Goal: Task Accomplishment & Management: Use online tool/utility

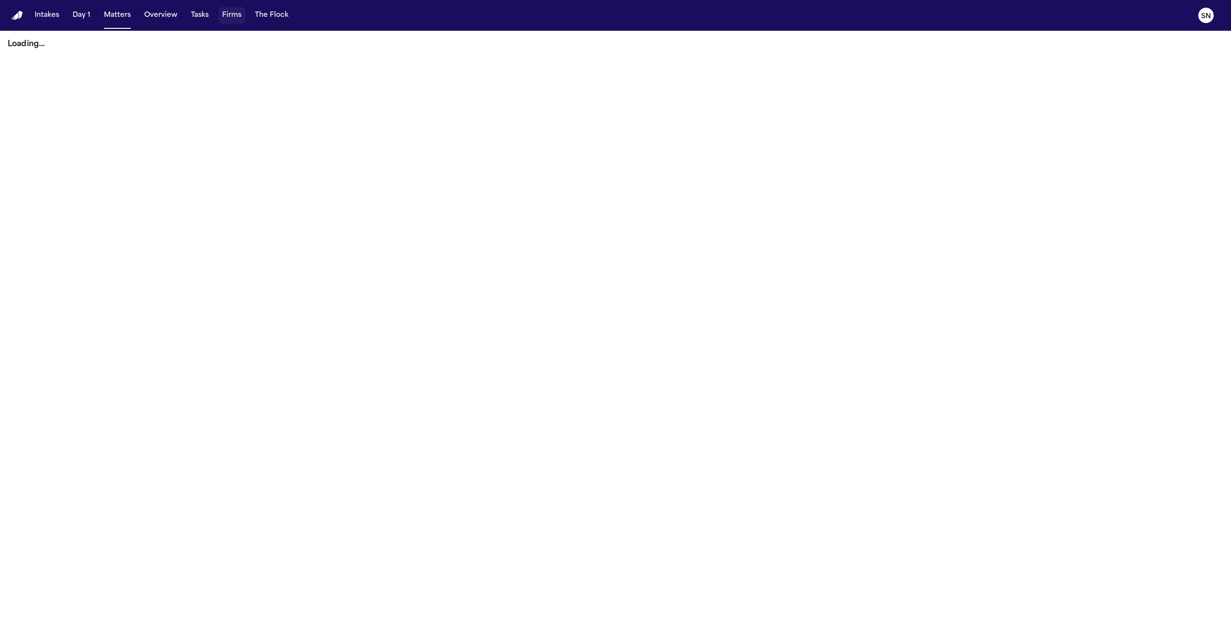
click at [232, 10] on button "Firms" at bounding box center [231, 15] width 27 height 17
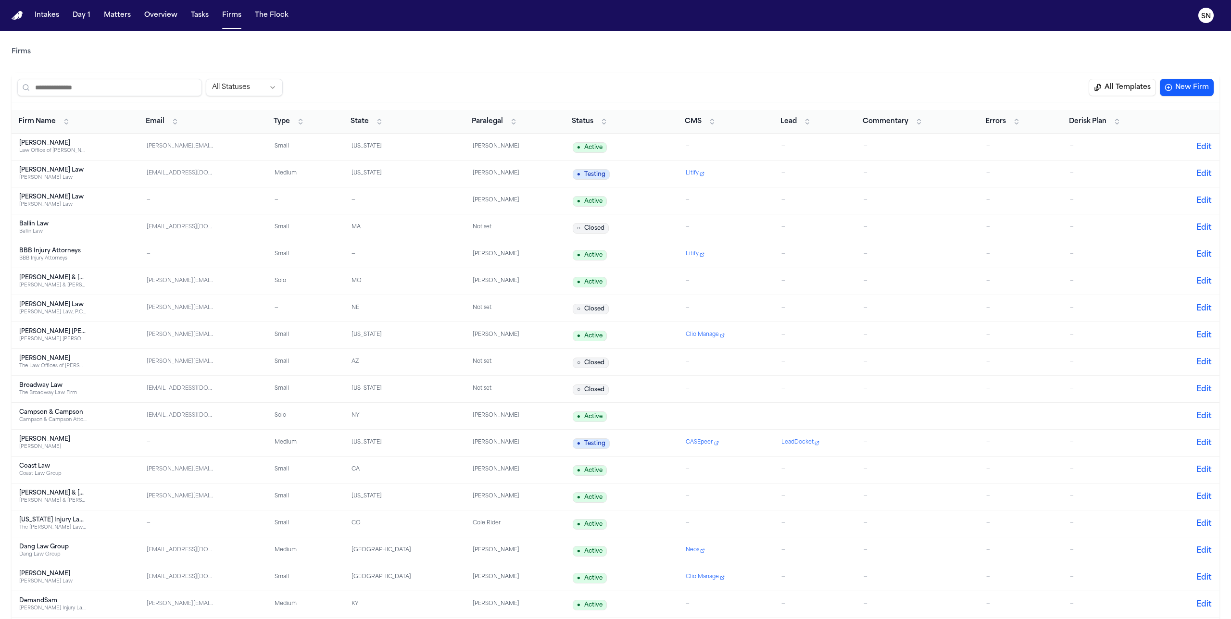
click at [727, 81] on button "All Templates" at bounding box center [1122, 87] width 67 height 17
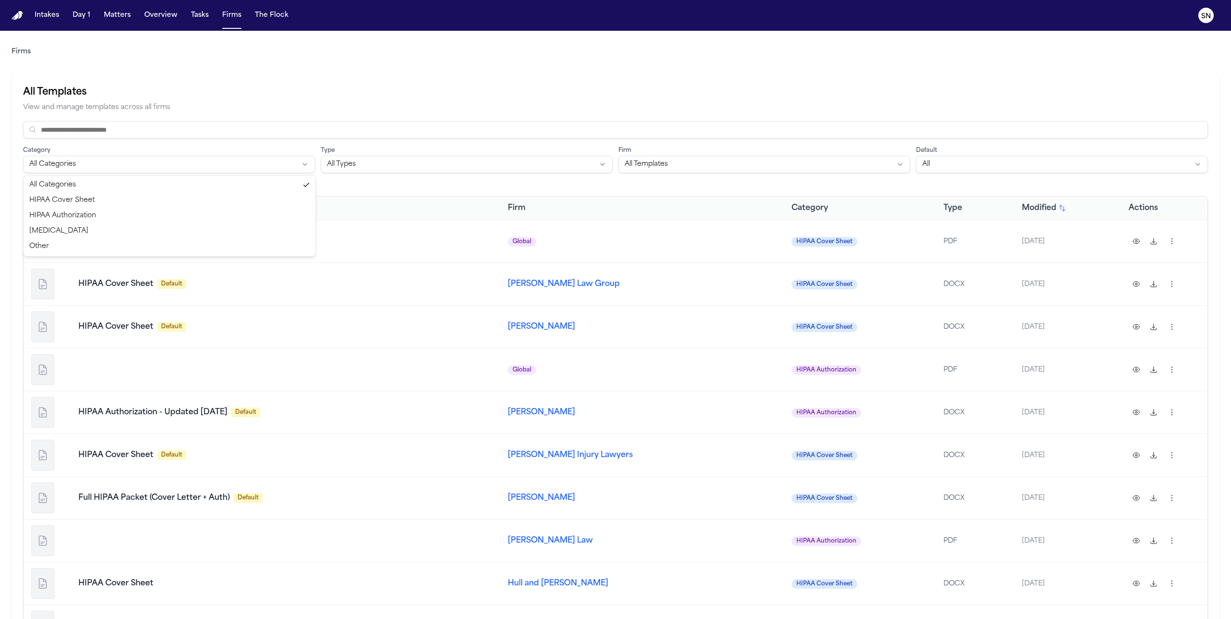
click at [241, 163] on html "Intakes Day 1 Matters Overview Tasks Firms The Flock SN Firms All Templates Vie…" at bounding box center [615, 309] width 1231 height 619
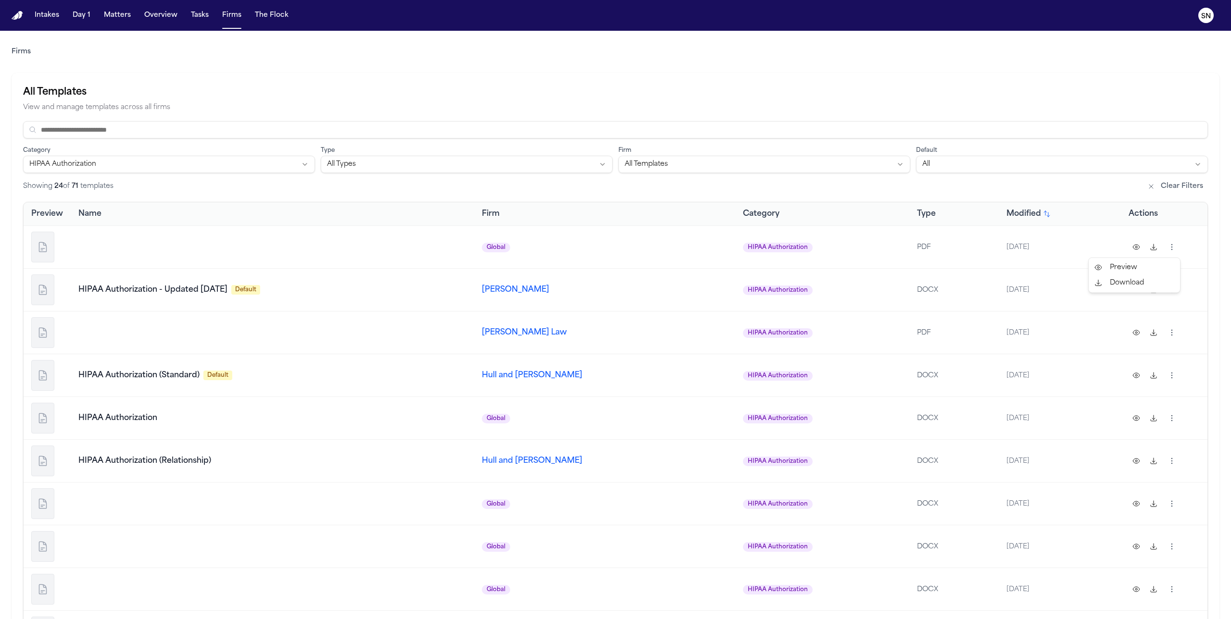
click at [727, 245] on html "Intakes Day 1 Matters Overview Tasks Firms The Flock SN Firms All Templates Vie…" at bounding box center [615, 309] width 1231 height 619
click at [727, 221] on html "Intakes Day 1 Matters Overview Tasks Firms The Flock SN Firms All Templates Vie…" at bounding box center [615, 309] width 1231 height 619
click at [573, 159] on html "Intakes Day 1 Matters Overview Tasks Firms The Flock SN Firms All Templates Vie…" at bounding box center [615, 309] width 1231 height 619
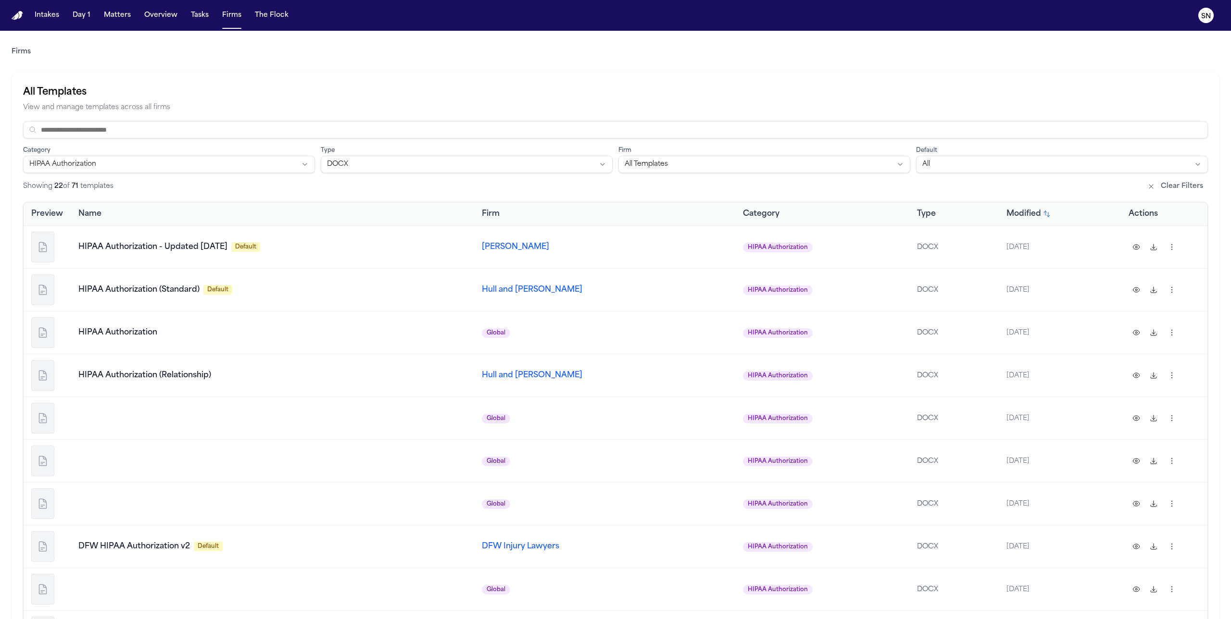
click at [510, 169] on html "Intakes Day 1 Matters Overview Tasks Firms The Flock SN Firms All Templates Vie…" at bounding box center [615, 309] width 1231 height 619
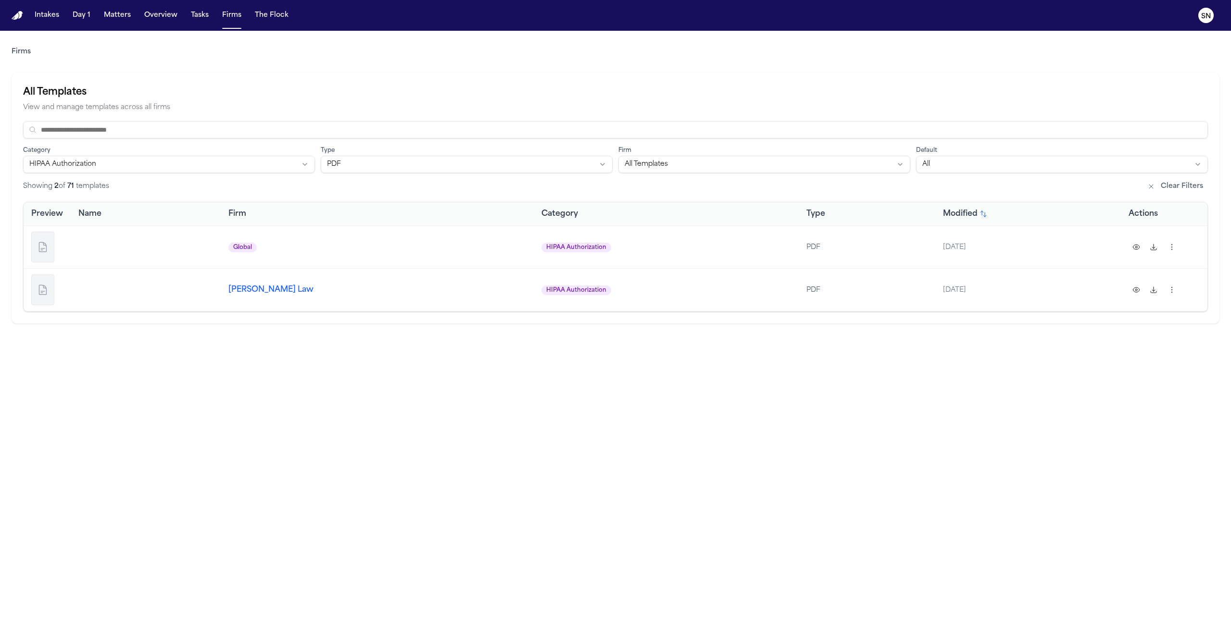
click at [272, 293] on span "[PERSON_NAME] Law" at bounding box center [270, 290] width 85 height 8
click at [267, 247] on span "[PERSON_NAME] Law" at bounding box center [270, 247] width 85 height 8
copy span "McCormick"
click at [231, 14] on button "Firms" at bounding box center [231, 15] width 27 height 17
click at [519, 167] on html "Intakes Day 1 Matters Overview Tasks Firms The Flock SN Firms All Templates Vie…" at bounding box center [615, 309] width 1231 height 619
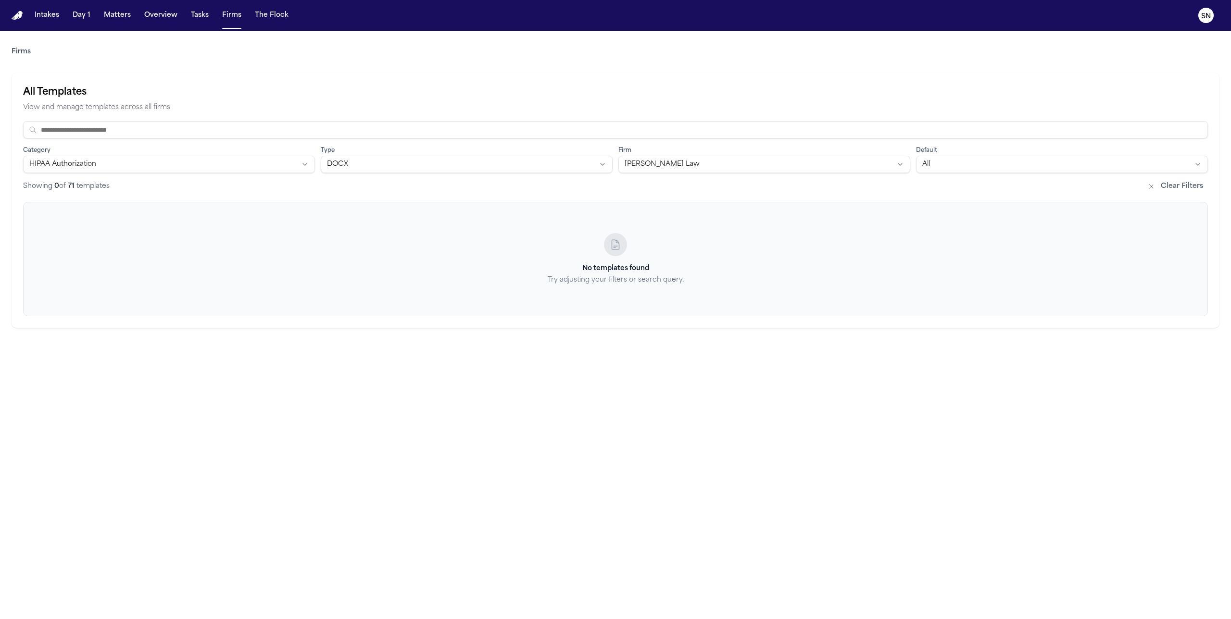
click at [693, 169] on html "Intakes Day 1 Matters Overview Tasks Firms The Flock SN Firms All Templates Vie…" at bounding box center [615, 309] width 1231 height 619
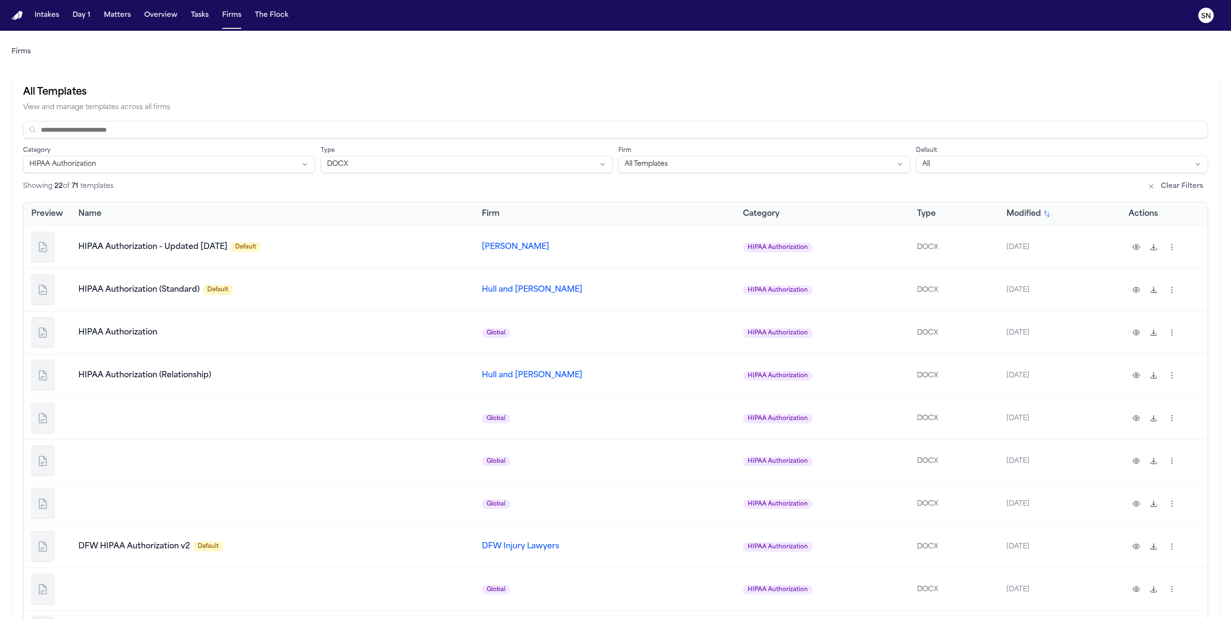
click at [727, 244] on button at bounding box center [1153, 246] width 15 height 15
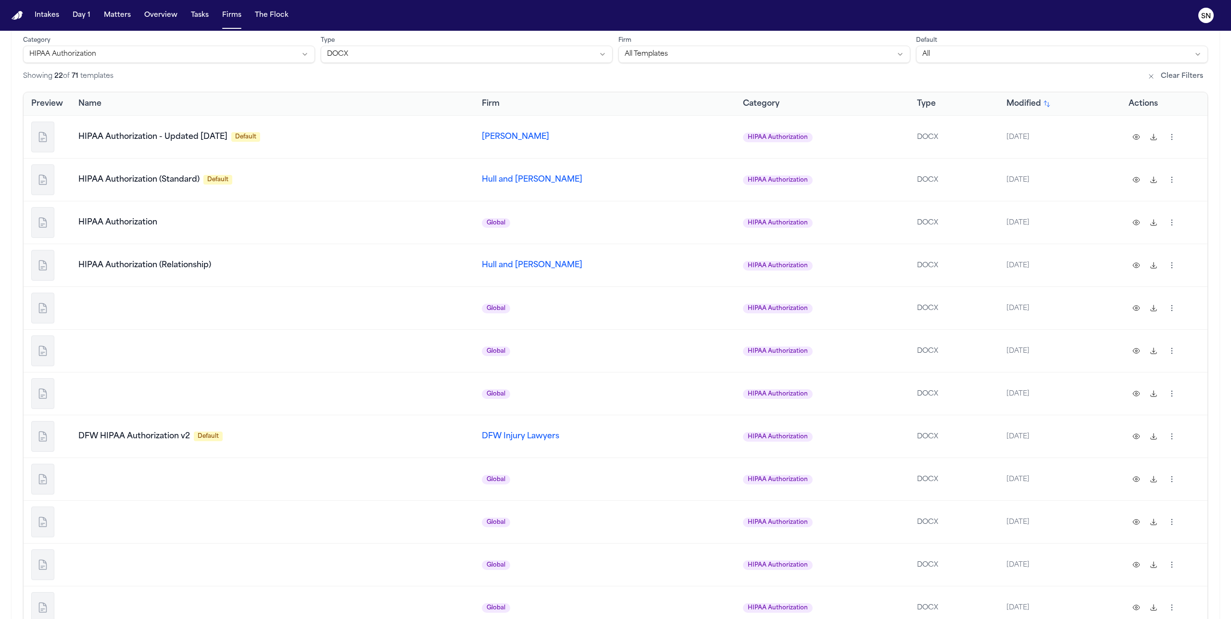
scroll to position [111, 0]
click at [727, 181] on button at bounding box center [1153, 179] width 15 height 15
click at [727, 221] on button at bounding box center [1136, 221] width 15 height 15
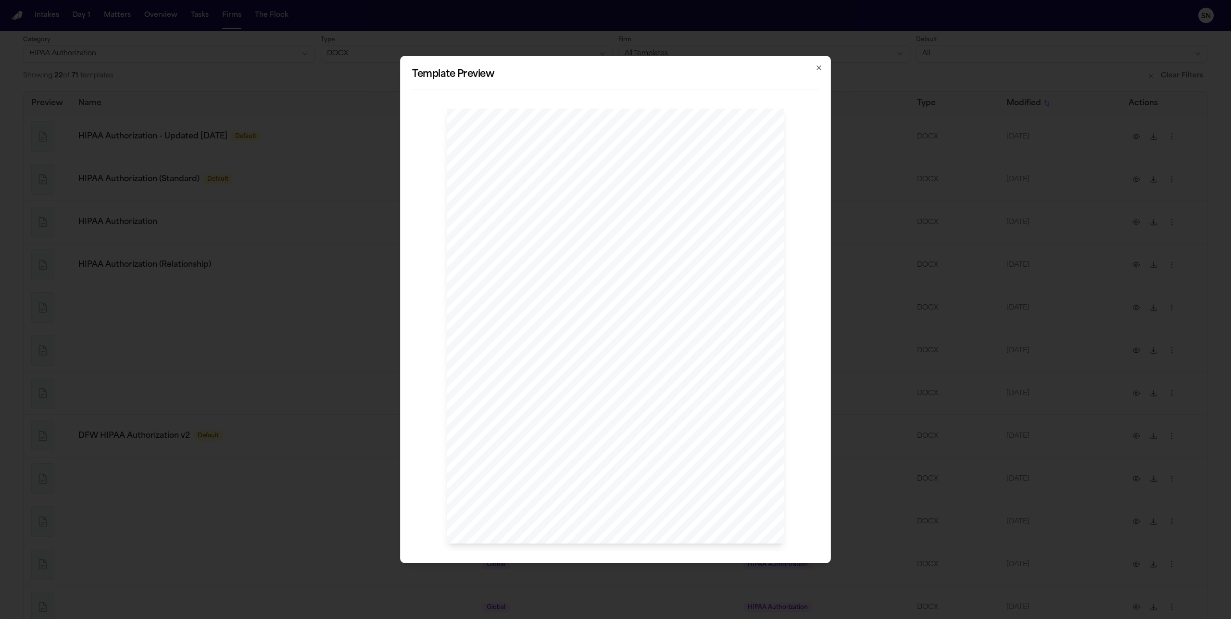
click at [727, 70] on div "Template Preview AUTHORIZATION FOR RELEASE OF PROTECTED HEALTH INFORMATION This…" at bounding box center [615, 310] width 431 height 508
click at [727, 68] on icon "button" at bounding box center [819, 68] width 8 height 8
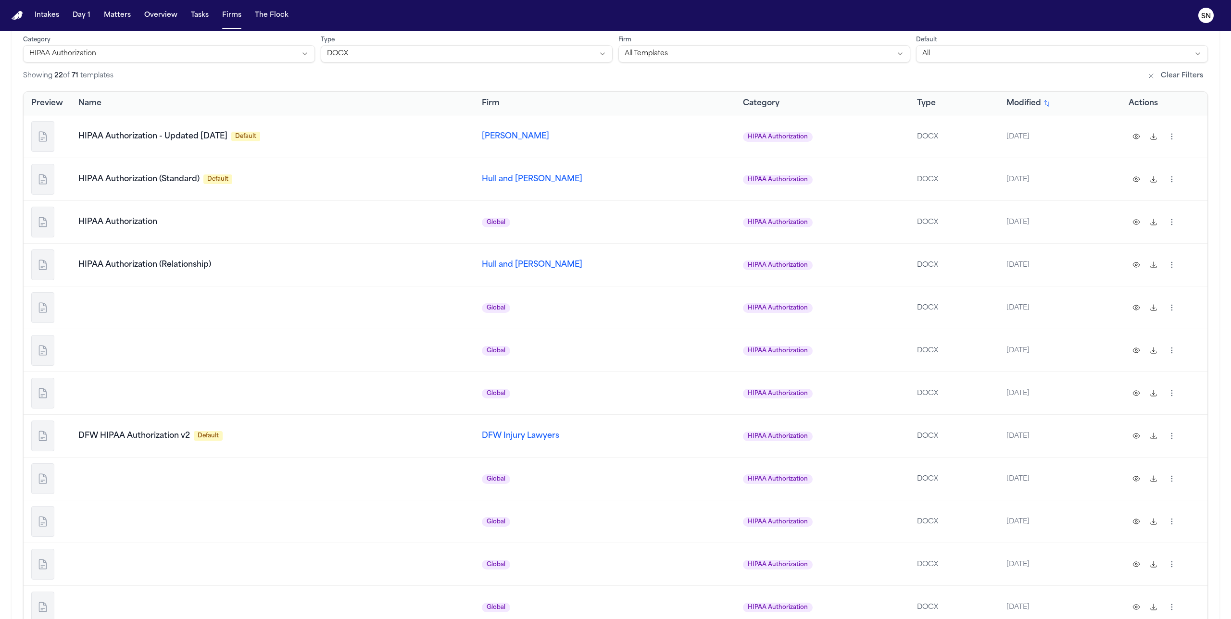
click at [727, 221] on button at bounding box center [1136, 221] width 15 height 15
click at [727, 220] on html "Intakes Day 1 Matters Overview Tasks Firms The Flock SN Firms All Templates Vie…" at bounding box center [615, 309] width 1231 height 619
click at [727, 223] on html "Intakes Day 1 Matters Overview Tasks Firms The Flock SN Firms All Templates Vie…" at bounding box center [615, 309] width 1231 height 619
click at [727, 268] on button at bounding box center [1153, 264] width 15 height 15
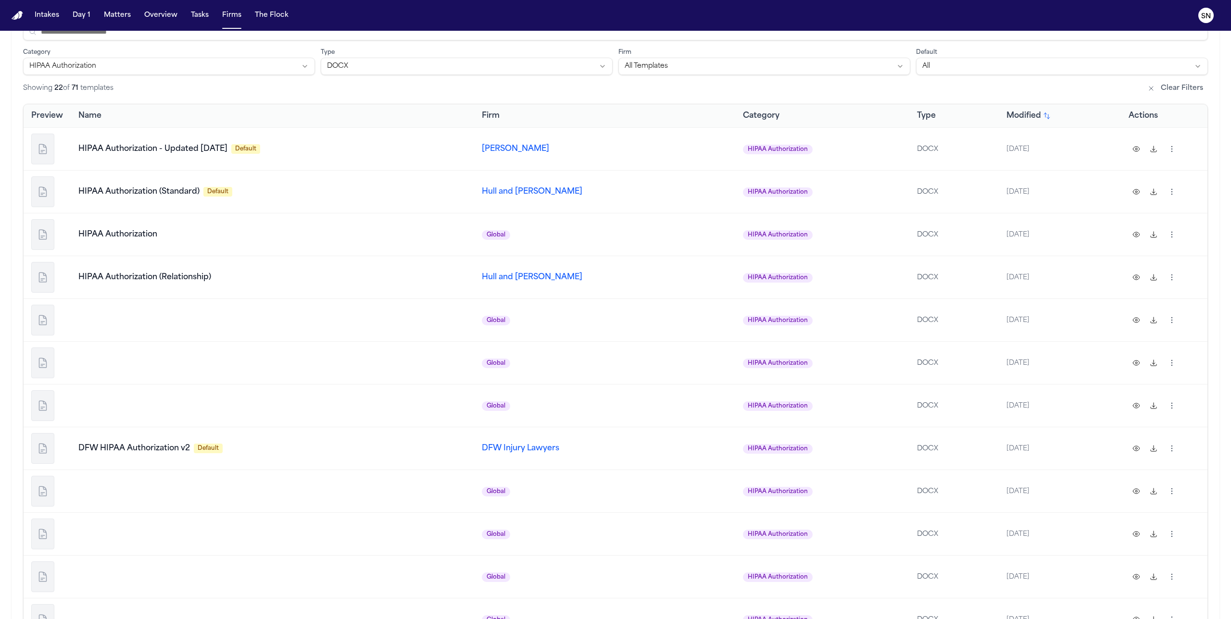
scroll to position [113, 0]
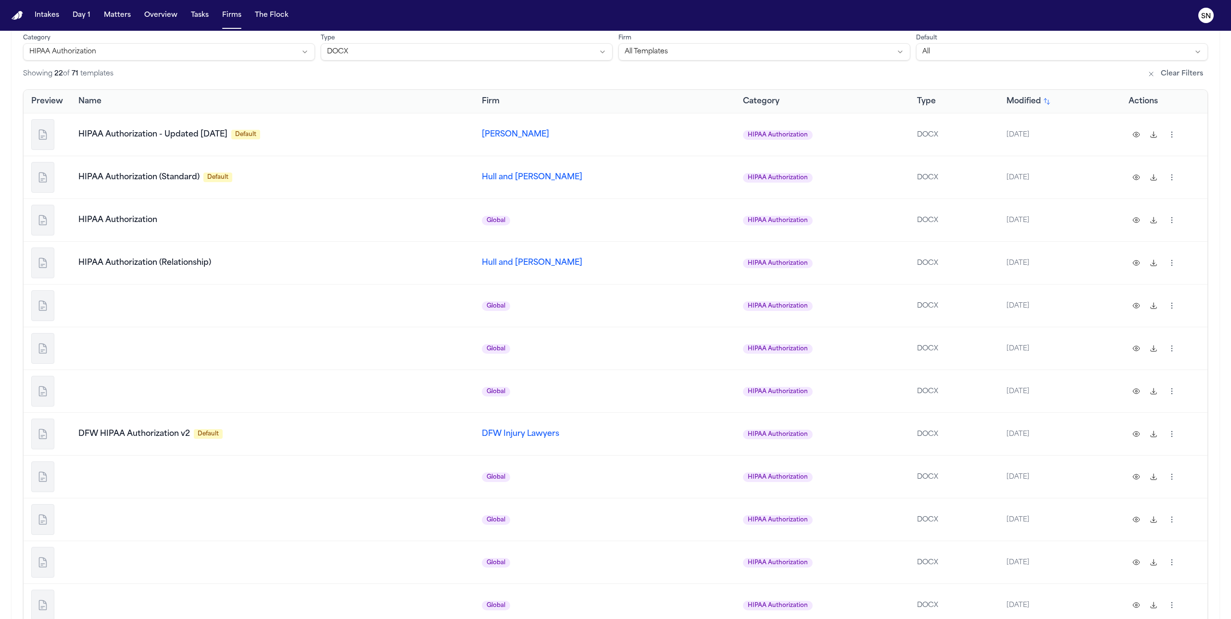
click at [727, 305] on button at bounding box center [1136, 305] width 15 height 15
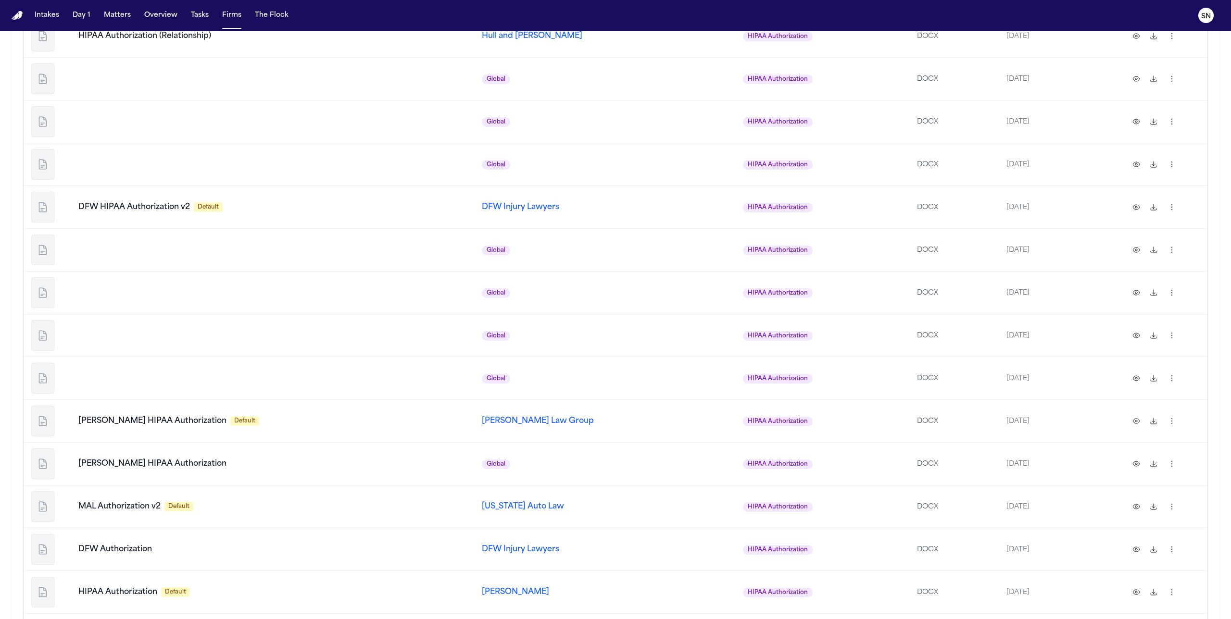
scroll to position [340, 0]
click at [727, 291] on button at bounding box center [1136, 291] width 15 height 15
click at [727, 203] on html "Intakes Day 1 Matters Overview Tasks Firms The Flock SN Firms All Templates Vie…" at bounding box center [615, 309] width 1231 height 619
click at [727, 245] on div "Download" at bounding box center [1135, 242] width 88 height 15
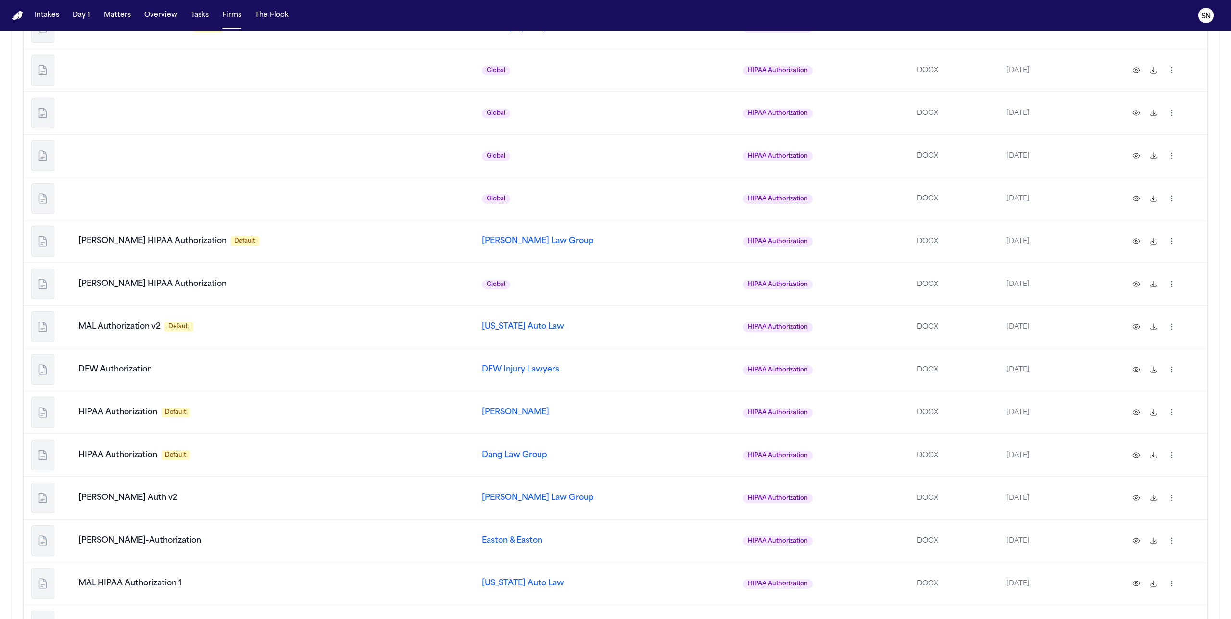
scroll to position [560, 0]
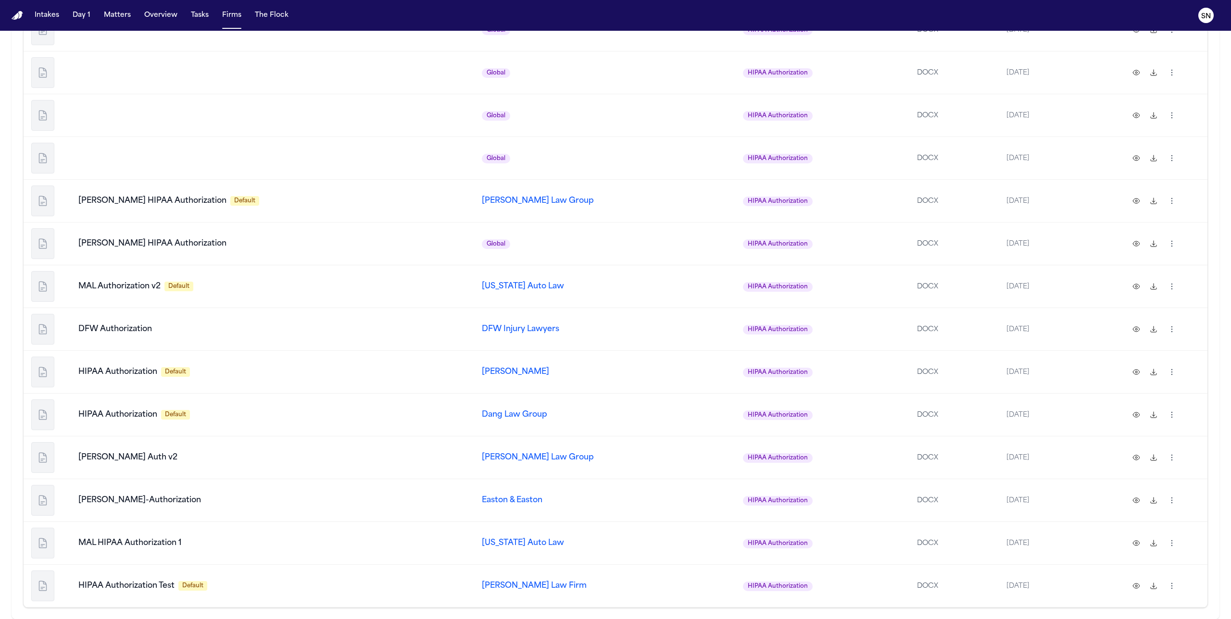
click at [727, 202] on button at bounding box center [1153, 200] width 15 height 15
click at [727, 287] on button at bounding box center [1153, 286] width 15 height 15
click at [727, 335] on button at bounding box center [1153, 329] width 15 height 15
click at [727, 371] on button at bounding box center [1153, 372] width 15 height 15
click at [727, 397] on button at bounding box center [1153, 414] width 15 height 15
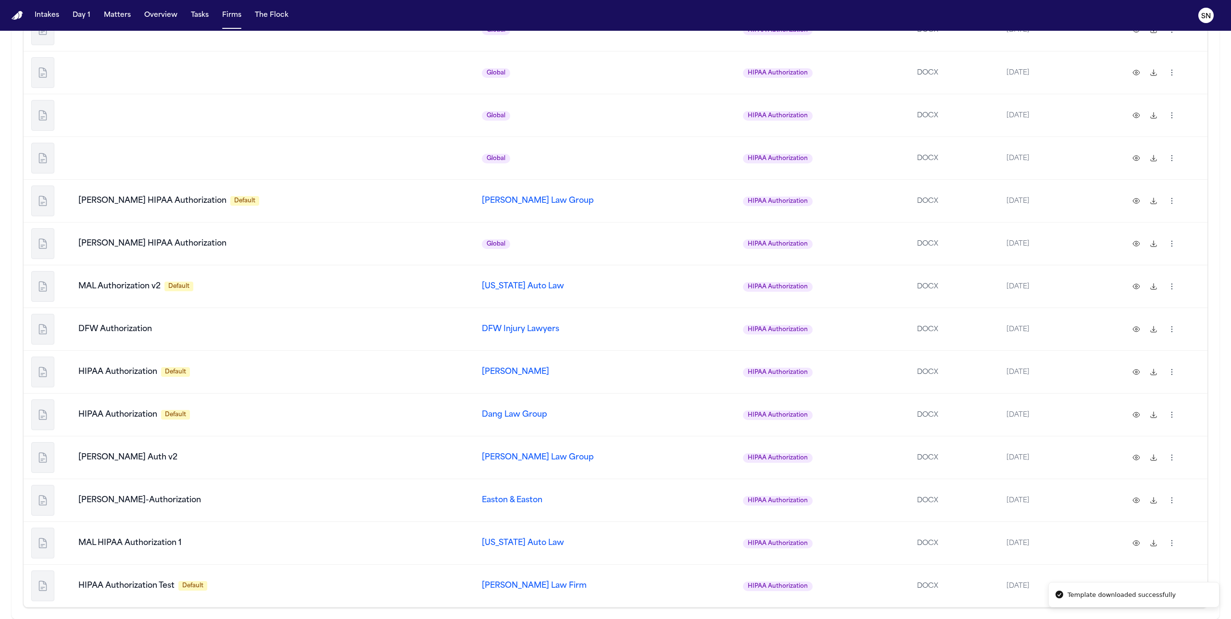
click at [727, 397] on button at bounding box center [1153, 457] width 15 height 15
click at [727, 397] on button at bounding box center [1153, 500] width 15 height 15
click at [727, 397] on button at bounding box center [1153, 543] width 15 height 15
click at [727, 366] on div at bounding box center [1164, 372] width 71 height 17
click at [727, 369] on button at bounding box center [1136, 372] width 15 height 15
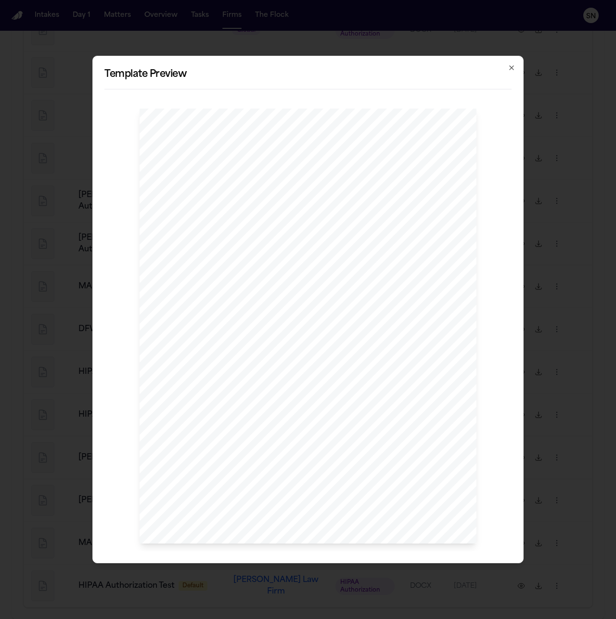
click at [514, 65] on icon "button" at bounding box center [511, 68] width 8 height 8
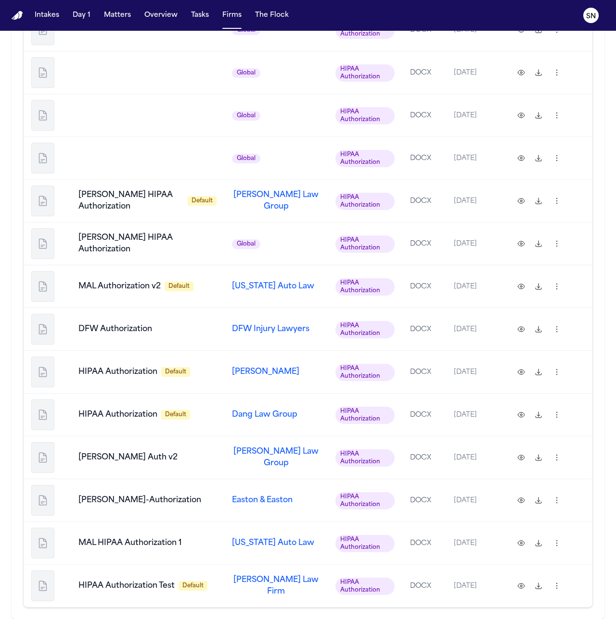
click at [520, 397] on button at bounding box center [520, 414] width 15 height 15
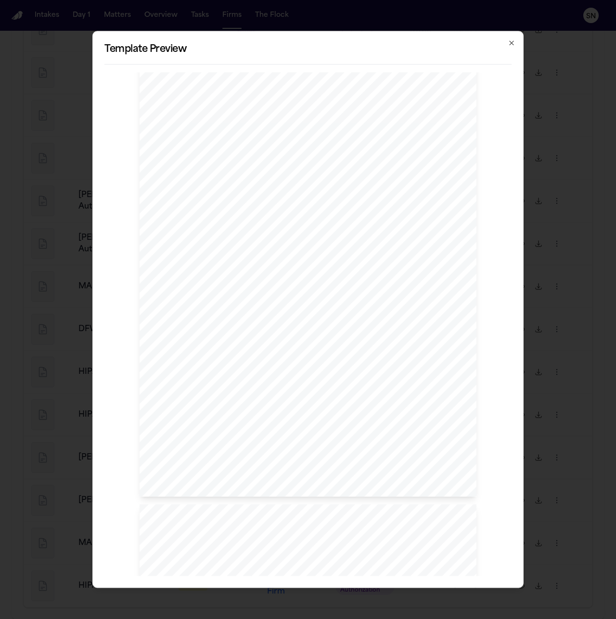
scroll to position [0, 0]
click at [518, 40] on div "Template Preview Page 1 of 2 Please read this entire form before signing and co…" at bounding box center [307, 309] width 431 height 557
click at [512, 45] on icon "button" at bounding box center [511, 43] width 8 height 8
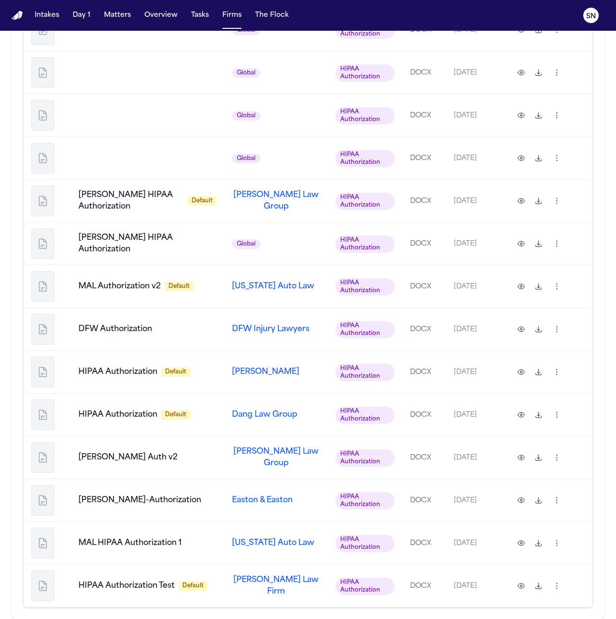
click at [518, 397] on button at bounding box center [520, 414] width 15 height 15
click at [542, 397] on button at bounding box center [537, 414] width 15 height 15
click at [538, 332] on button at bounding box center [537, 329] width 15 height 15
click at [538, 397] on button at bounding box center [537, 500] width 15 height 15
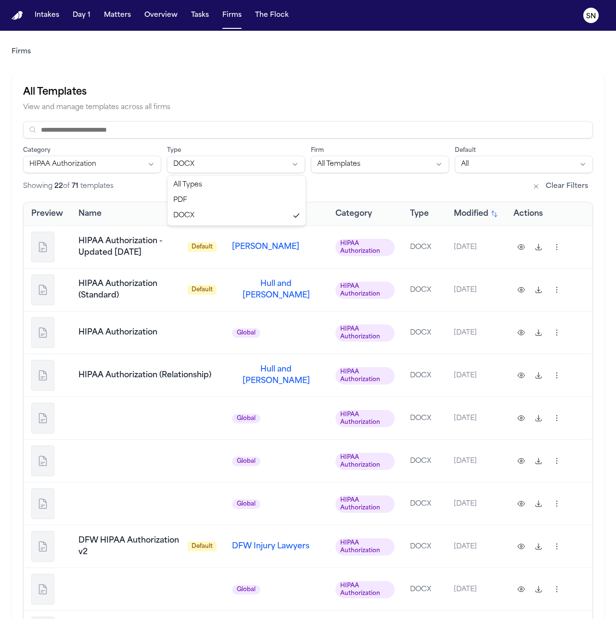
click at [199, 167] on html "Intakes Day 1 Matters Overview Tasks Firms The Flock SN Firms All Templates Vie…" at bounding box center [308, 309] width 616 height 619
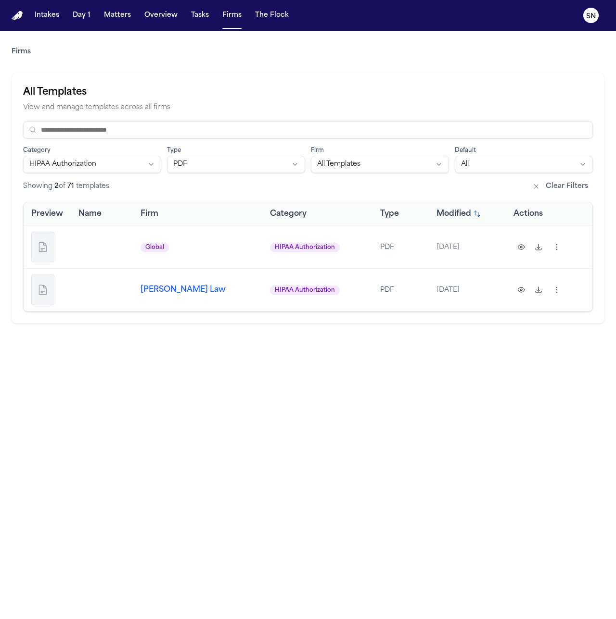
click at [263, 156] on html "Intakes Day 1 Matters Overview Tasks Firms The Flock SN Firms All Templates Vie…" at bounding box center [308, 309] width 616 height 619
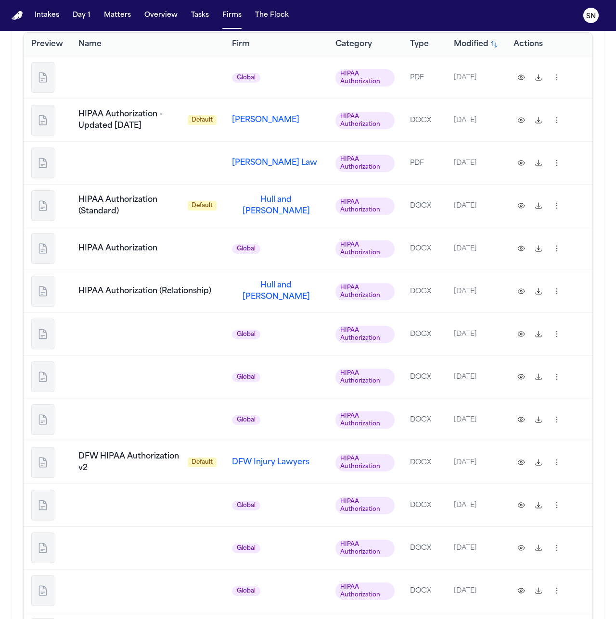
scroll to position [133, 0]
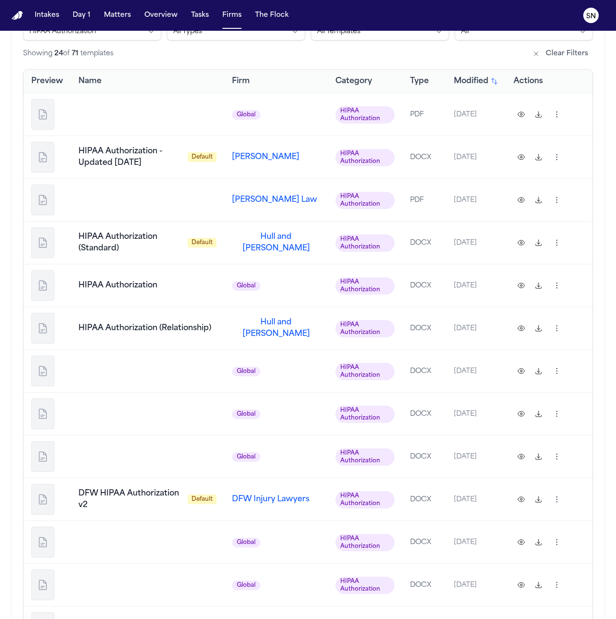
click at [539, 241] on button at bounding box center [537, 242] width 15 height 15
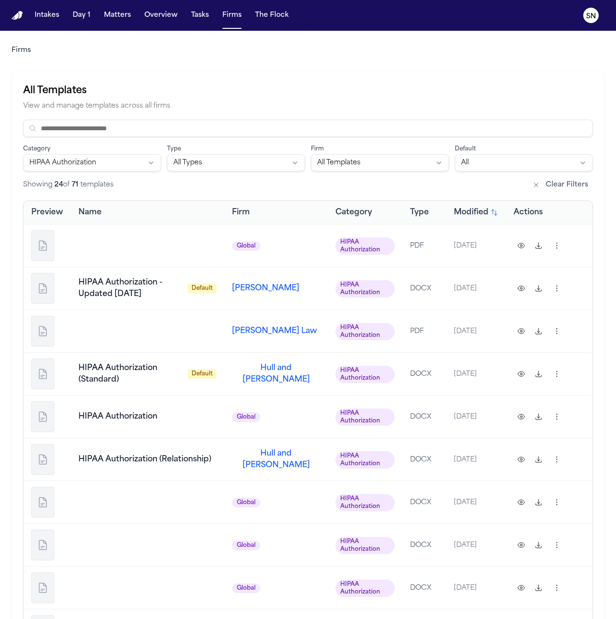
scroll to position [0, 0]
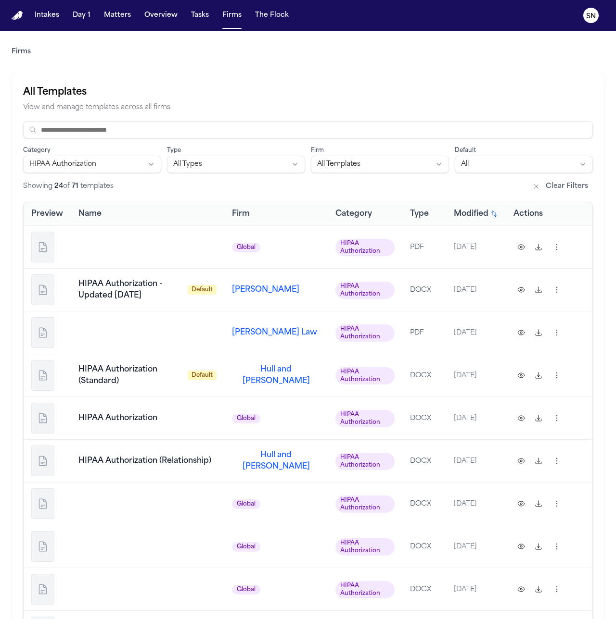
click at [537, 291] on button at bounding box center [537, 289] width 15 height 15
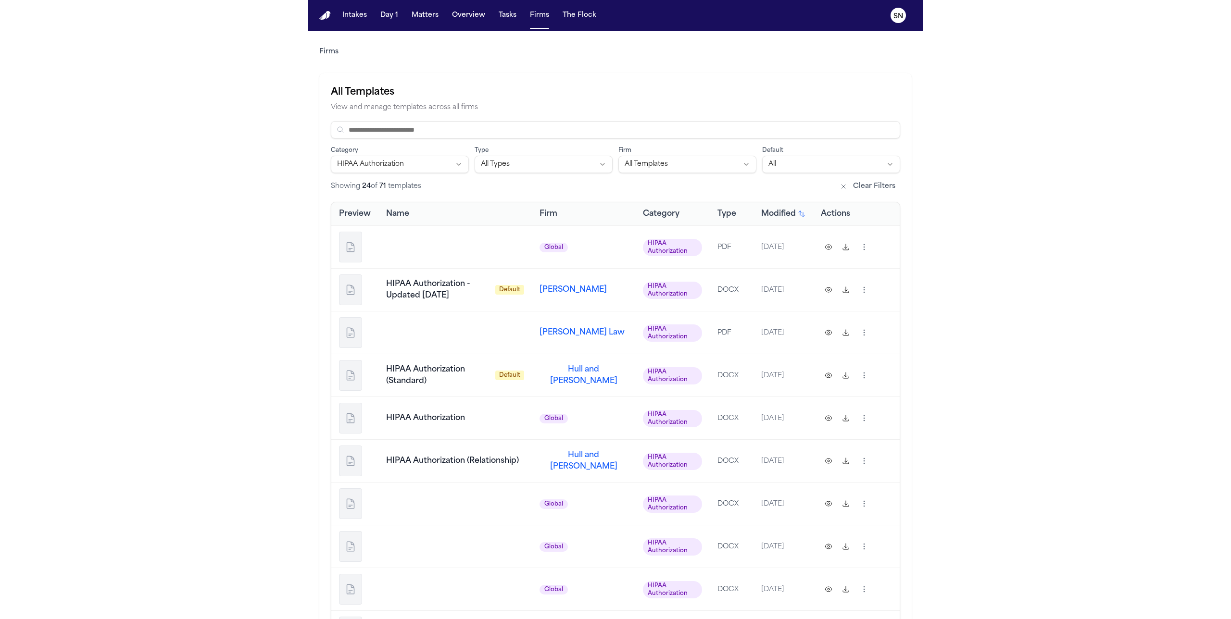
scroll to position [645, 0]
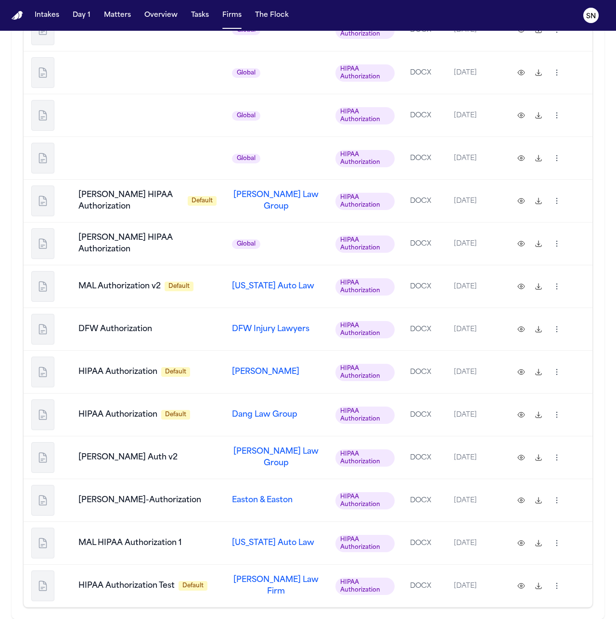
click at [539, 287] on button at bounding box center [537, 286] width 15 height 15
click at [538, 203] on button at bounding box center [537, 200] width 15 height 15
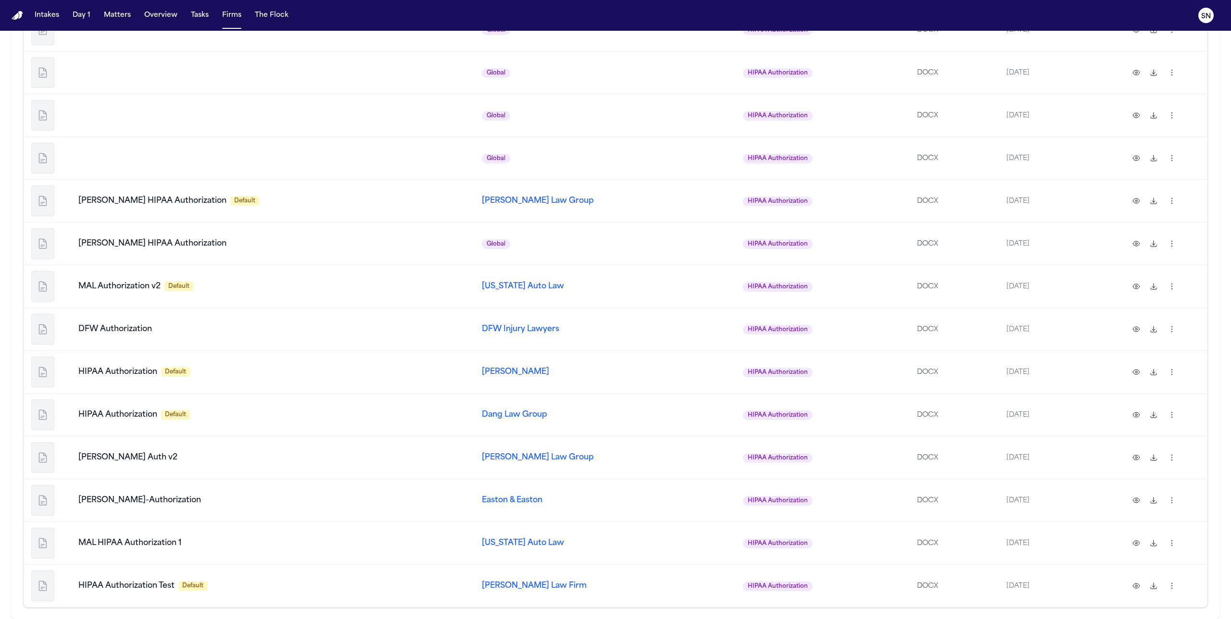
scroll to position [0, 0]
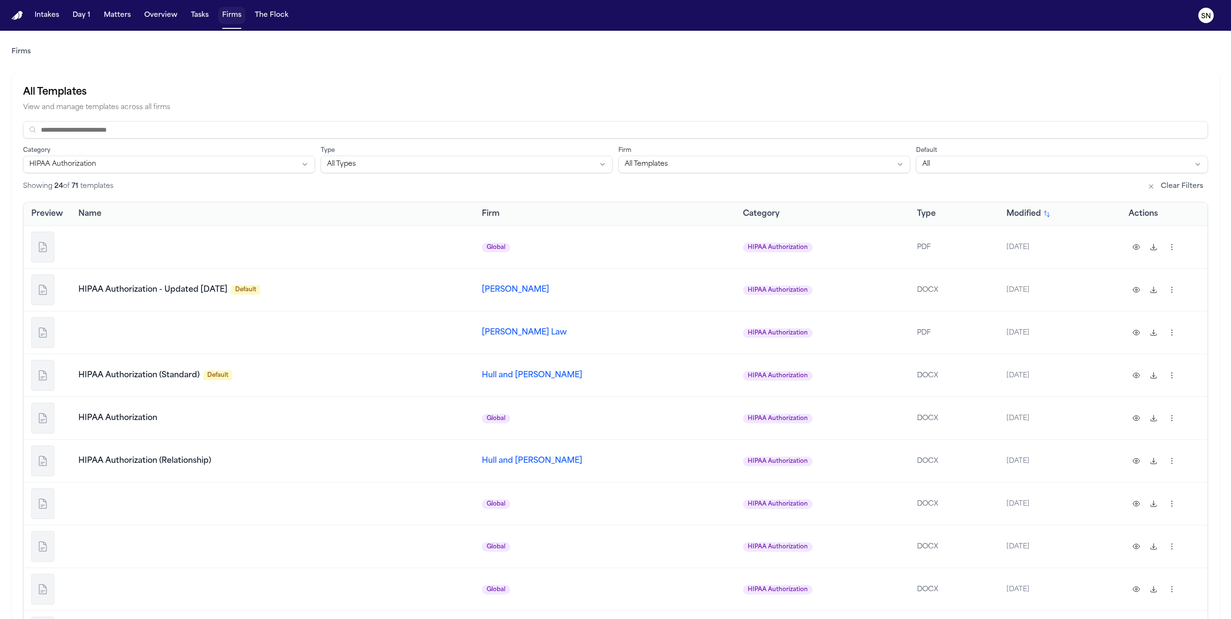
click at [233, 21] on button "Firms" at bounding box center [231, 15] width 27 height 17
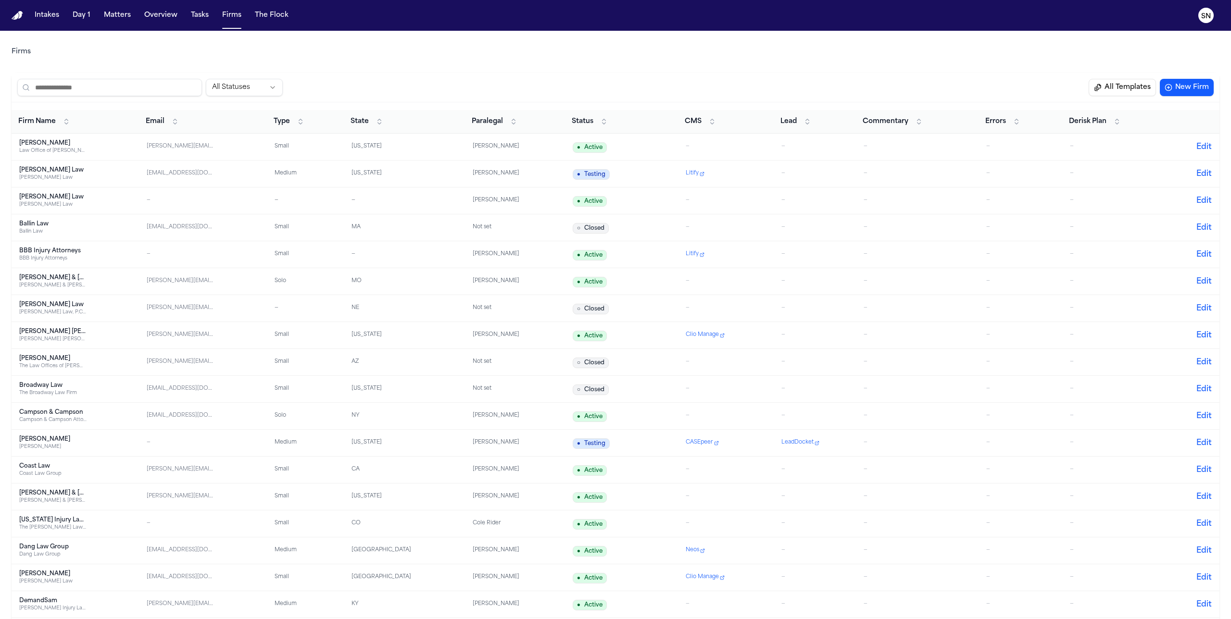
click at [32, 140] on div "Albert Le" at bounding box center [52, 143] width 67 height 8
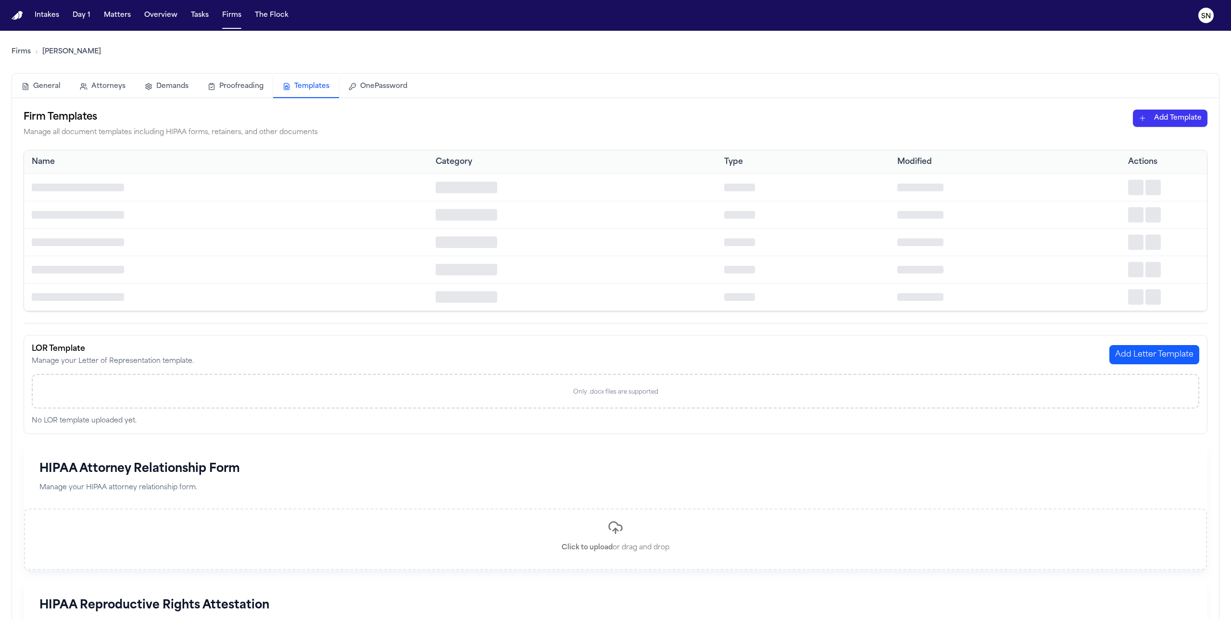
click at [294, 84] on button "Templates" at bounding box center [306, 87] width 66 height 22
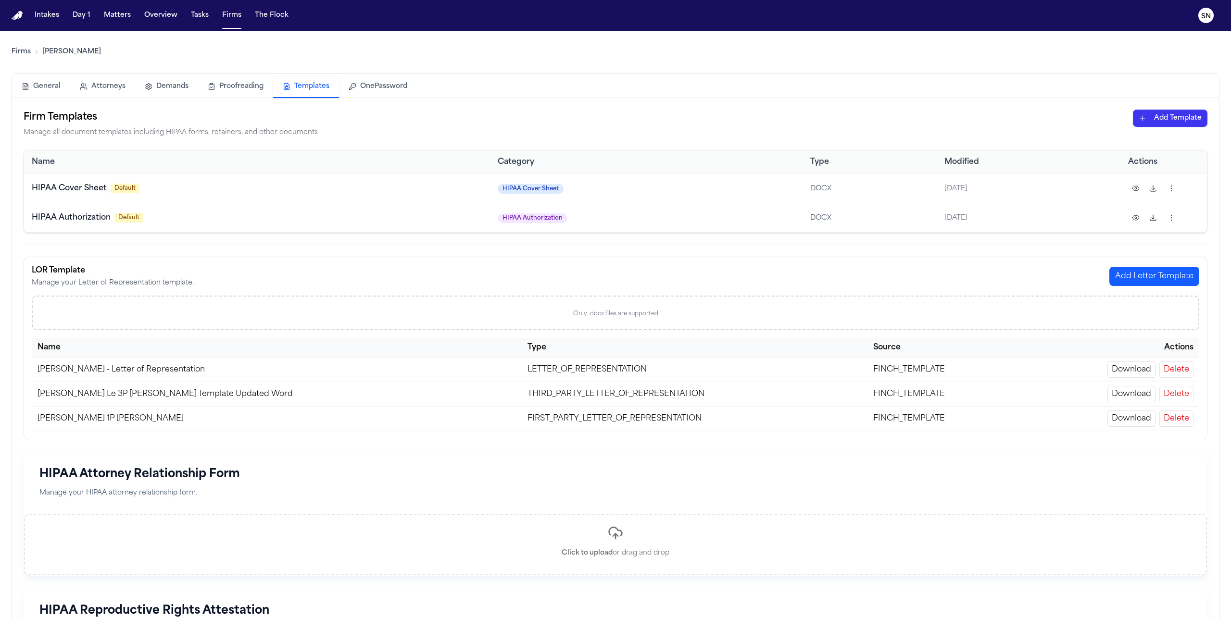
click at [727, 117] on html "Intakes Day 1 Matters Overview Tasks Firms The Flock SN Firms Albert Le General…" at bounding box center [615, 309] width 1231 height 619
click at [727, 155] on div "HIPAA Authorization (PDF)" at bounding box center [1153, 154] width 103 height 15
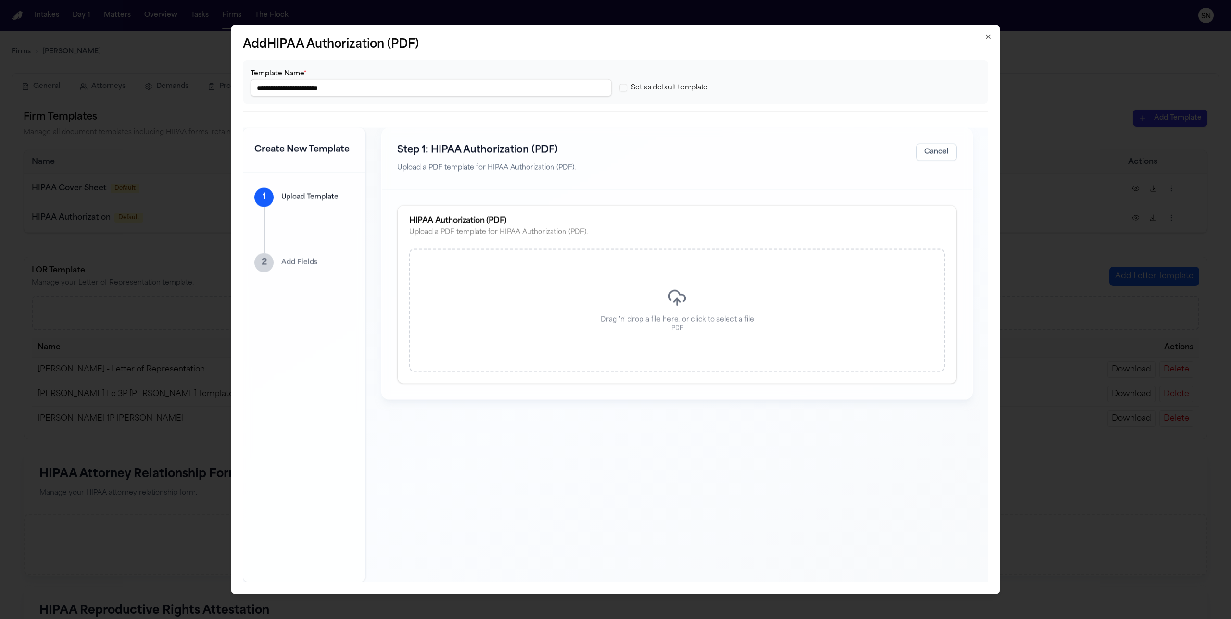
click at [529, 308] on div "Drag 'n' drop a file here, or click to select a file PDF" at bounding box center [677, 310] width 536 height 123
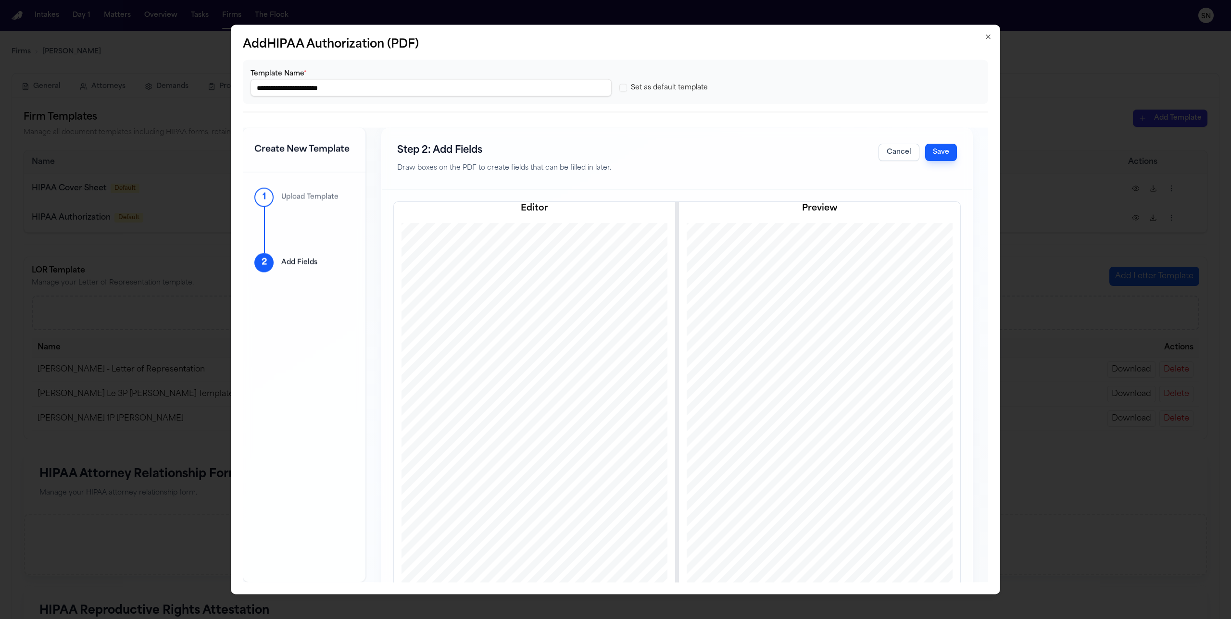
click at [727, 151] on button "Save" at bounding box center [941, 152] width 32 height 17
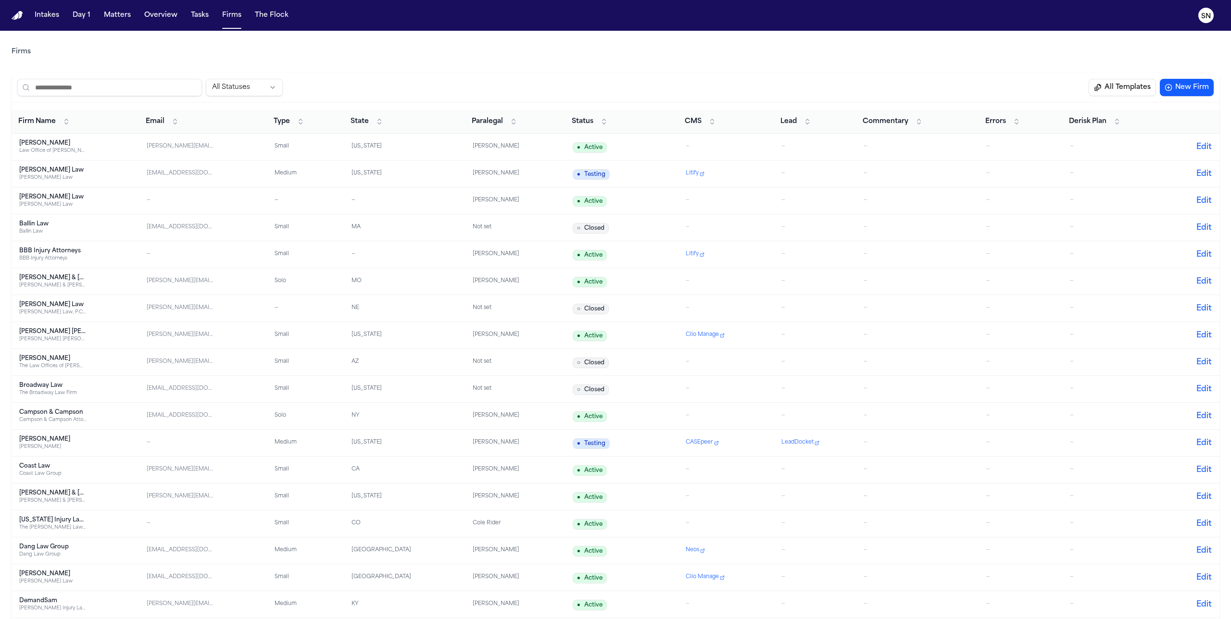
click at [38, 397] on div "Dang Law Group" at bounding box center [52, 547] width 67 height 8
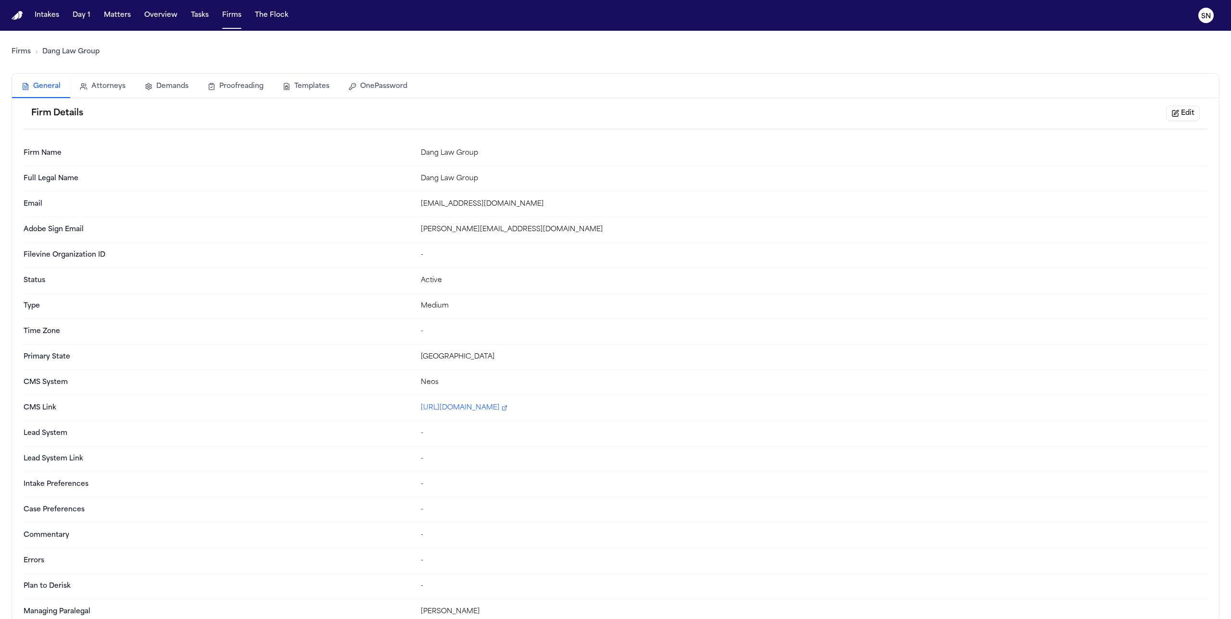
click at [312, 88] on button "Templates" at bounding box center [306, 86] width 66 height 21
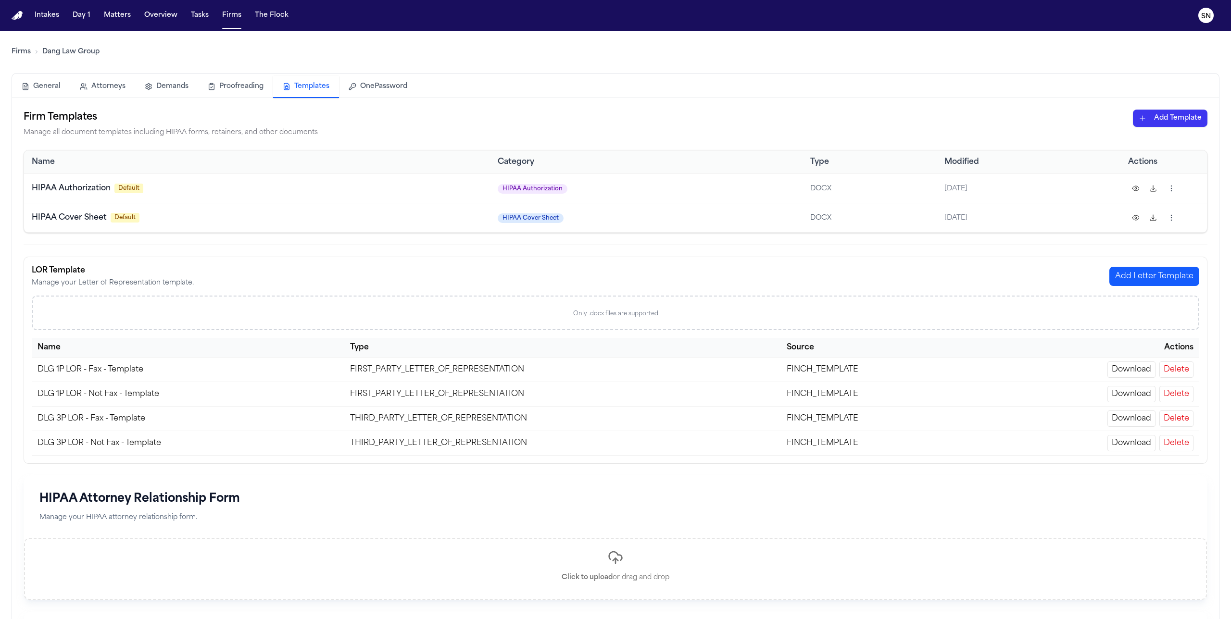
click at [727, 123] on html "Intakes Day 1 Matters Overview Tasks Firms The Flock SN Firms Dang Law Group Ge…" at bounding box center [615, 309] width 1231 height 619
click at [727, 158] on div "HIPAA Authorization (PDF)" at bounding box center [1153, 154] width 103 height 15
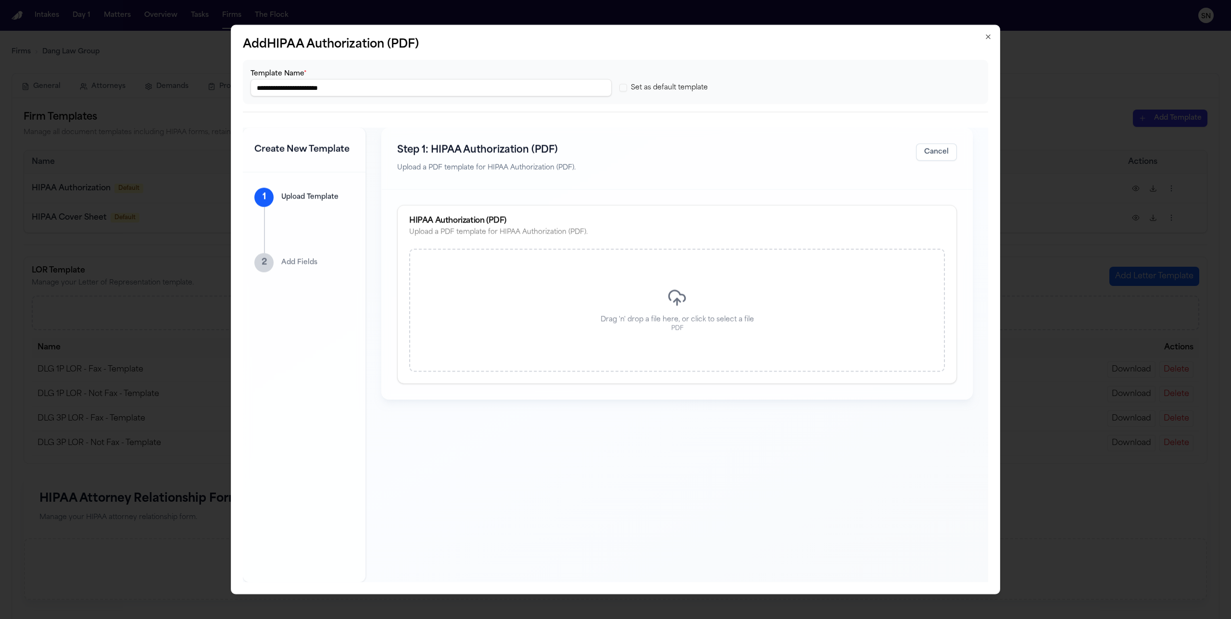
click at [643, 333] on div "Drag 'n' drop a file here, or click to select a file PDF" at bounding box center [677, 310] width 536 height 123
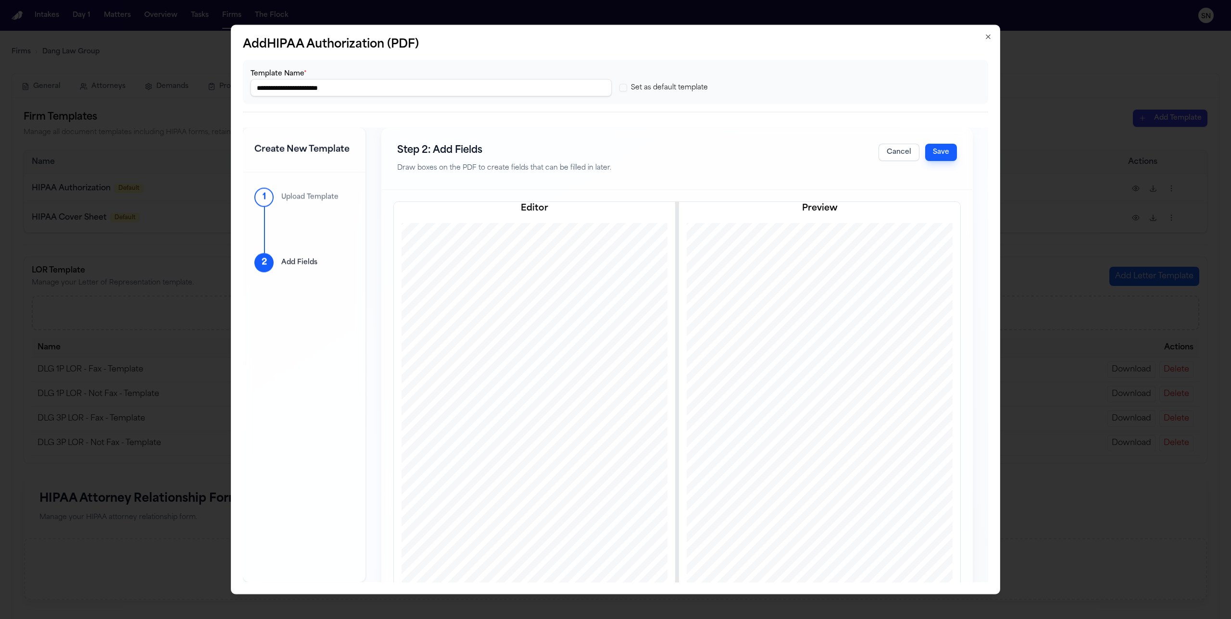
click at [727, 153] on button "Save" at bounding box center [941, 152] width 32 height 17
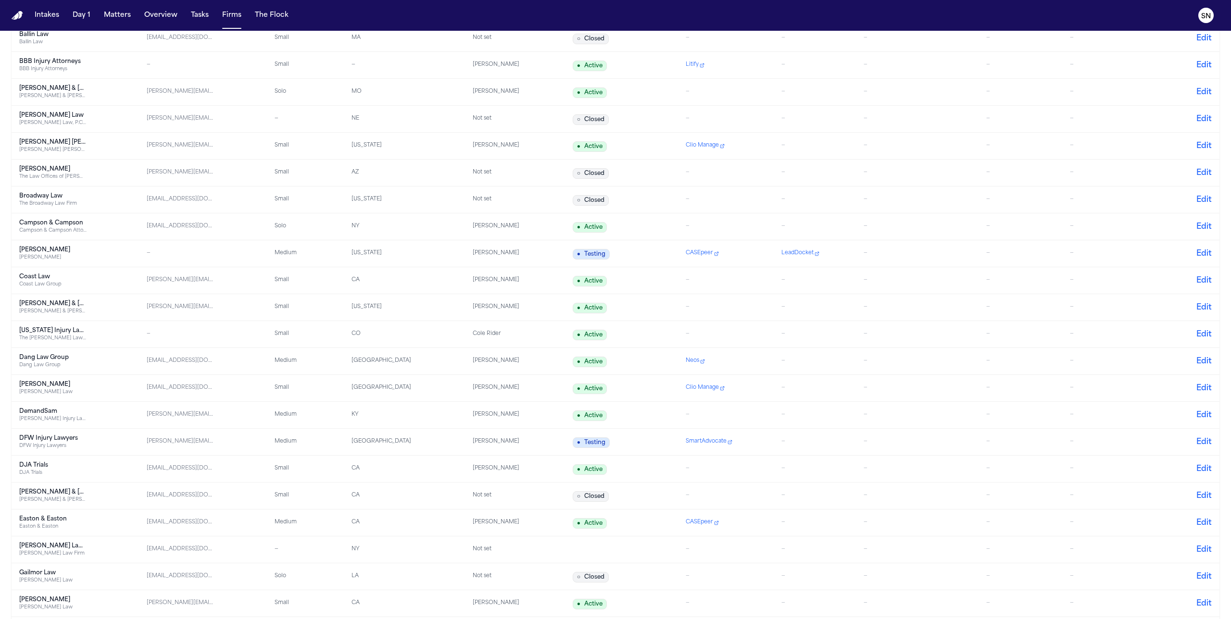
scroll to position [191, 0]
click at [55, 397] on div "DFW Injury Lawyers" at bounding box center [52, 444] width 67 height 7
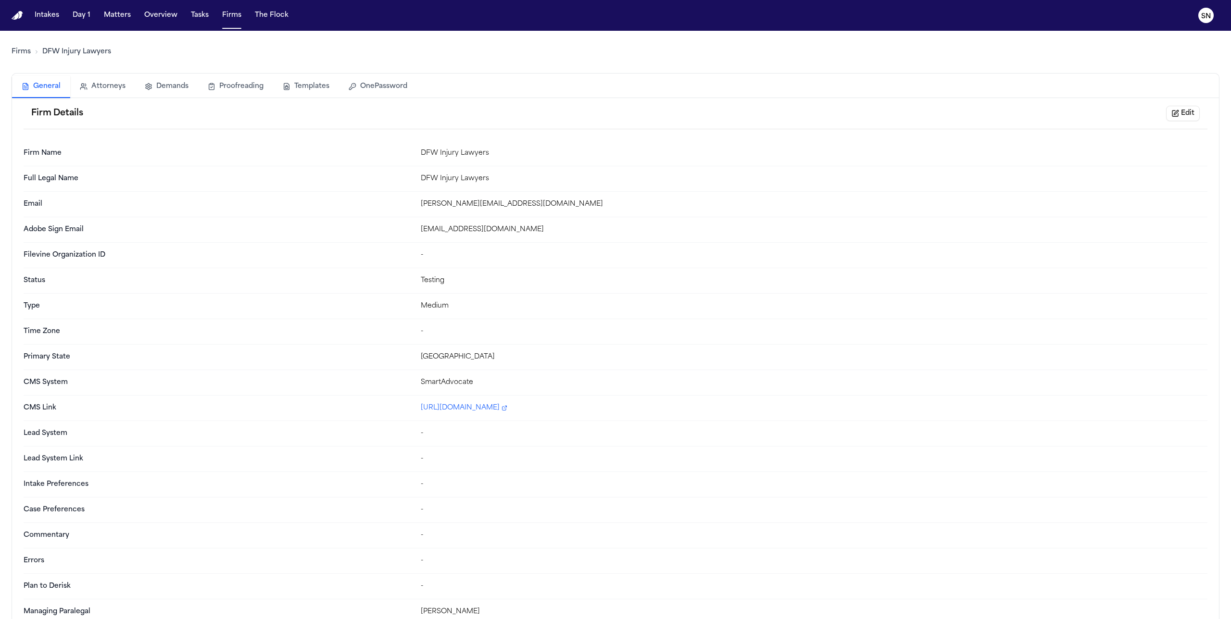
click at [314, 81] on button "Templates" at bounding box center [306, 86] width 66 height 21
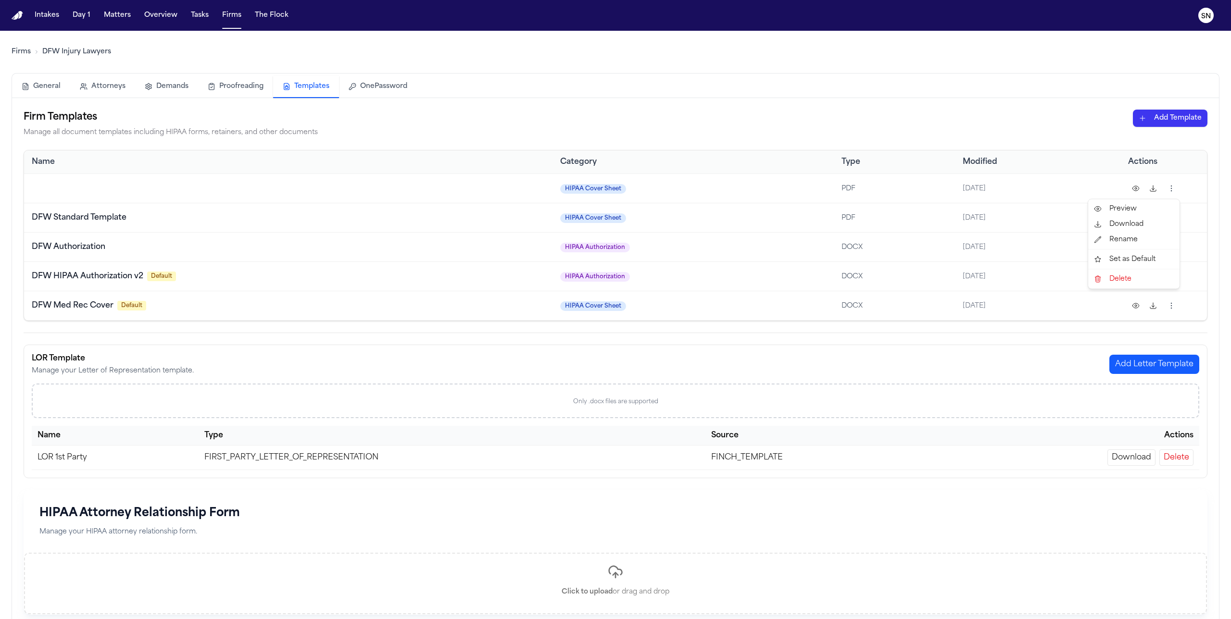
click at [727, 193] on html "Intakes Day 1 Matters Overview Tasks Firms The Flock SN Firms DFW Injury Lawyer…" at bounding box center [615, 309] width 1231 height 619
click at [727, 277] on div "Delete" at bounding box center [1134, 279] width 88 height 15
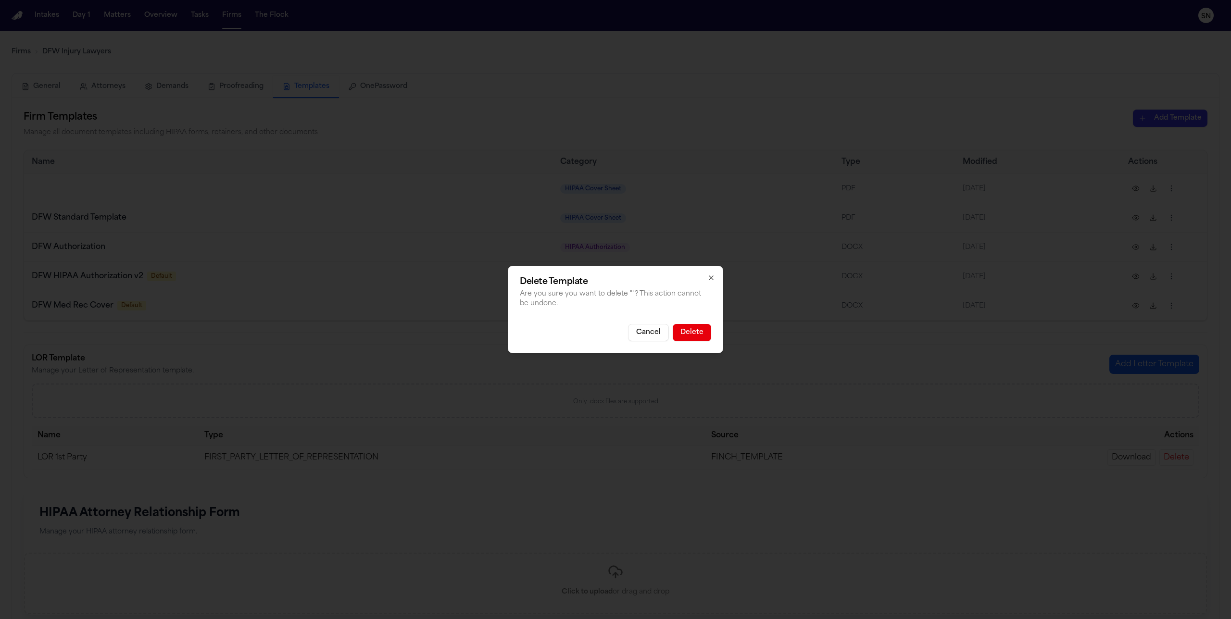
click at [692, 339] on button "Delete" at bounding box center [692, 332] width 38 height 17
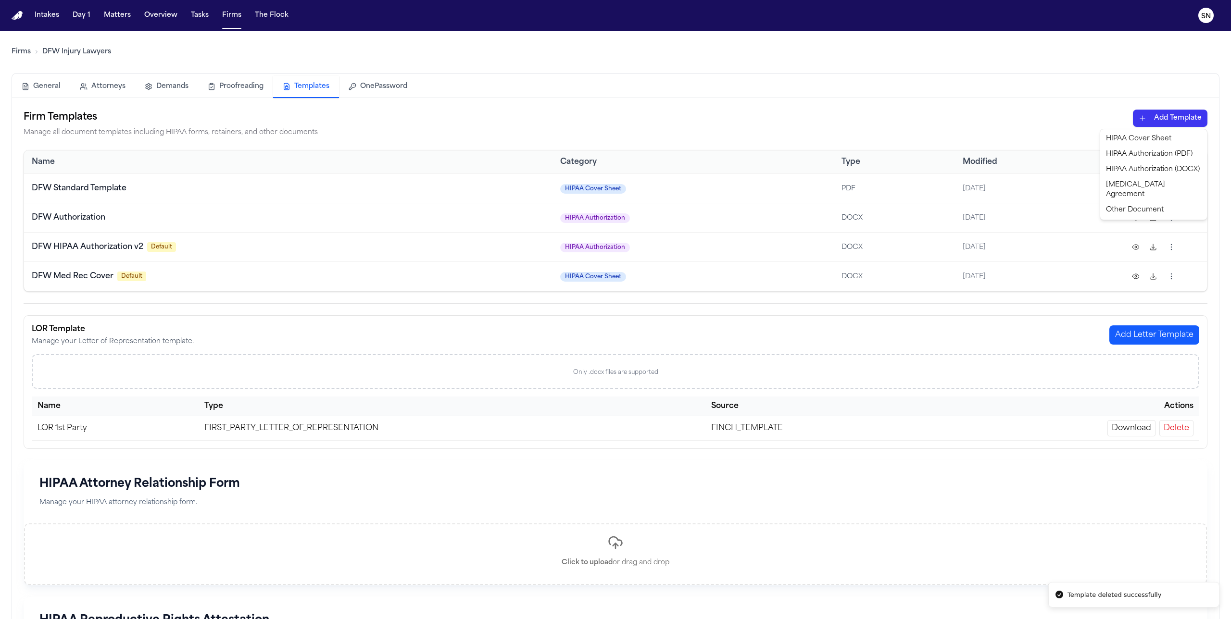
click at [727, 117] on html "Template deleted successfully Intakes Day 1 Matters Overview Tasks Firms The Fl…" at bounding box center [615, 309] width 1231 height 619
click at [727, 157] on div "HIPAA Authorization (PDF)" at bounding box center [1153, 154] width 103 height 15
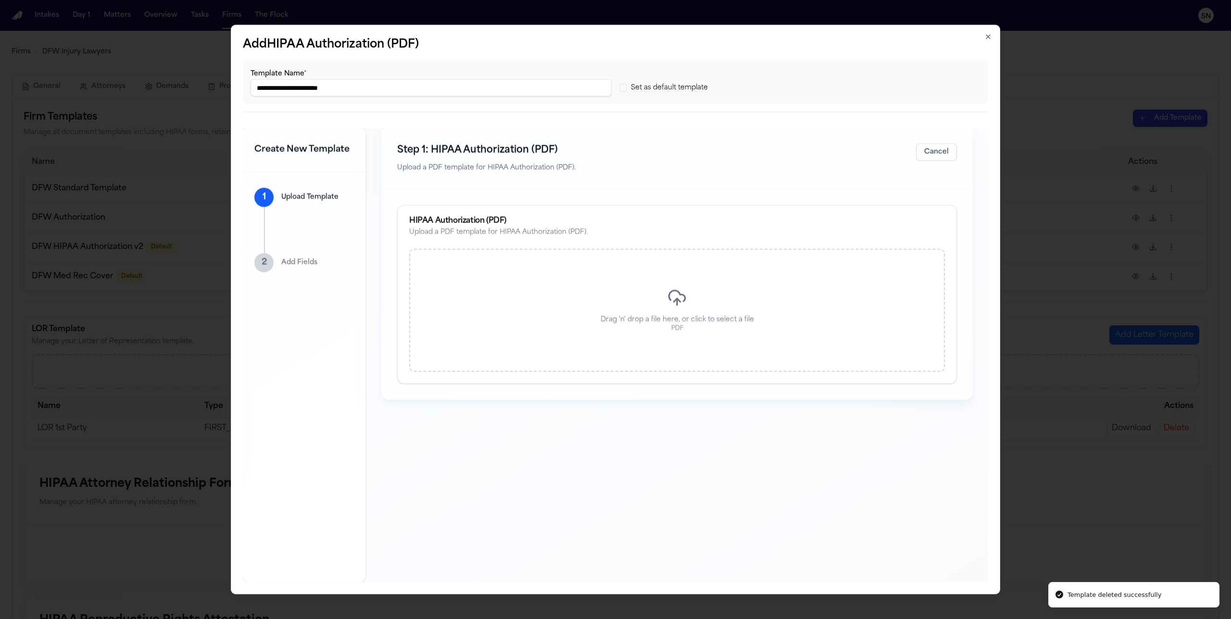
click at [617, 346] on div "Drag 'n' drop a file here, or click to select a file PDF" at bounding box center [677, 310] width 536 height 123
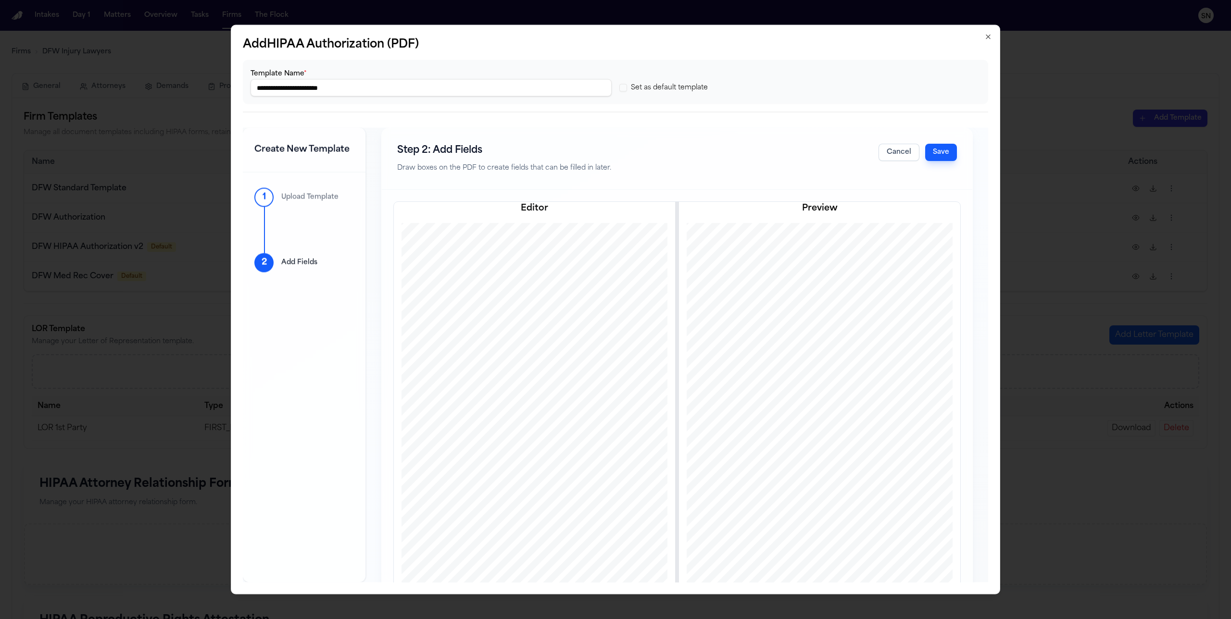
click at [325, 91] on input "**********" at bounding box center [431, 87] width 361 height 17
click at [727, 155] on button "Save" at bounding box center [941, 152] width 32 height 17
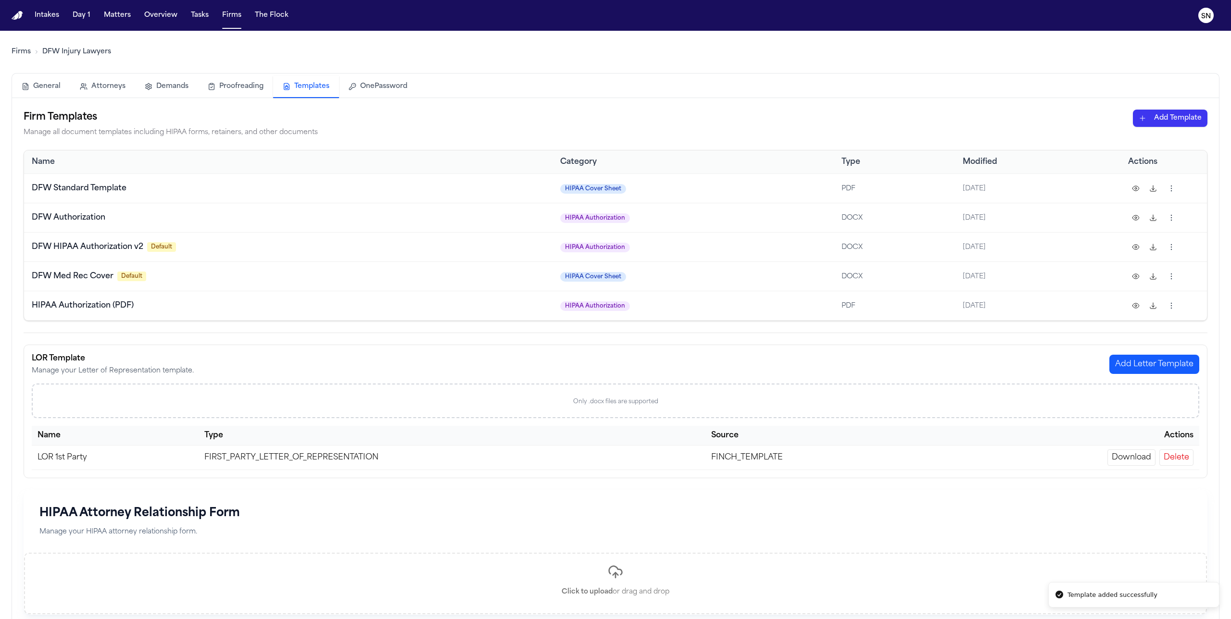
click at [727, 115] on html "Template added successfully Intakes Day 1 Matters Overview Tasks Firms The Floc…" at bounding box center [615, 309] width 1231 height 619
click at [727, 157] on div "HIPAA Authorization (PDF)" at bounding box center [1153, 154] width 103 height 15
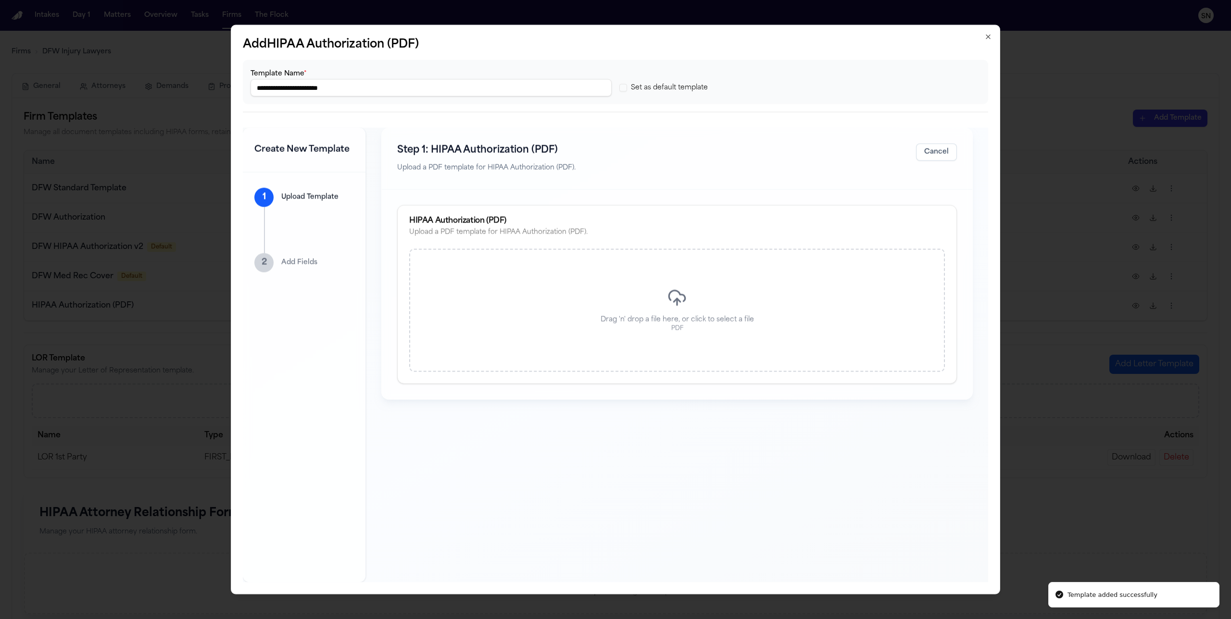
click at [618, 317] on p "Drag 'n' drop a file here, or click to select a file" at bounding box center [677, 320] width 153 height 10
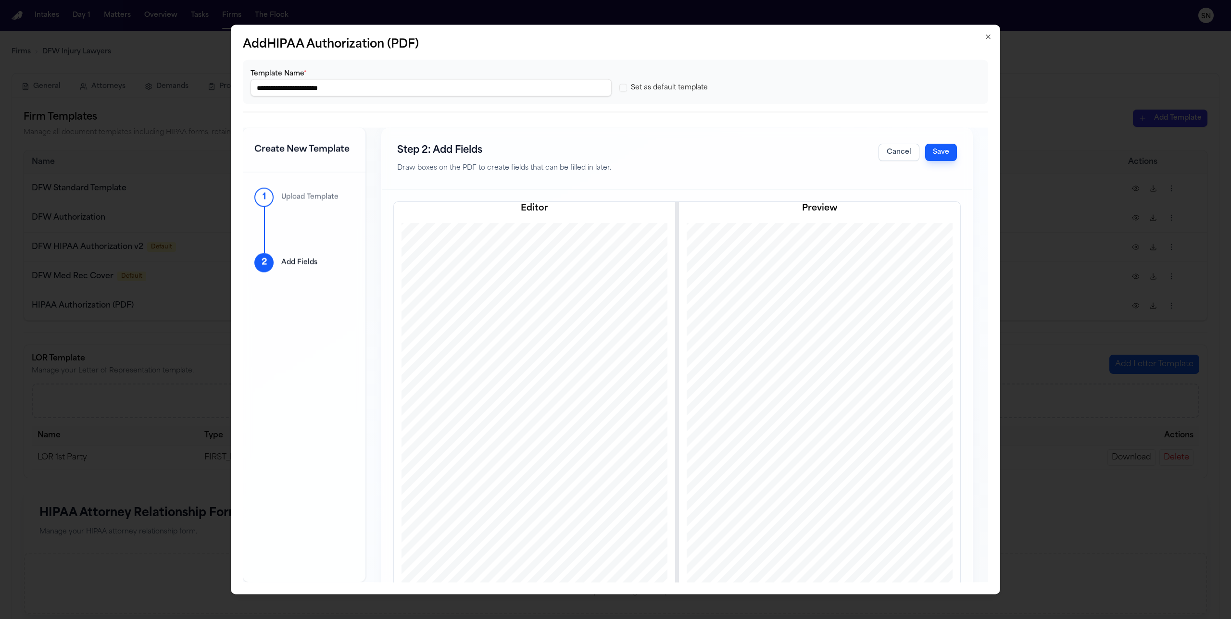
click at [323, 90] on input "**********" at bounding box center [431, 87] width 361 height 17
type input "**********"
click at [727, 157] on button "Save" at bounding box center [941, 152] width 32 height 17
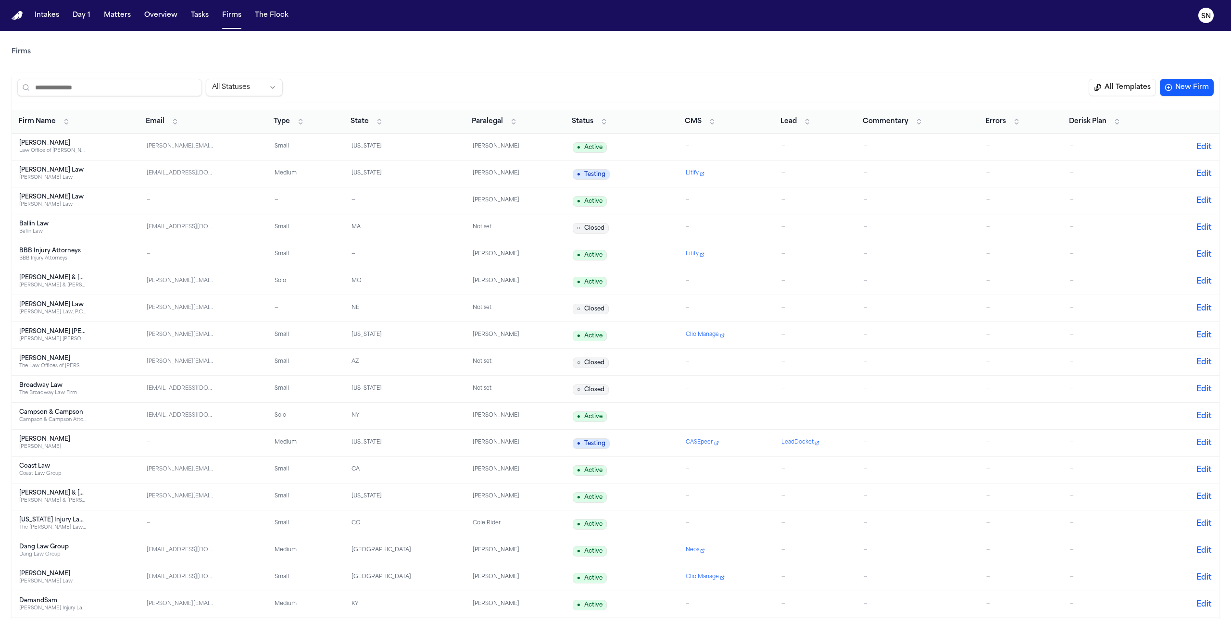
click at [529, 61] on div "Firms" at bounding box center [616, 51] width 1208 height 27
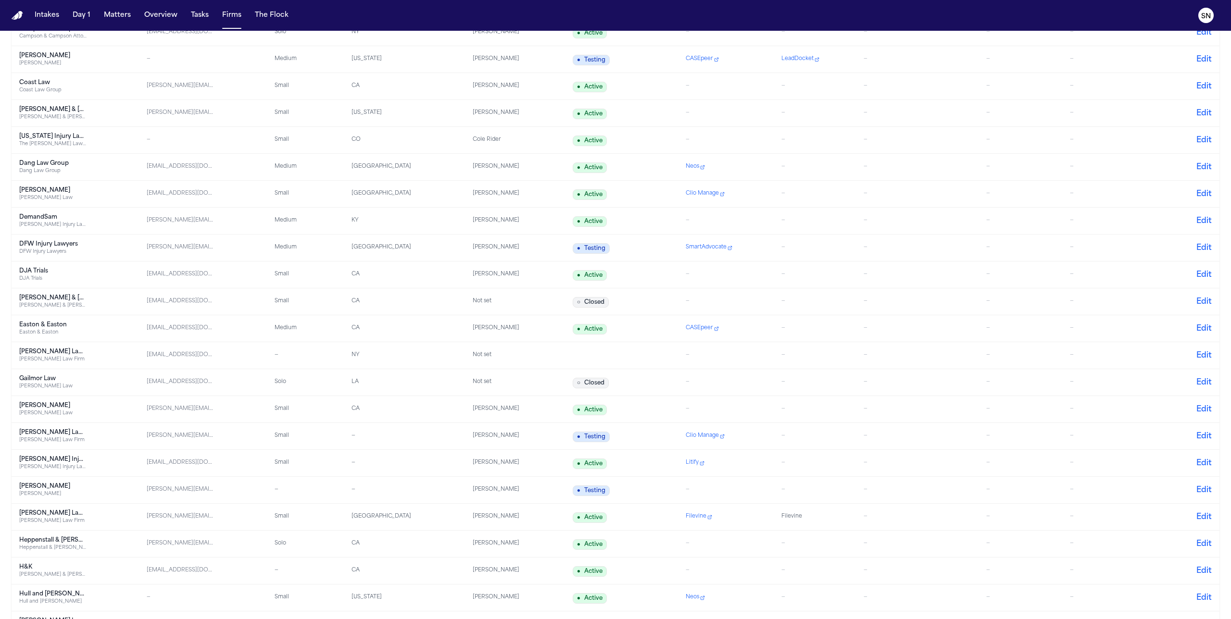
click at [48, 334] on div "Easton & Easton" at bounding box center [52, 332] width 67 height 7
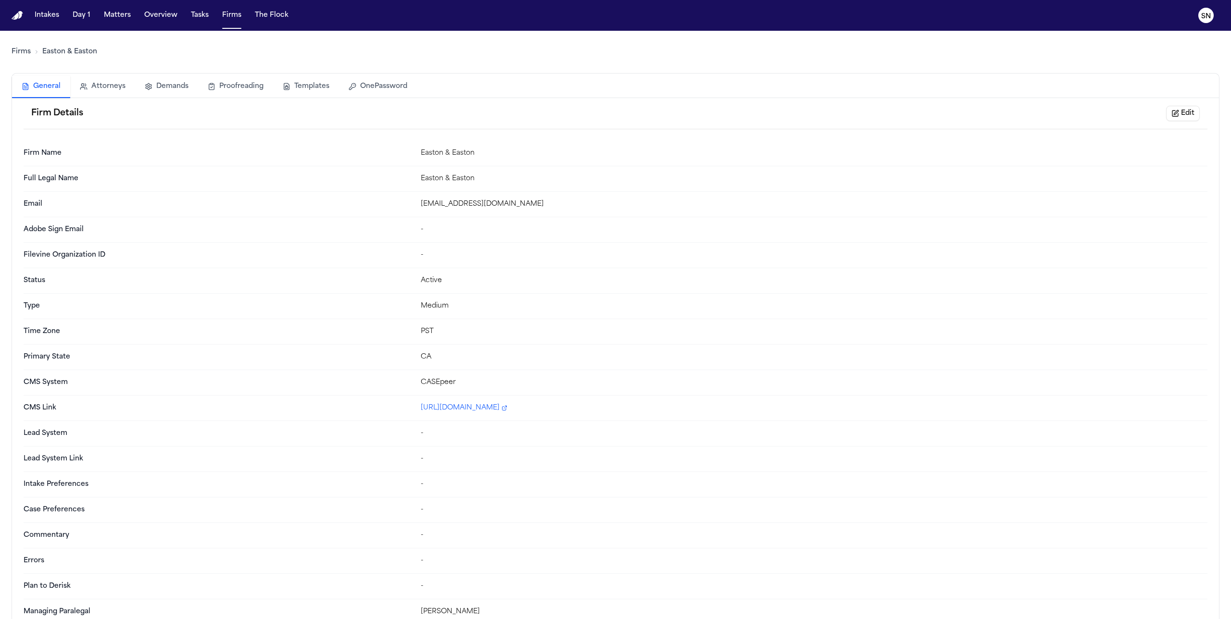
click at [317, 90] on button "Templates" at bounding box center [306, 86] width 66 height 21
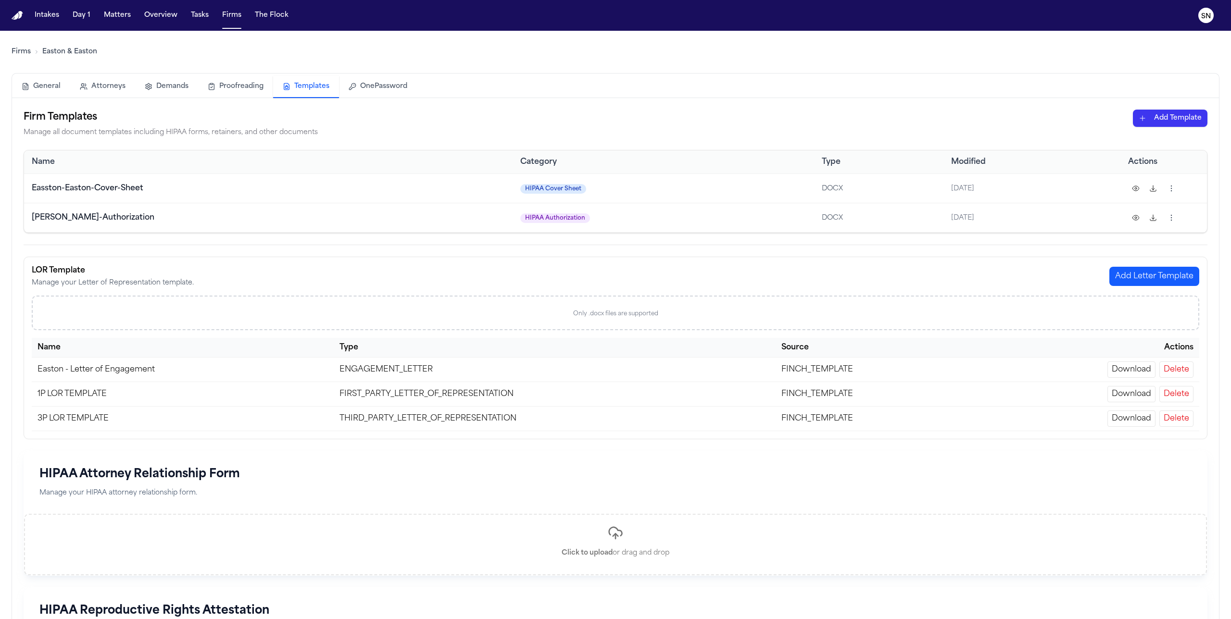
click at [727, 116] on html "Intakes Day 1 Matters Overview Tasks Firms The Flock SN Firms Easton & Easton G…" at bounding box center [615, 309] width 1231 height 619
click at [727, 160] on div "HIPAA Authorization (PDF)" at bounding box center [1153, 154] width 103 height 15
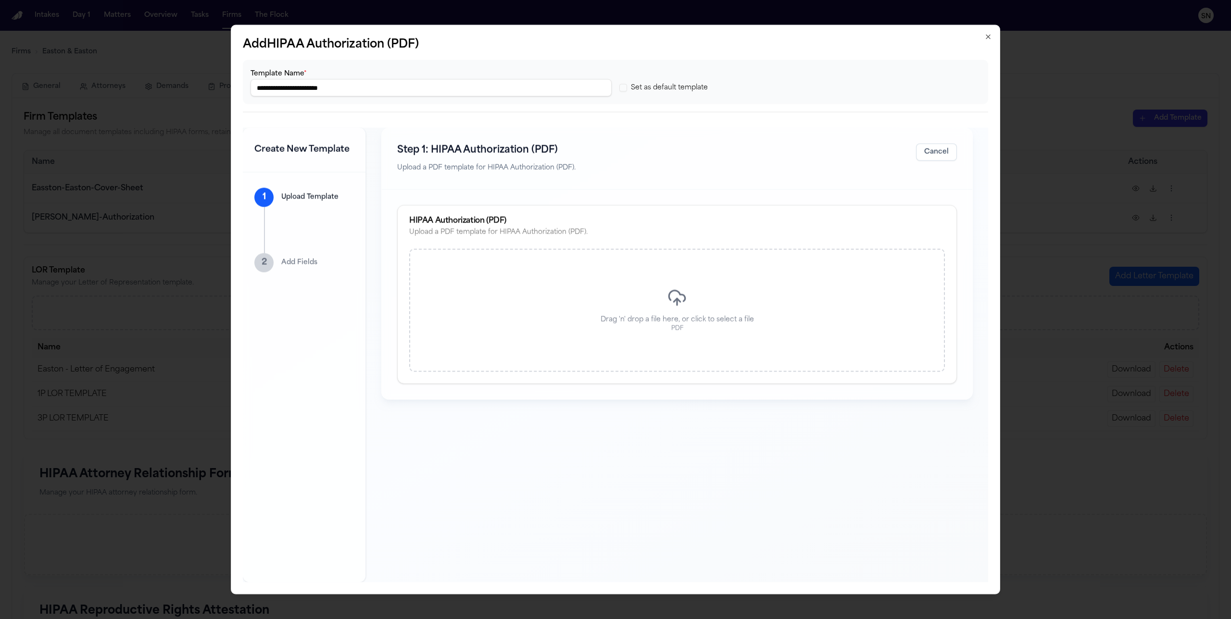
click at [662, 301] on div "Drag 'n' drop a file here, or click to select a file PDF" at bounding box center [677, 310] width 536 height 123
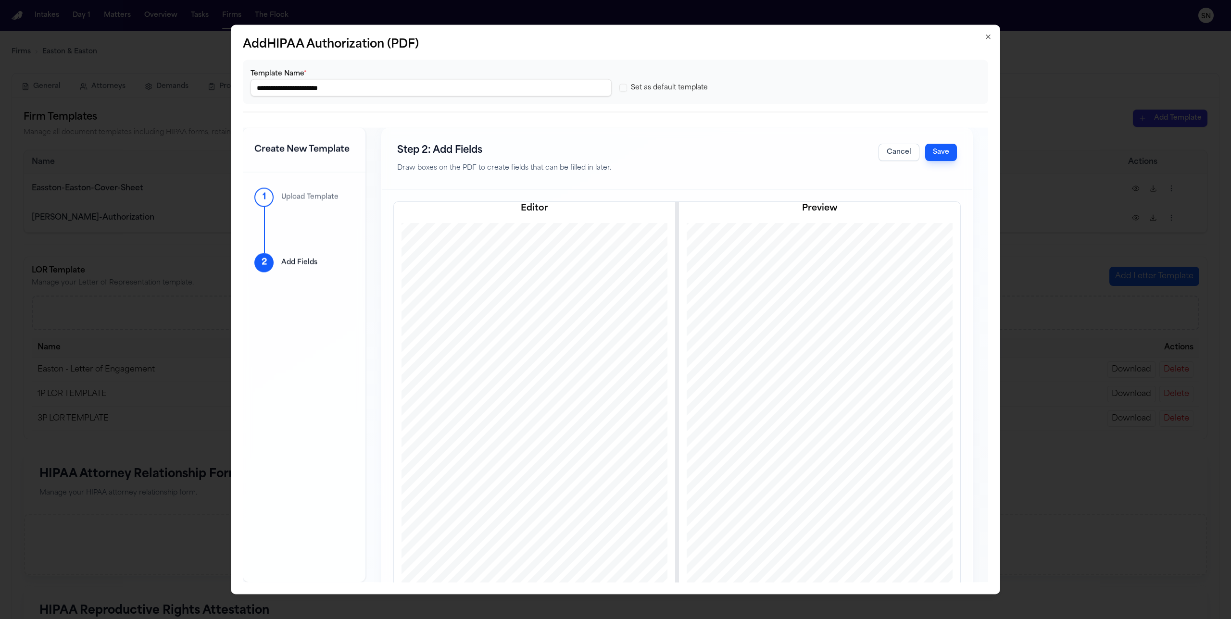
click at [727, 151] on button "Save" at bounding box center [941, 152] width 32 height 17
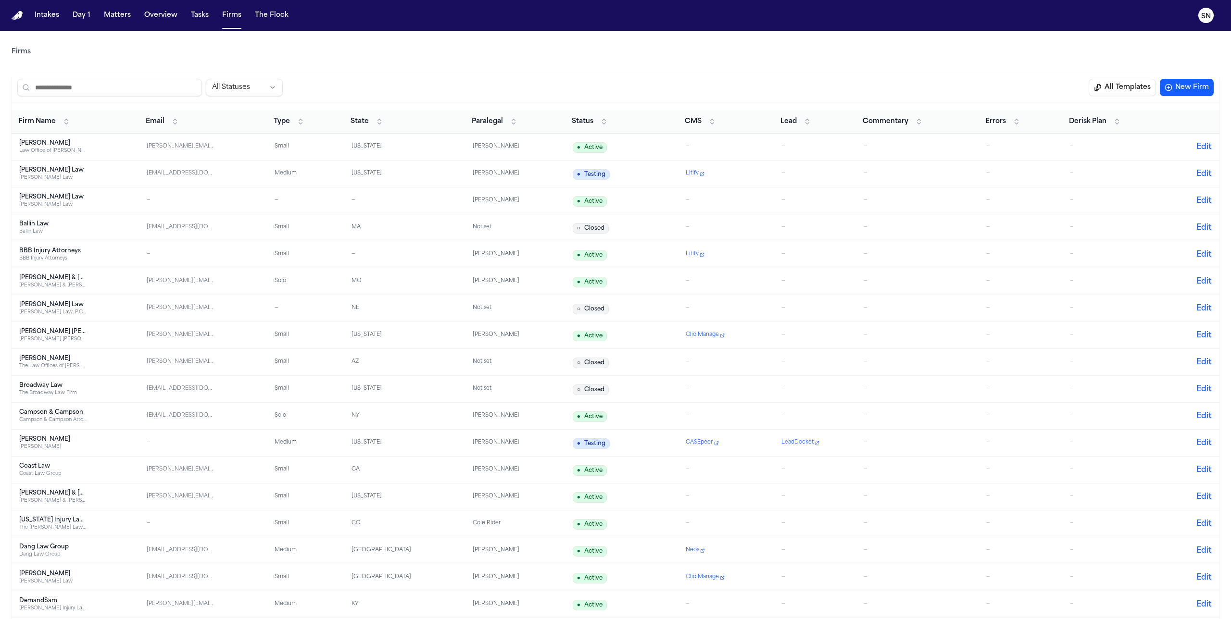
scroll to position [653, 0]
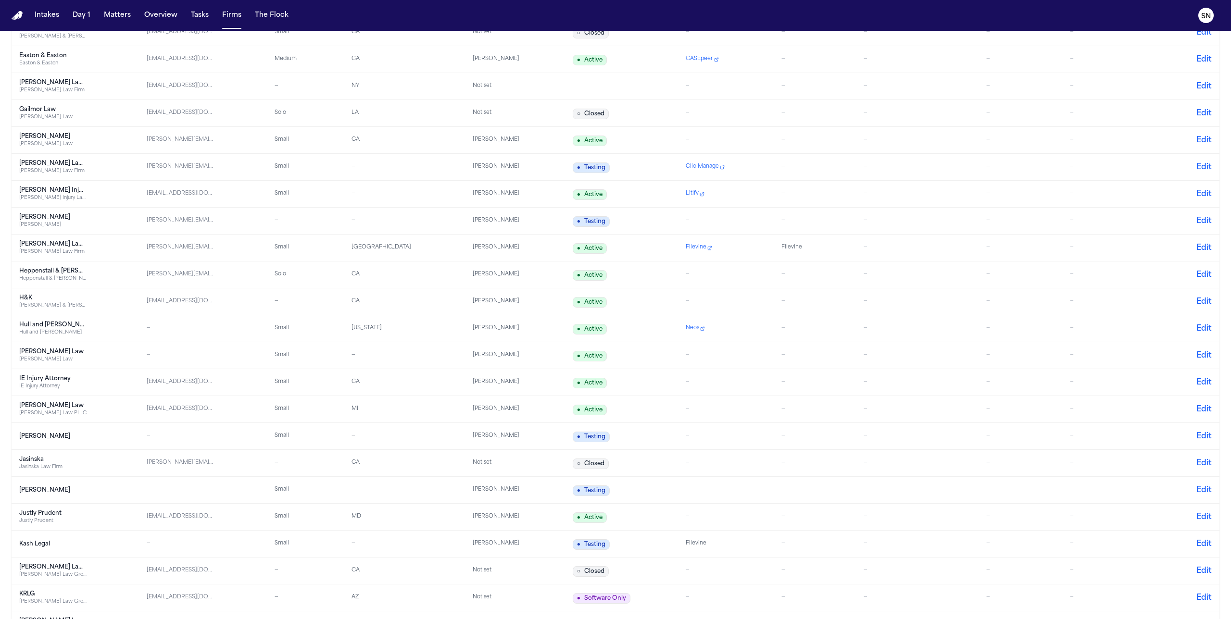
click at [53, 327] on div "Hull and Zimmerman" at bounding box center [52, 325] width 67 height 8
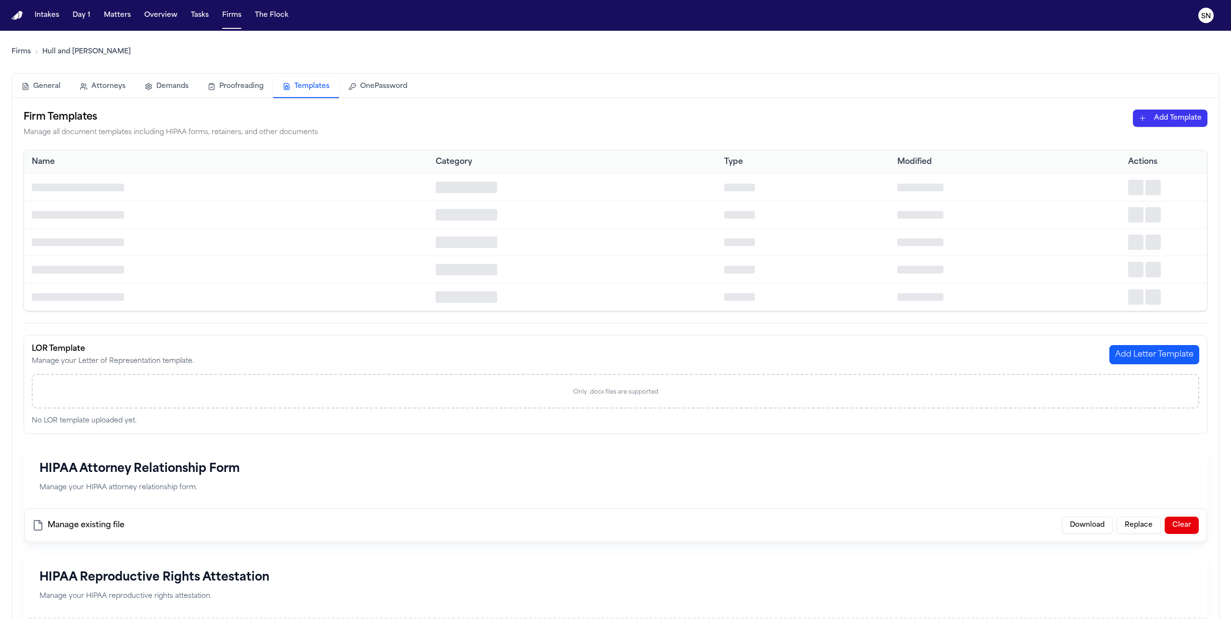
click at [305, 88] on button "Templates" at bounding box center [306, 87] width 66 height 22
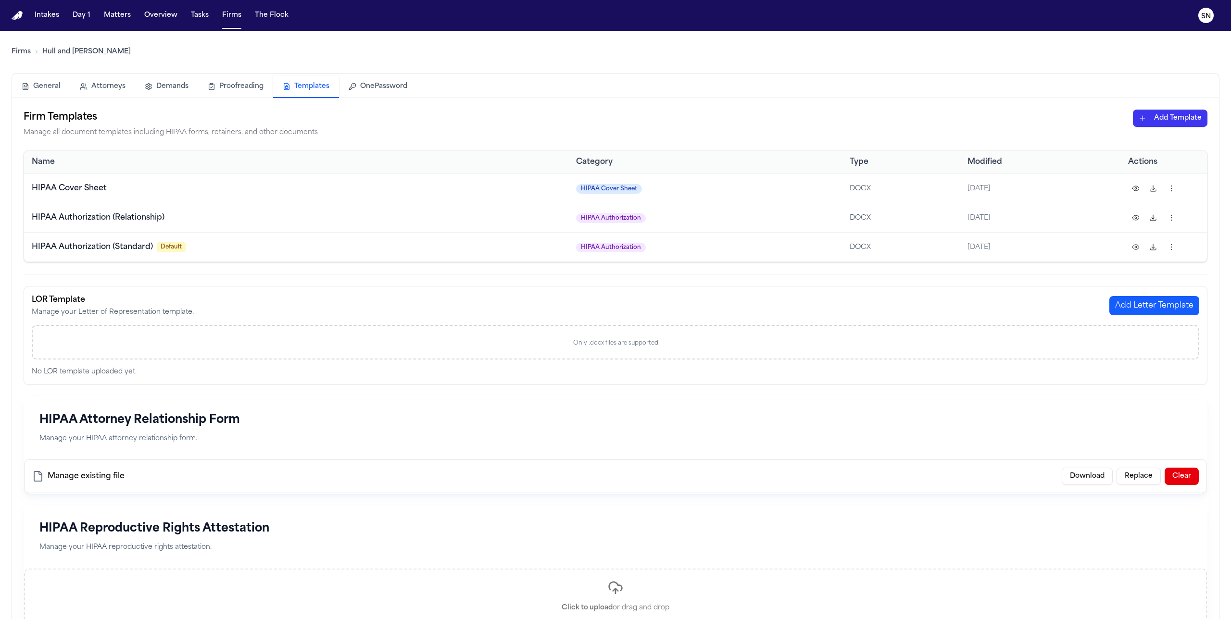
click at [727, 119] on html "Intakes Day 1 Matters Overview Tasks Firms The Flock SN Firms Hull and Zimmerma…" at bounding box center [615, 309] width 1231 height 619
click at [727, 159] on div "HIPAA Authorization (PDF)" at bounding box center [1153, 154] width 103 height 15
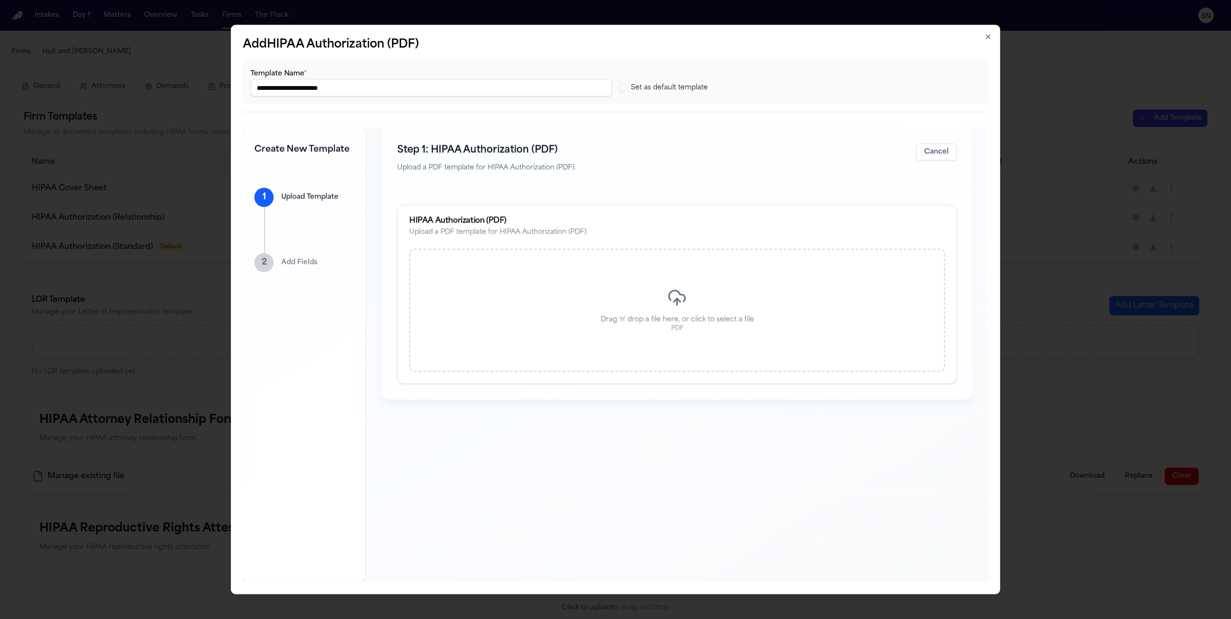
click at [656, 281] on div "Drag 'n' drop a file here, or click to select a file PDF" at bounding box center [677, 310] width 536 height 123
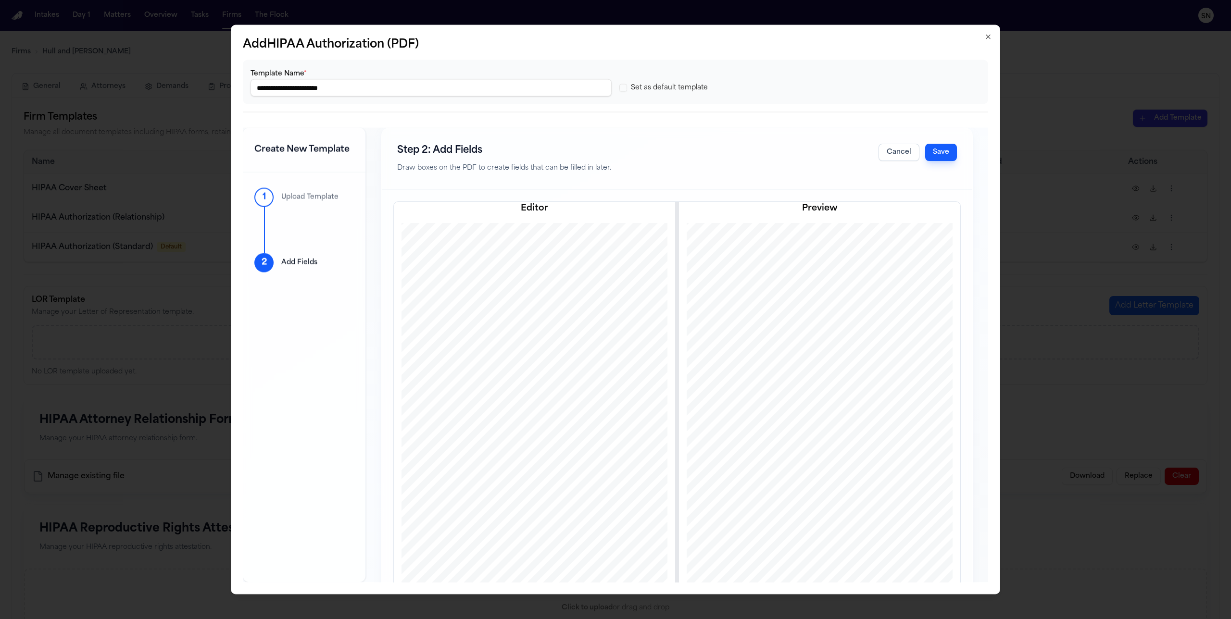
click at [727, 155] on button "Save" at bounding box center [941, 152] width 32 height 17
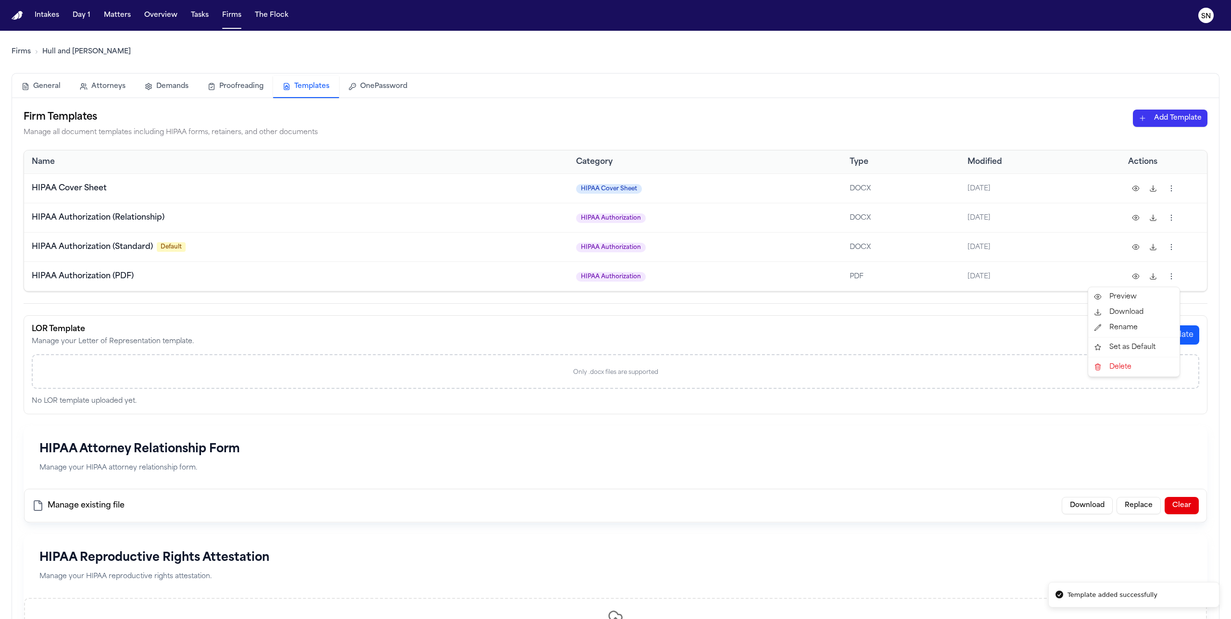
click at [727, 275] on html "Template added successfully Intakes Day 1 Matters Overview Tasks Firms The Floc…" at bounding box center [615, 309] width 1231 height 619
click at [727, 284] on html "Intakes Day 1 Matters Overview Tasks Firms The Flock SN Firms Hull and Zimmerma…" at bounding box center [615, 309] width 1231 height 619
click at [150, 269] on td "HIPAA Authorization (PDF)" at bounding box center [296, 276] width 544 height 29
click at [727, 278] on button at bounding box center [1135, 276] width 15 height 15
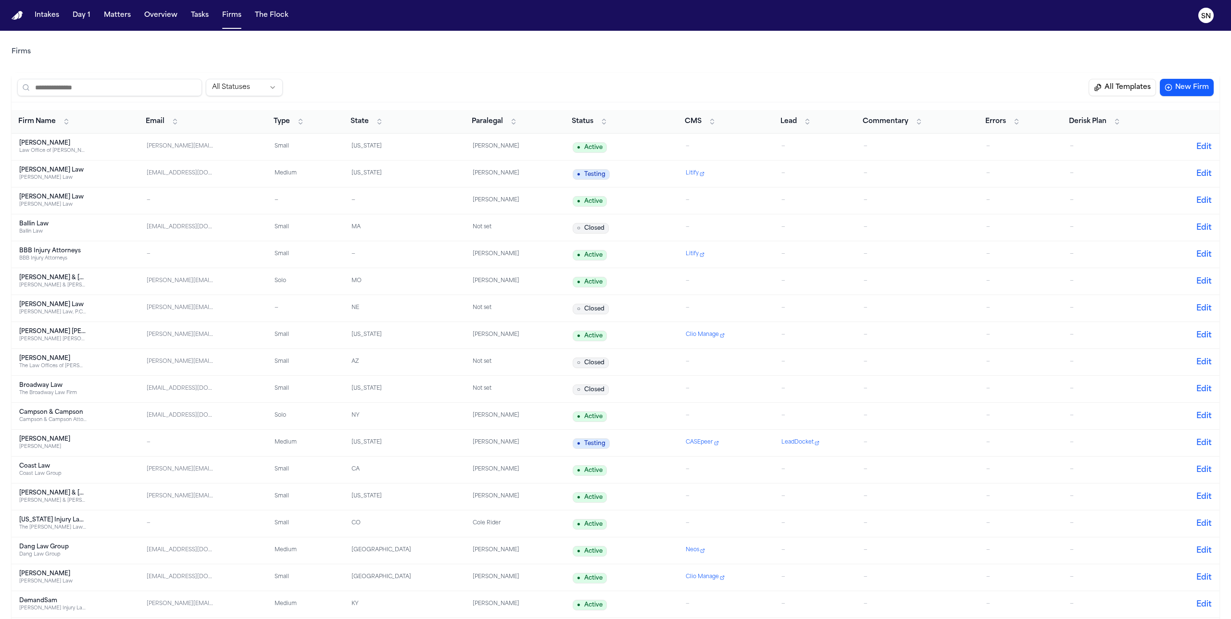
scroll to position [764, 0]
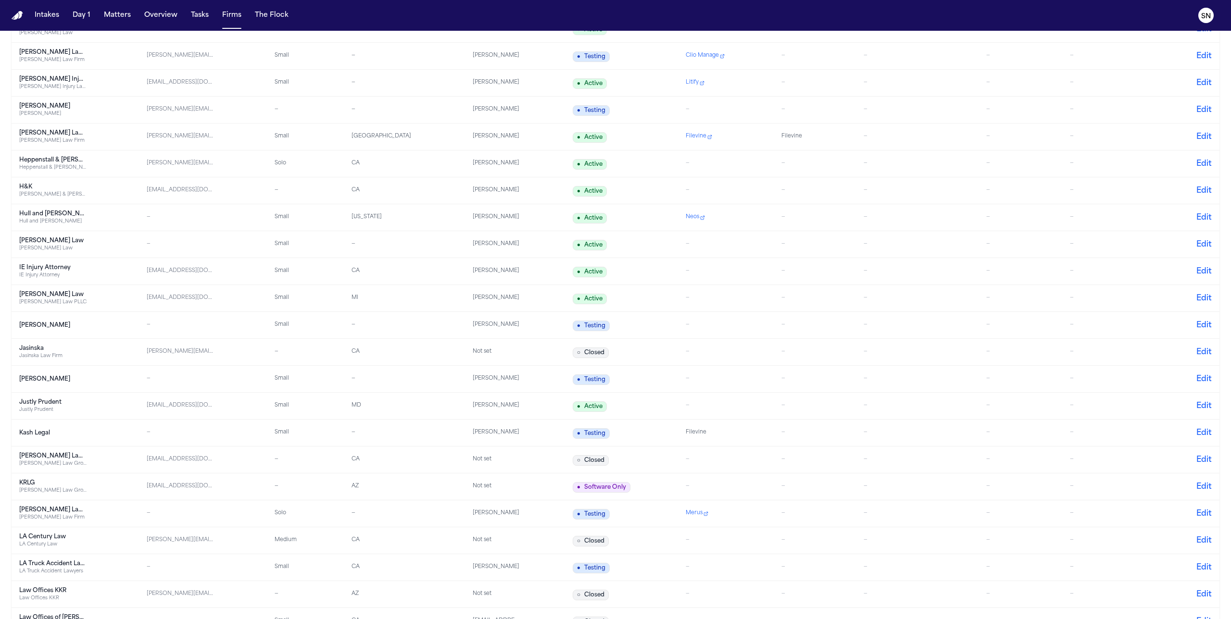
click at [40, 327] on div "J. Alexander Law" at bounding box center [52, 326] width 67 height 8
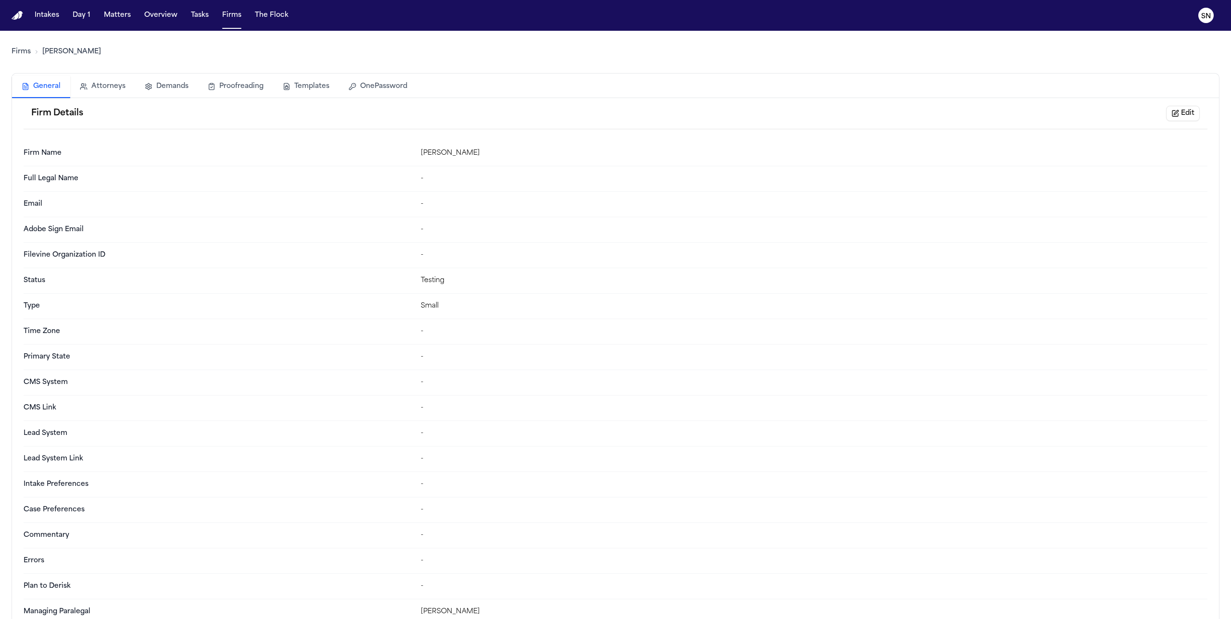
click at [299, 91] on button "Templates" at bounding box center [306, 86] width 66 height 21
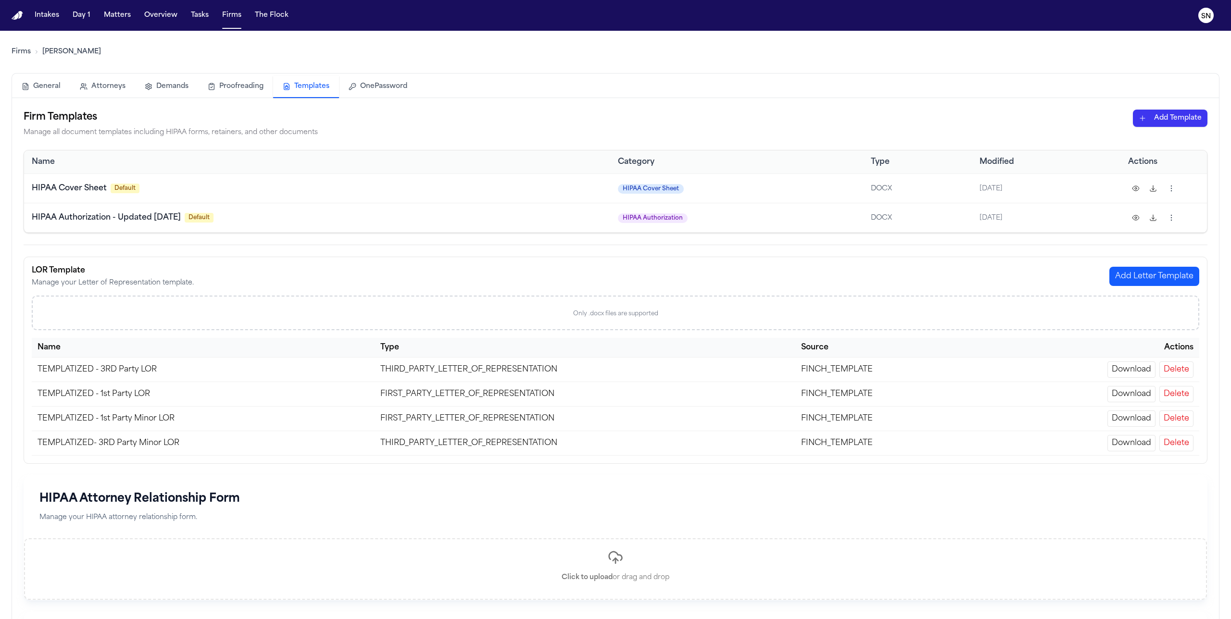
click at [727, 117] on html "Intakes Day 1 Matters Overview Tasks Firms The Flock SN Firms J. Alexander Law …" at bounding box center [615, 309] width 1231 height 619
click at [727, 156] on div "HIPAA Authorization (PDF)" at bounding box center [1153, 154] width 103 height 15
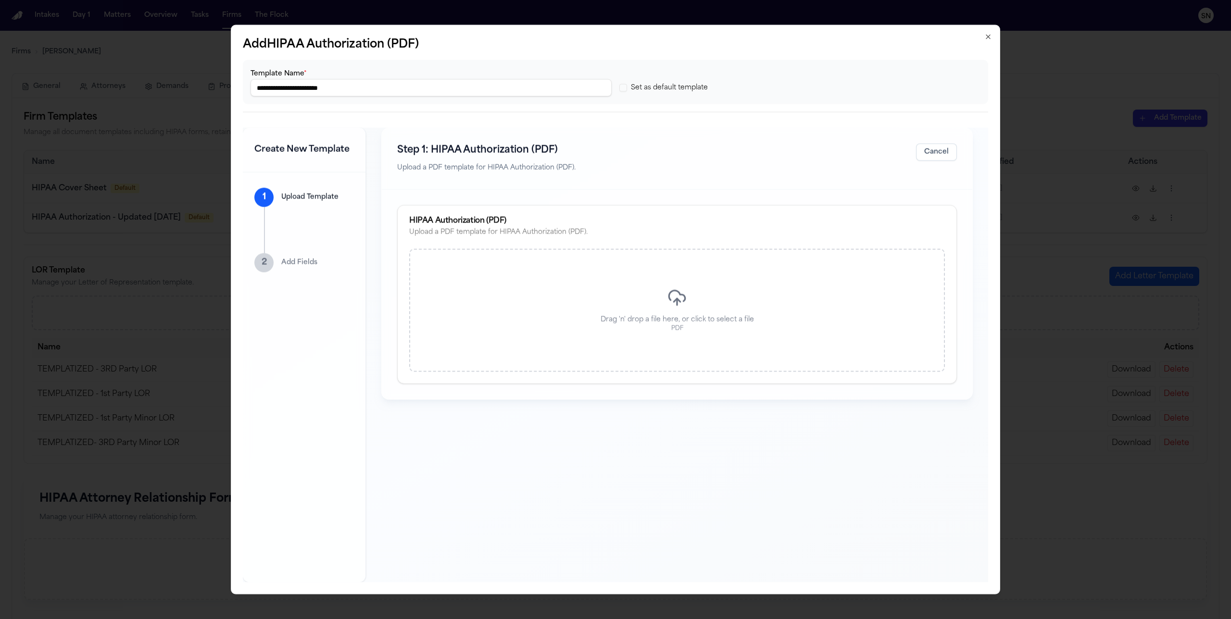
click at [668, 281] on div "Drag 'n' drop a file here, or click to select a file PDF" at bounding box center [677, 310] width 536 height 123
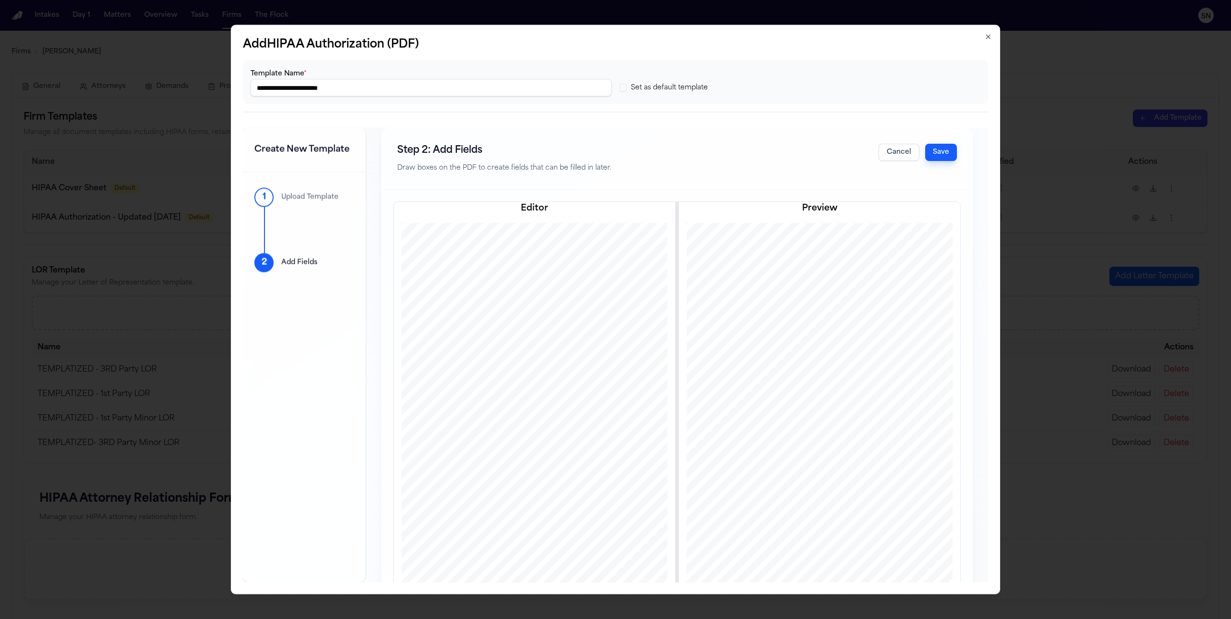
click at [727, 155] on button "Save" at bounding box center [941, 152] width 32 height 17
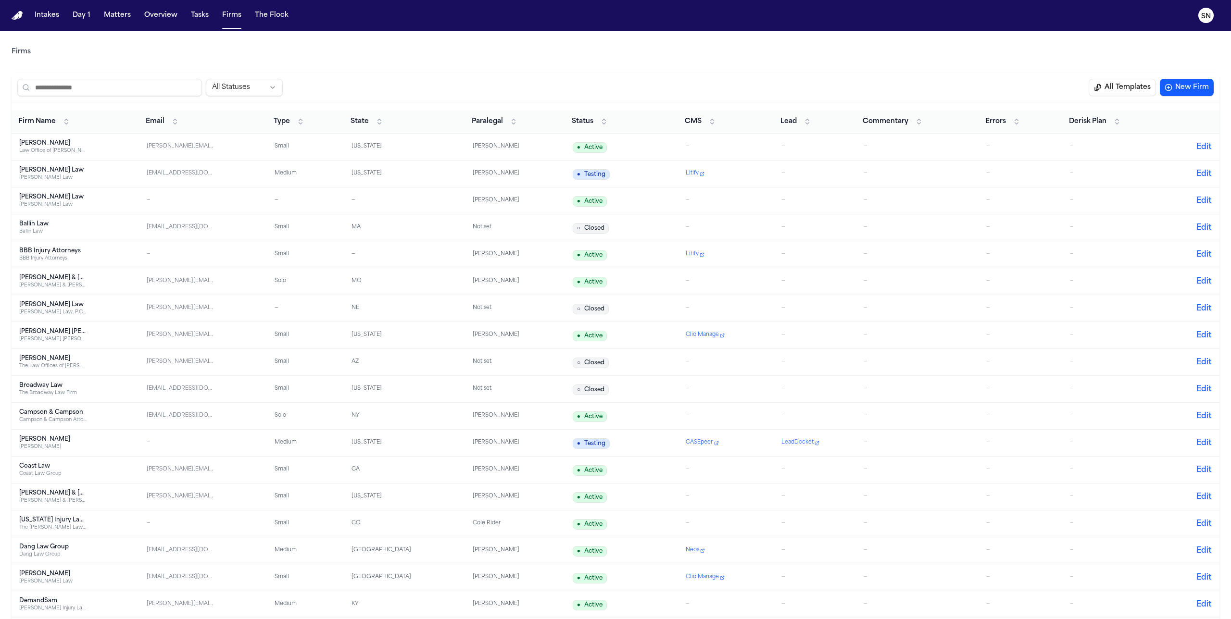
scroll to position [1273, 0]
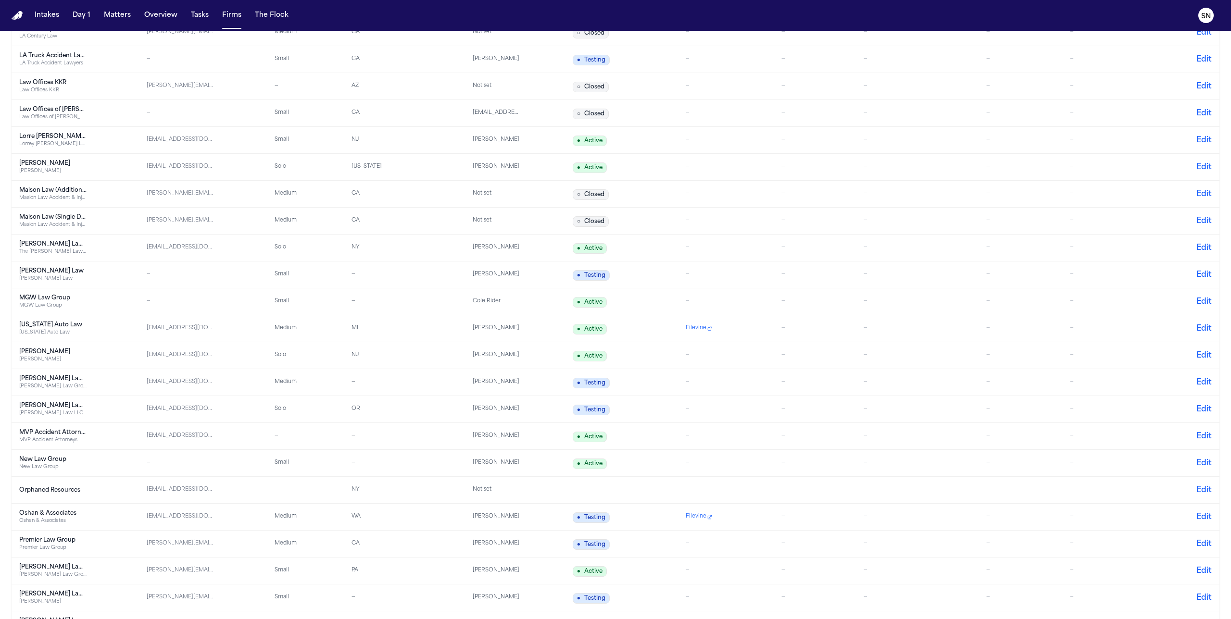
click at [75, 333] on div "[US_STATE] Auto Law" at bounding box center [52, 332] width 67 height 7
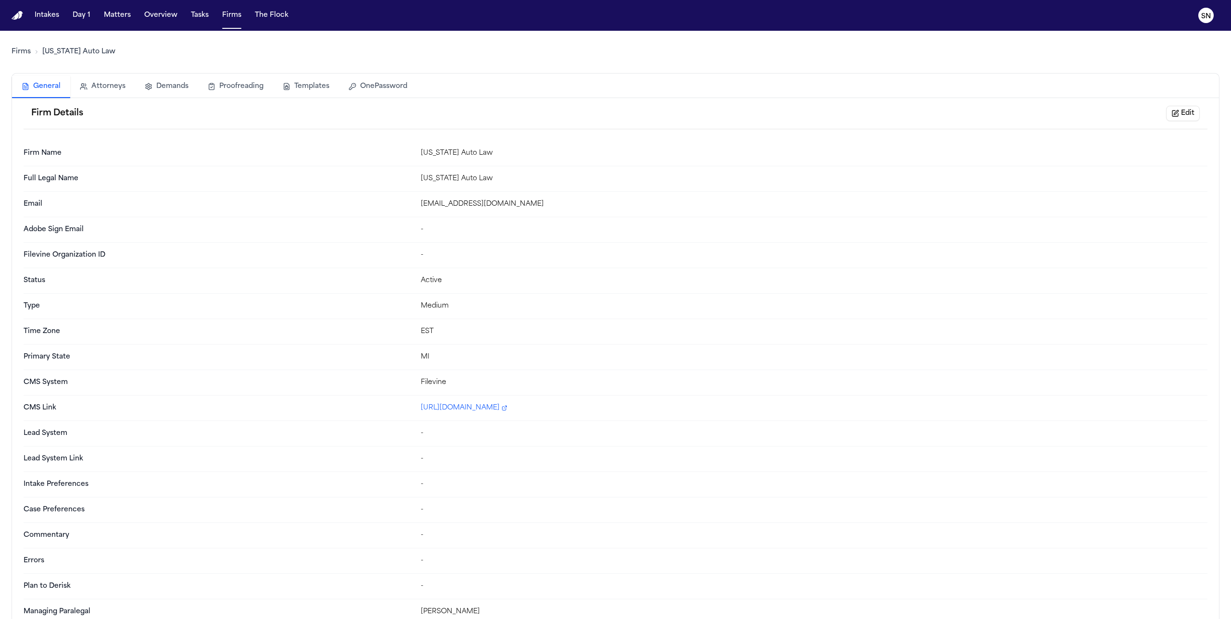
click at [303, 87] on button "Templates" at bounding box center [306, 86] width 66 height 21
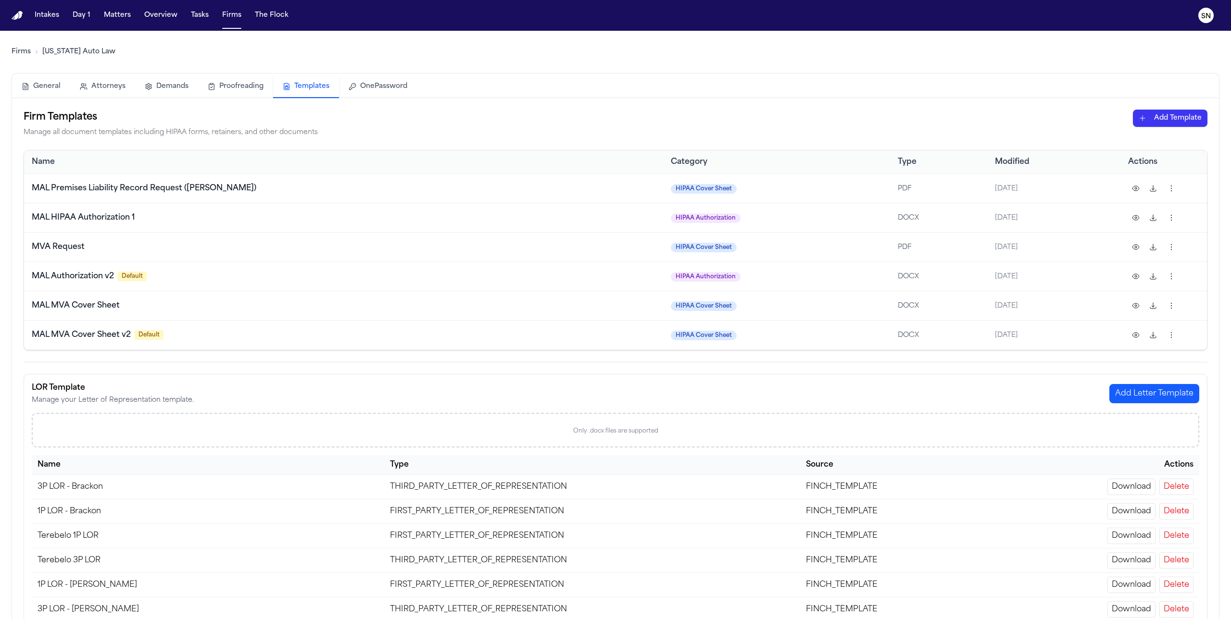
click at [727, 118] on html "Intakes Day 1 Matters Overview Tasks Firms The Flock SN Firms Michigan Auto Law…" at bounding box center [615, 309] width 1231 height 619
click at [727, 156] on div "HIPAA Authorization (PDF)" at bounding box center [1153, 154] width 103 height 15
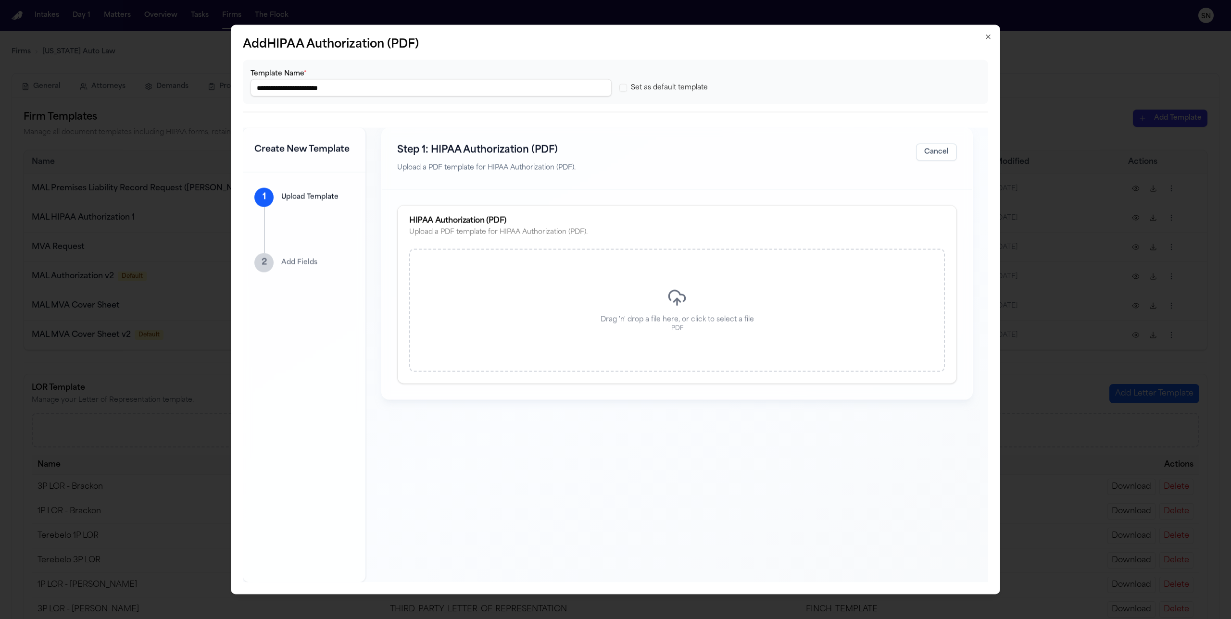
click at [667, 282] on div "Drag 'n' drop a file here, or click to select a file PDF" at bounding box center [677, 310] width 536 height 123
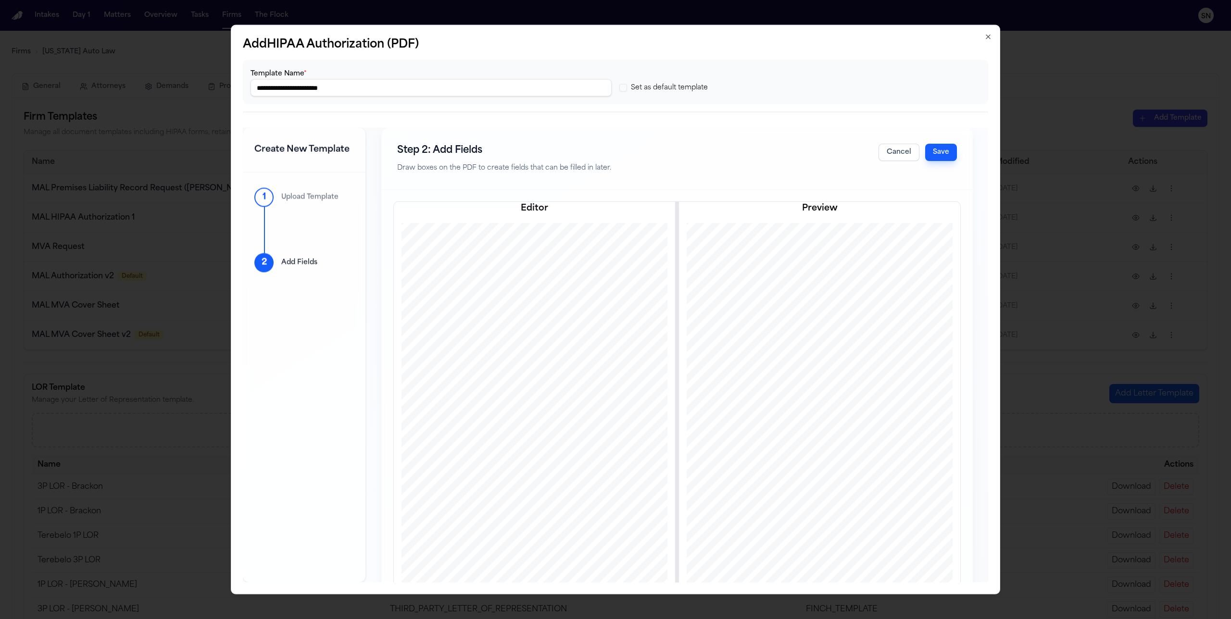
click at [326, 90] on input "**********" at bounding box center [431, 87] width 361 height 17
type input "**********"
click at [727, 151] on button "Save" at bounding box center [941, 152] width 32 height 17
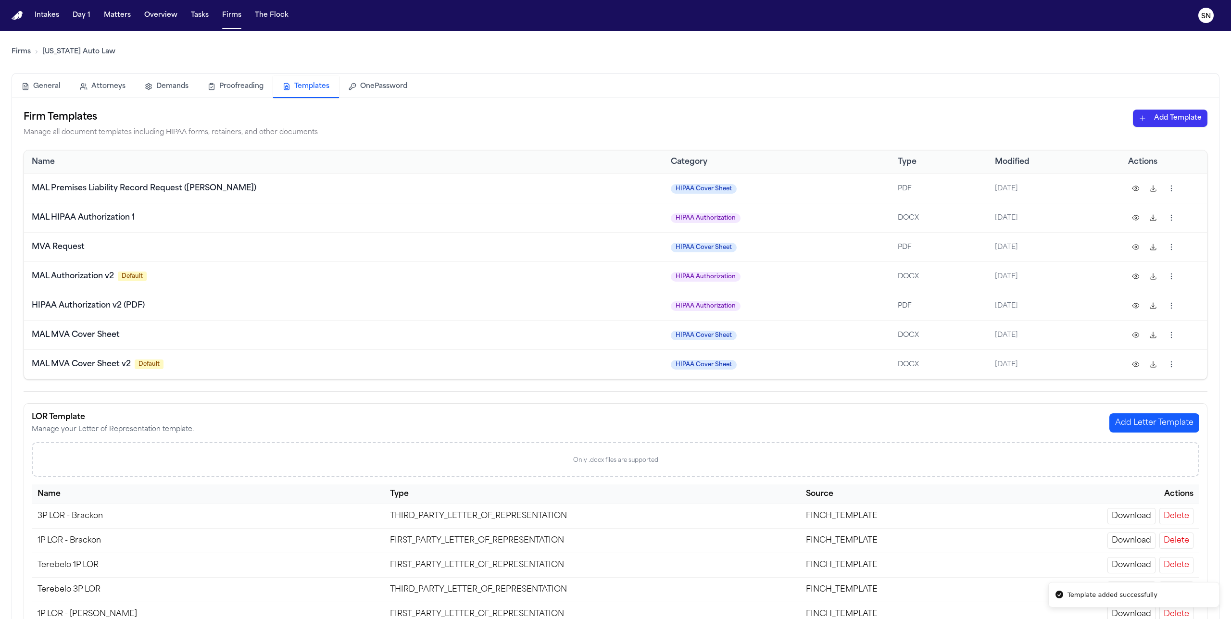
click at [727, 118] on html "Template added successfully Intakes Day 1 Matters Overview Tasks Firms The Floc…" at bounding box center [615, 309] width 1231 height 619
click at [727, 155] on div "HIPAA Authorization (PDF)" at bounding box center [1153, 154] width 103 height 15
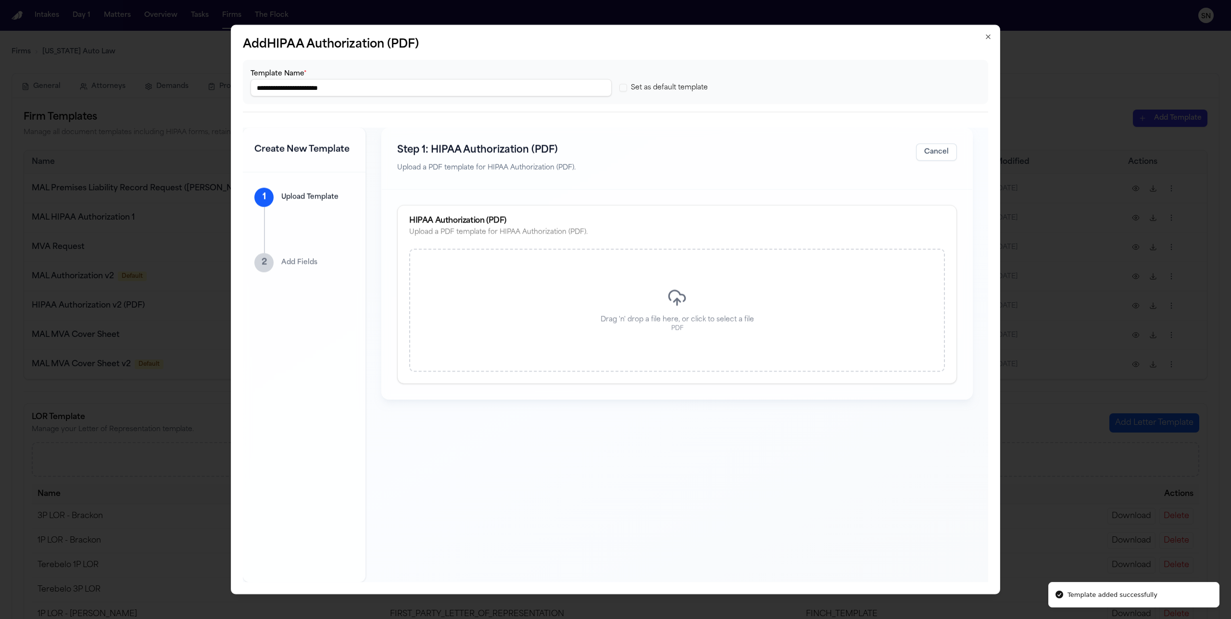
click at [635, 290] on div "Drag 'n' drop a file here, or click to select a file PDF" at bounding box center [677, 310] width 536 height 123
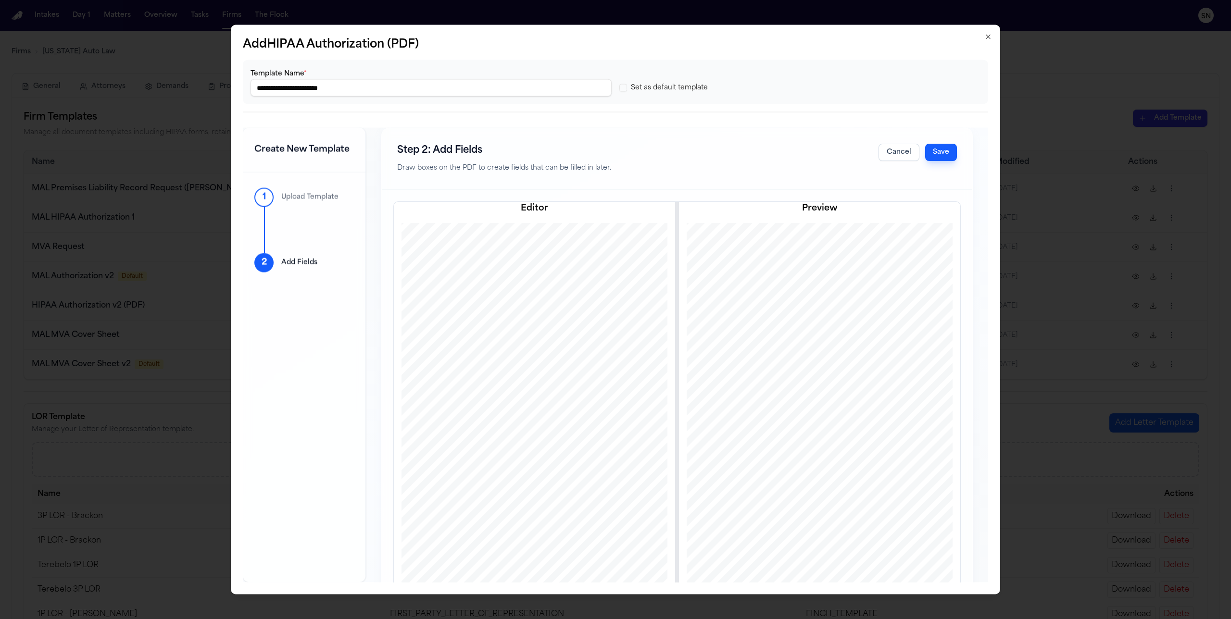
click at [324, 92] on input "**********" at bounding box center [431, 87] width 361 height 17
type input "**********"
click at [727, 153] on button "Save" at bounding box center [941, 152] width 32 height 17
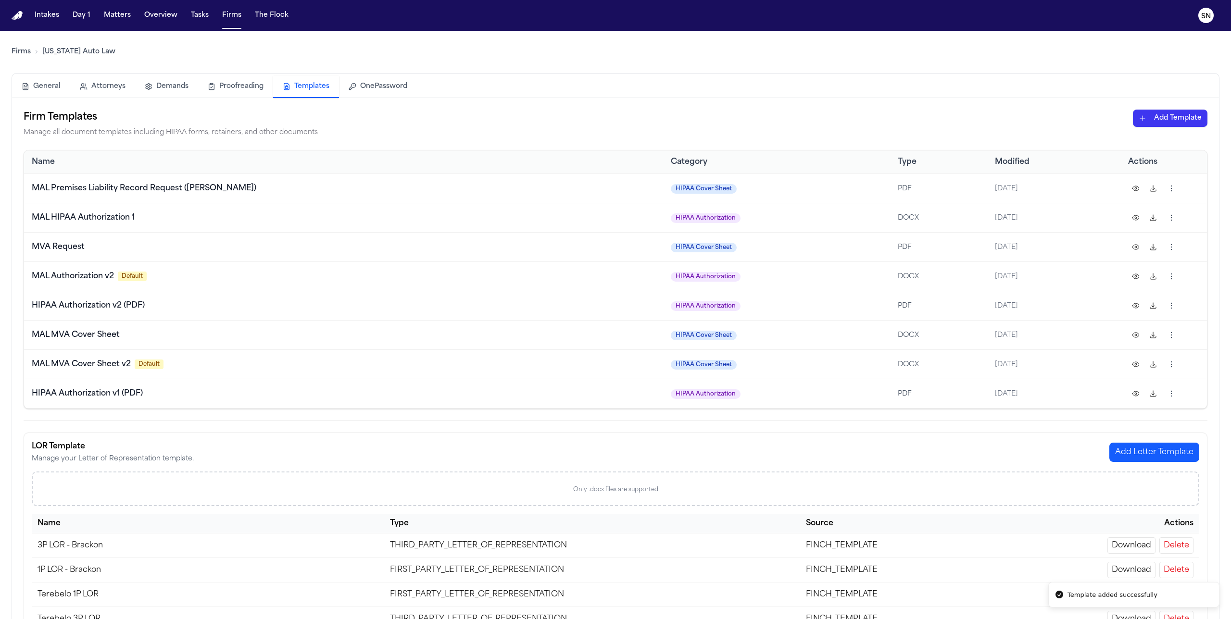
click at [727, 122] on html "Template added successfully Intakes Day 1 Matters Overview Tasks Firms The Floc…" at bounding box center [615, 309] width 1231 height 619
click at [727, 127] on html "Template added successfully Intakes Day 1 Matters Overview Tasks Firms The Floc…" at bounding box center [615, 309] width 1231 height 619
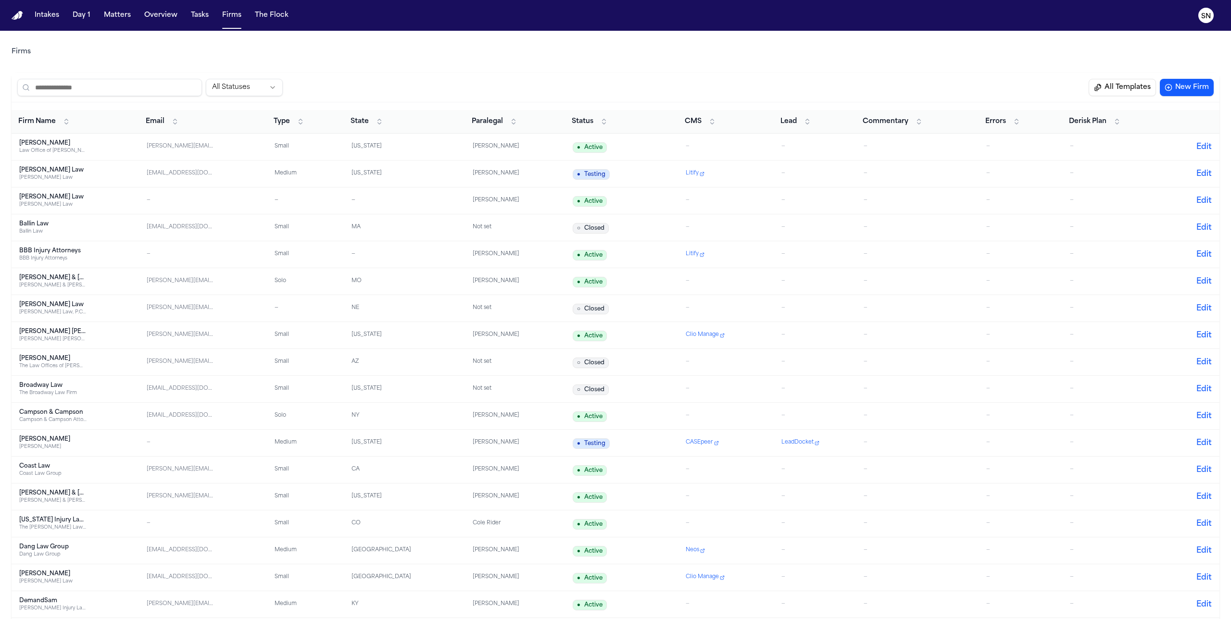
scroll to position [1515, 0]
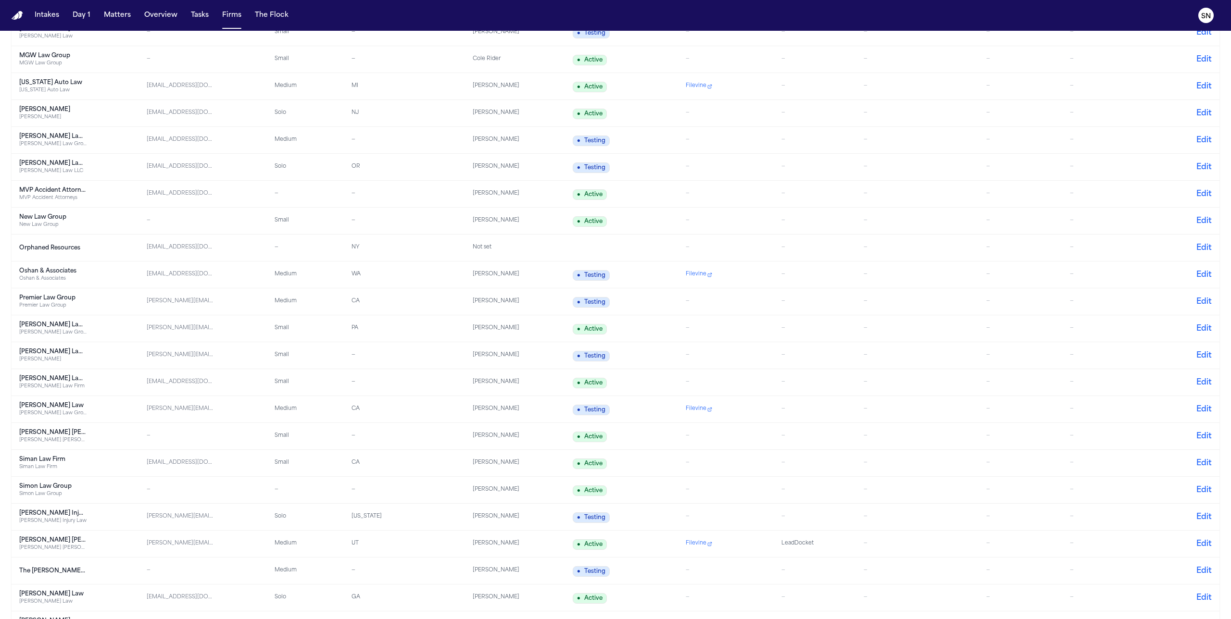
click at [64, 325] on div "Romanow Law Group" at bounding box center [52, 325] width 67 height 8
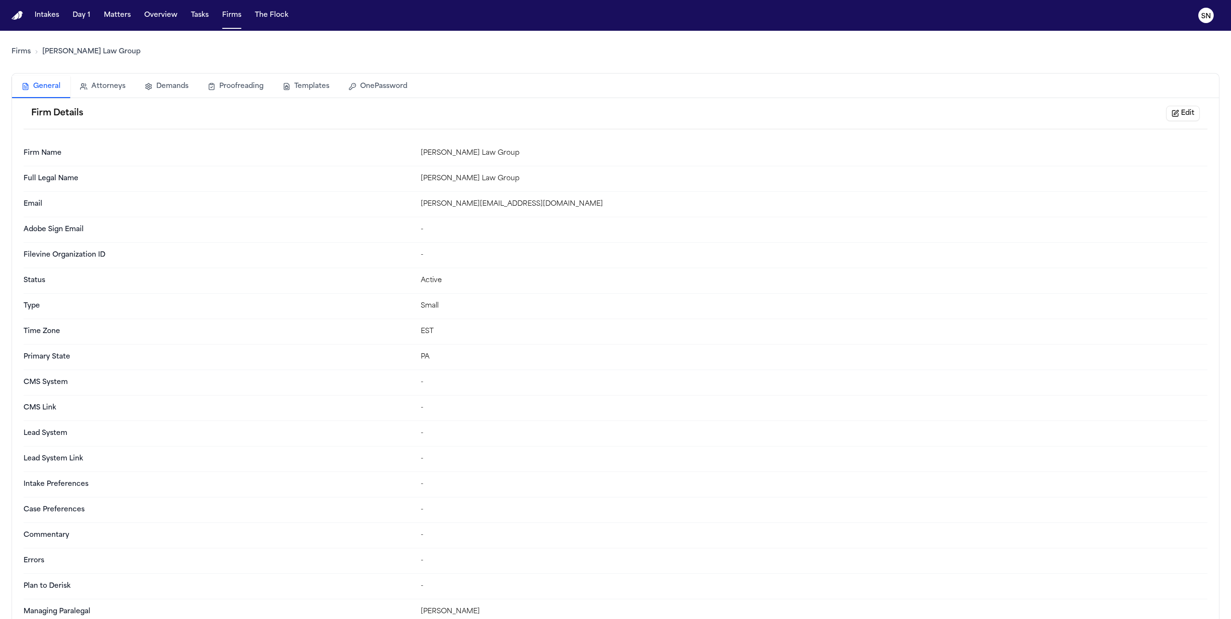
click at [308, 89] on button "Templates" at bounding box center [306, 86] width 66 height 21
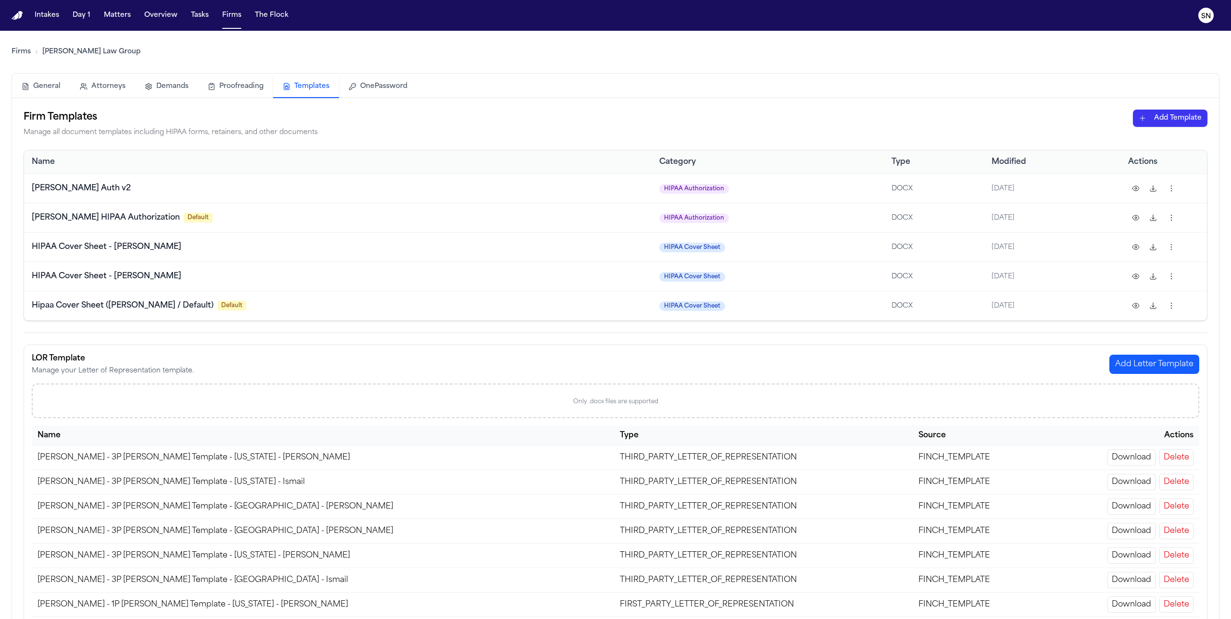
click at [727, 115] on html "Intakes Day 1 Matters Overview Tasks Firms The Flock SN Firms Romanow Law Group…" at bounding box center [615, 309] width 1231 height 619
click at [727, 152] on div "HIPAA Authorization (PDF)" at bounding box center [1153, 154] width 103 height 15
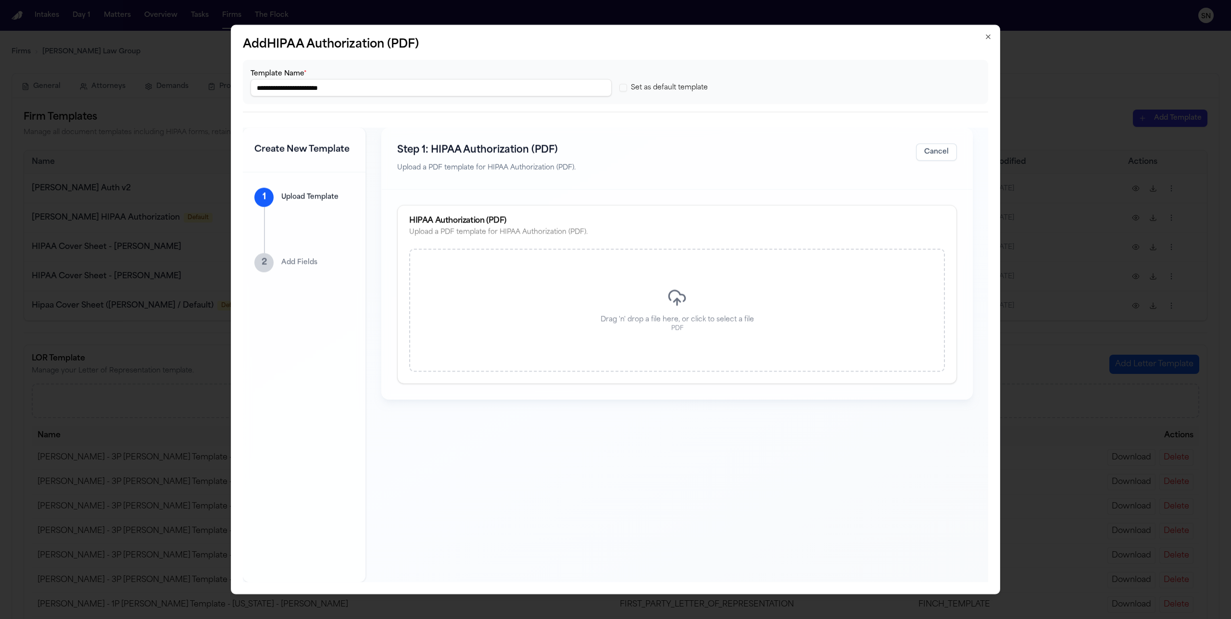
click at [668, 332] on div "Drag 'n' drop a file here, or click to select a file PDF" at bounding box center [677, 310] width 536 height 123
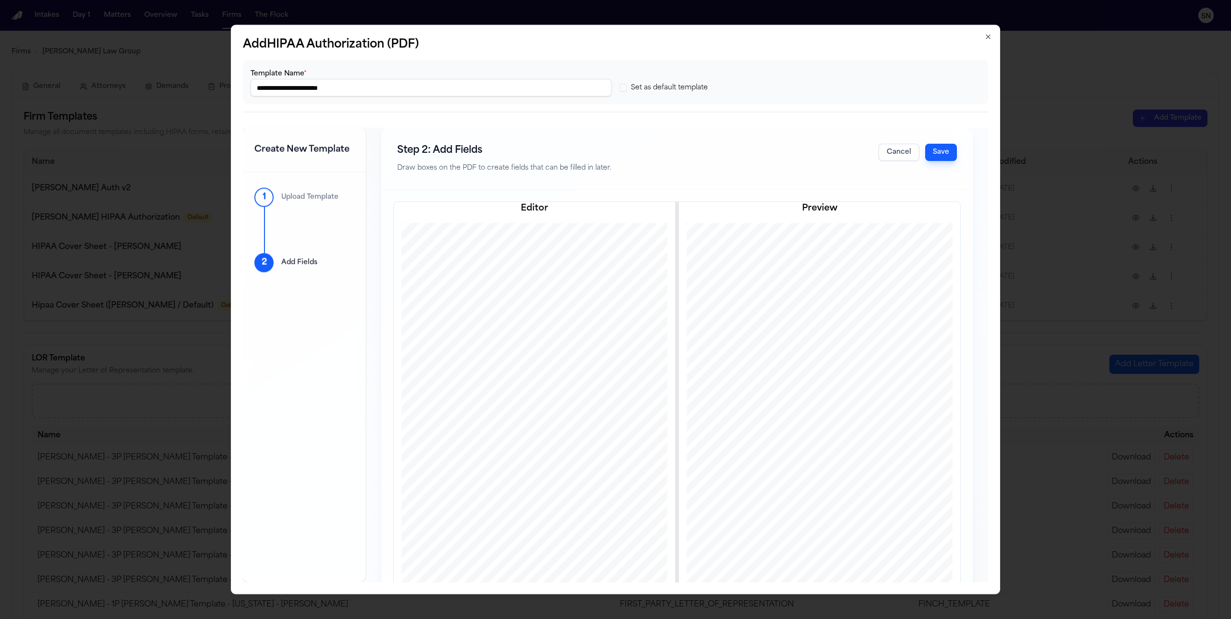
click at [324, 88] on input "**********" at bounding box center [431, 87] width 361 height 17
type input "**********"
click at [727, 158] on button "Save" at bounding box center [941, 152] width 32 height 17
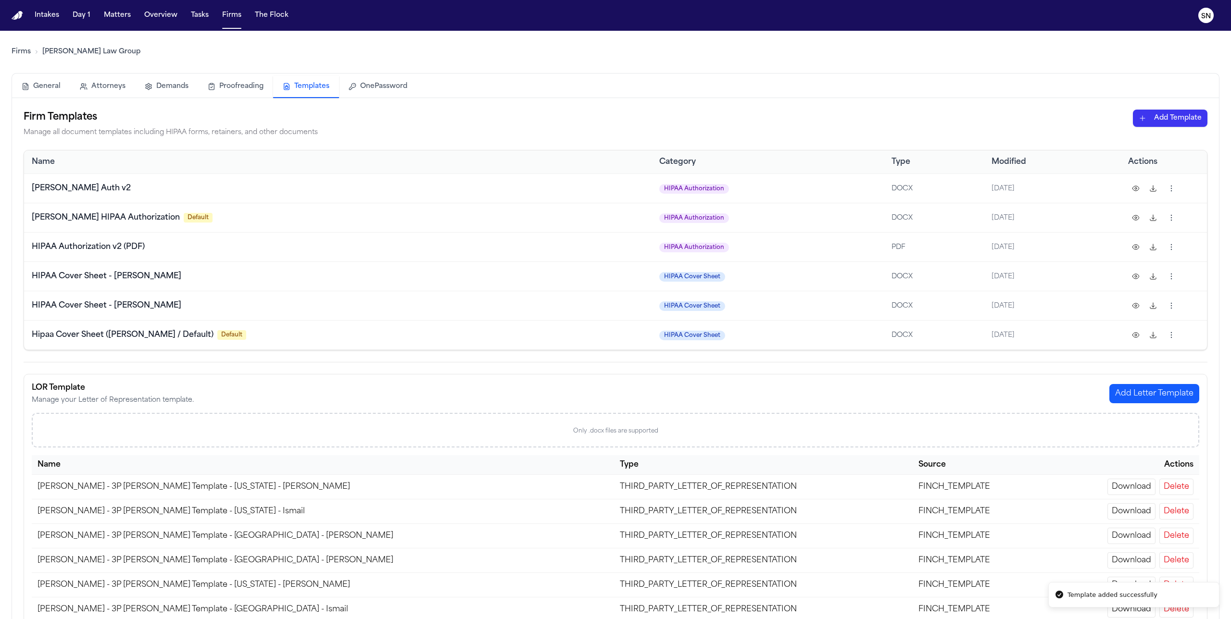
click at [727, 121] on html "Template added successfully Intakes Day 1 Matters Overview Tasks Firms The Floc…" at bounding box center [615, 309] width 1231 height 619
click at [727, 150] on div "HIPAA Authorization (PDF)" at bounding box center [1153, 154] width 103 height 15
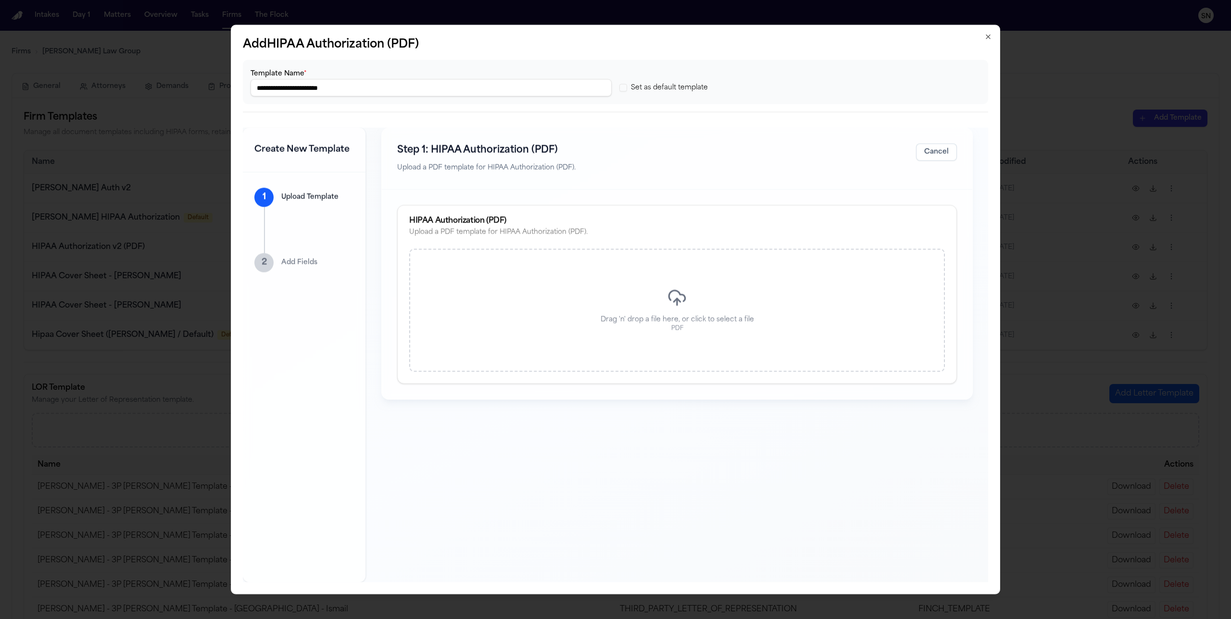
click at [676, 296] on icon at bounding box center [677, 297] width 19 height 19
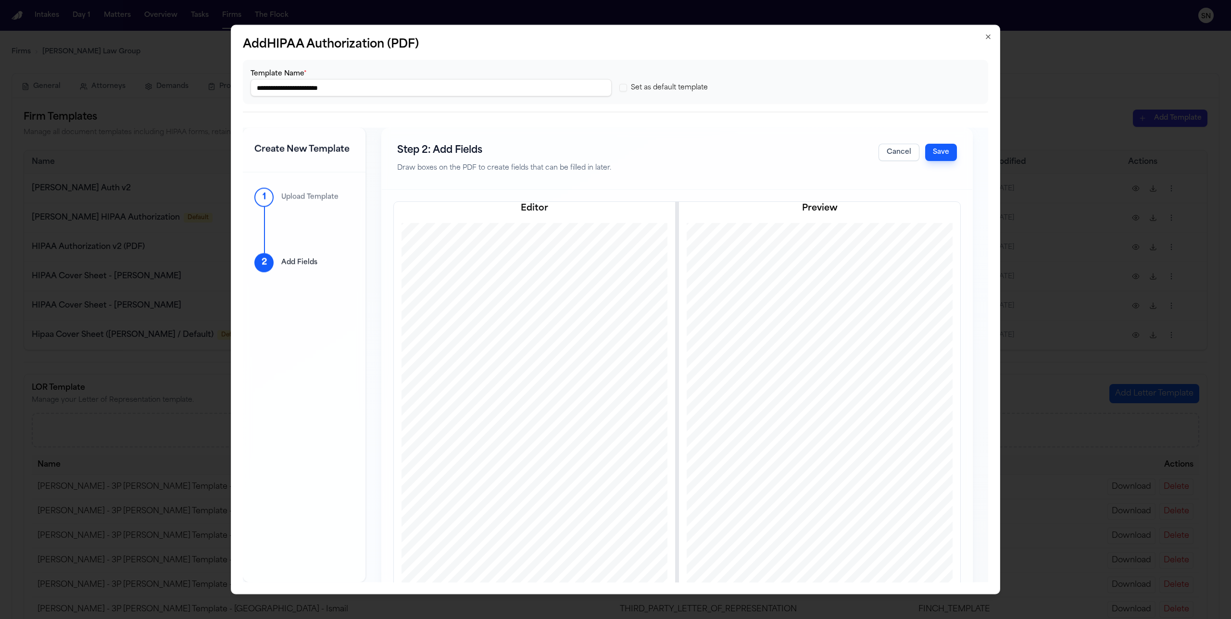
click at [325, 87] on input "**********" at bounding box center [431, 87] width 361 height 17
type input "**********"
click at [727, 152] on button "Save" at bounding box center [941, 152] width 32 height 17
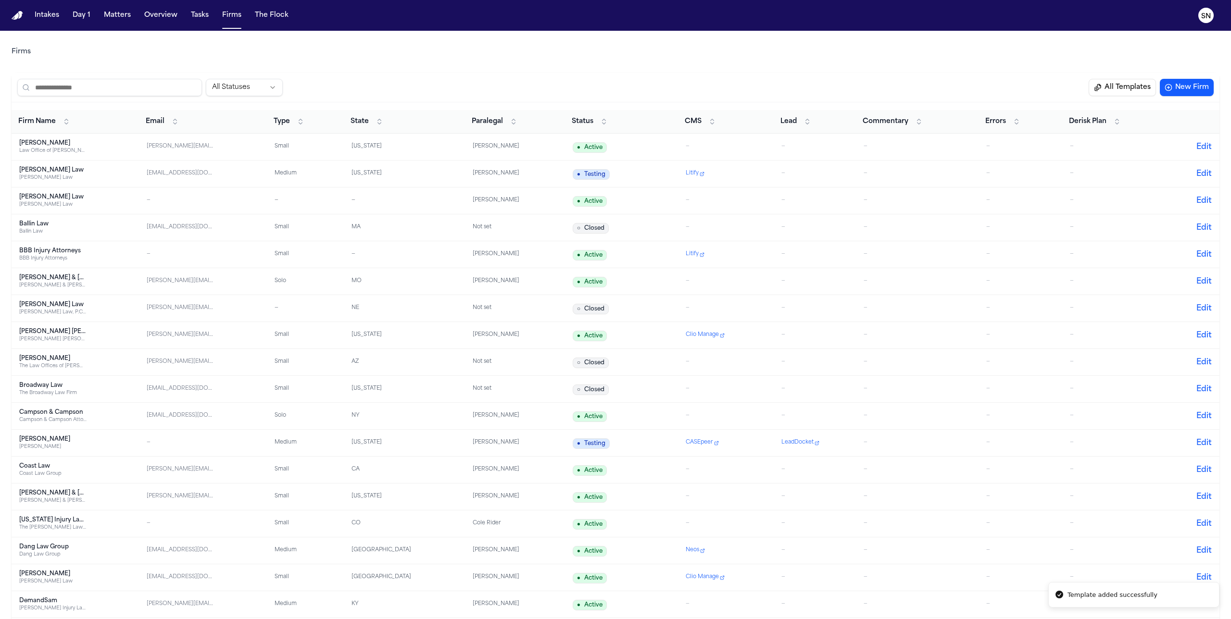
click at [727, 94] on button "All Templates" at bounding box center [1122, 87] width 67 height 17
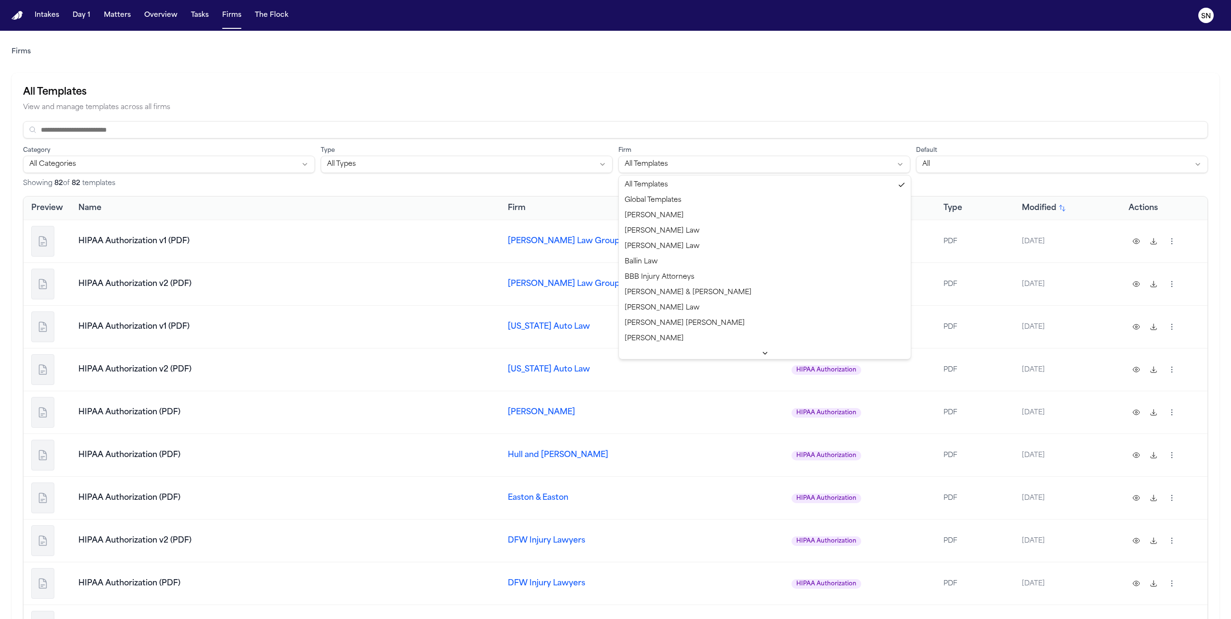
click at [727, 165] on html "Intakes Day 1 Matters Overview Tasks Firms The Flock SN Firms All Templates Vie…" at bounding box center [615, 309] width 1231 height 619
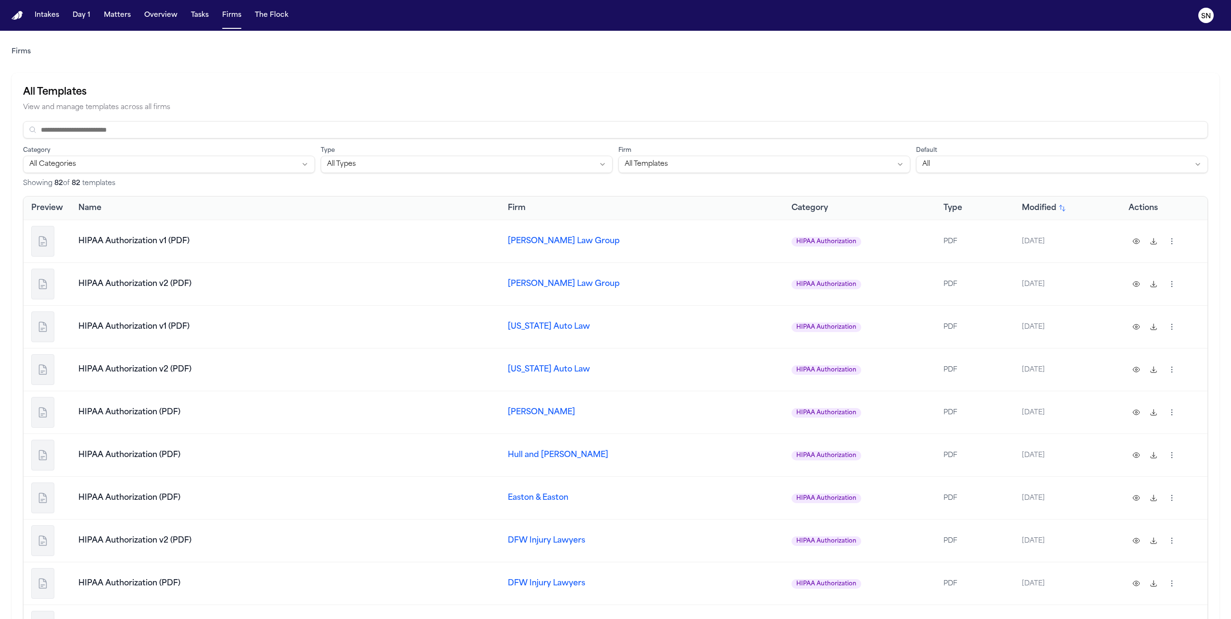
click at [537, 169] on html "Intakes Day 1 Matters Overview Tasks Firms The Flock SN Firms All Templates Vie…" at bounding box center [615, 309] width 1231 height 619
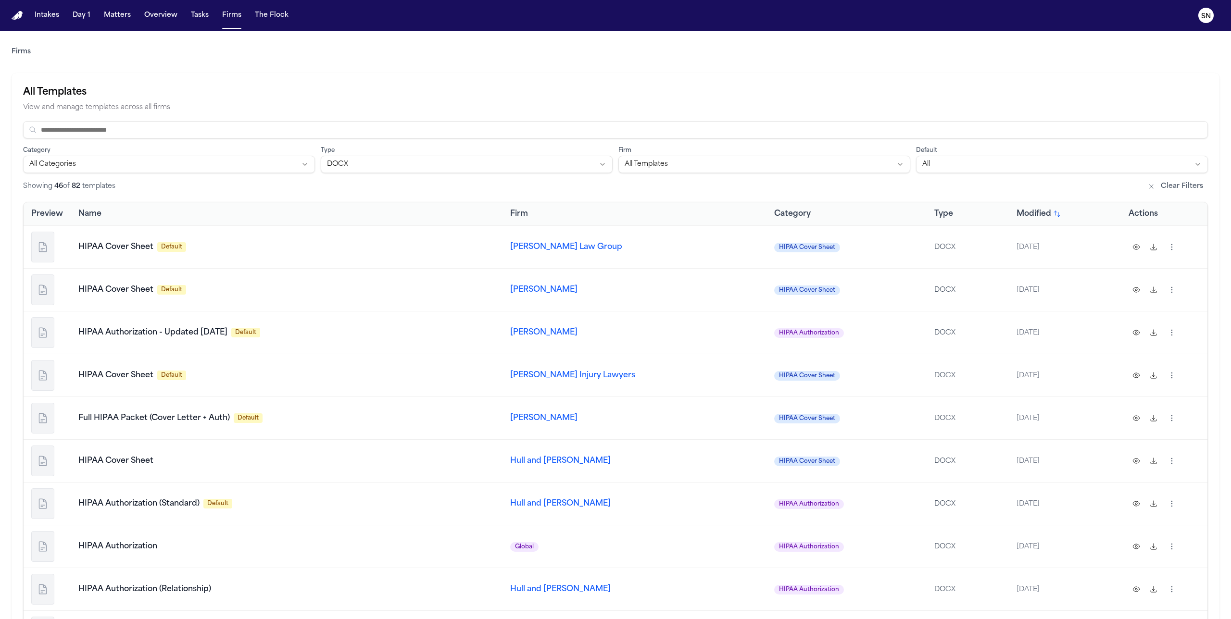
click at [235, 161] on html "Intakes Day 1 Matters Overview Tasks Firms The Flock SN Firms All Templates Vie…" at bounding box center [615, 309] width 1231 height 619
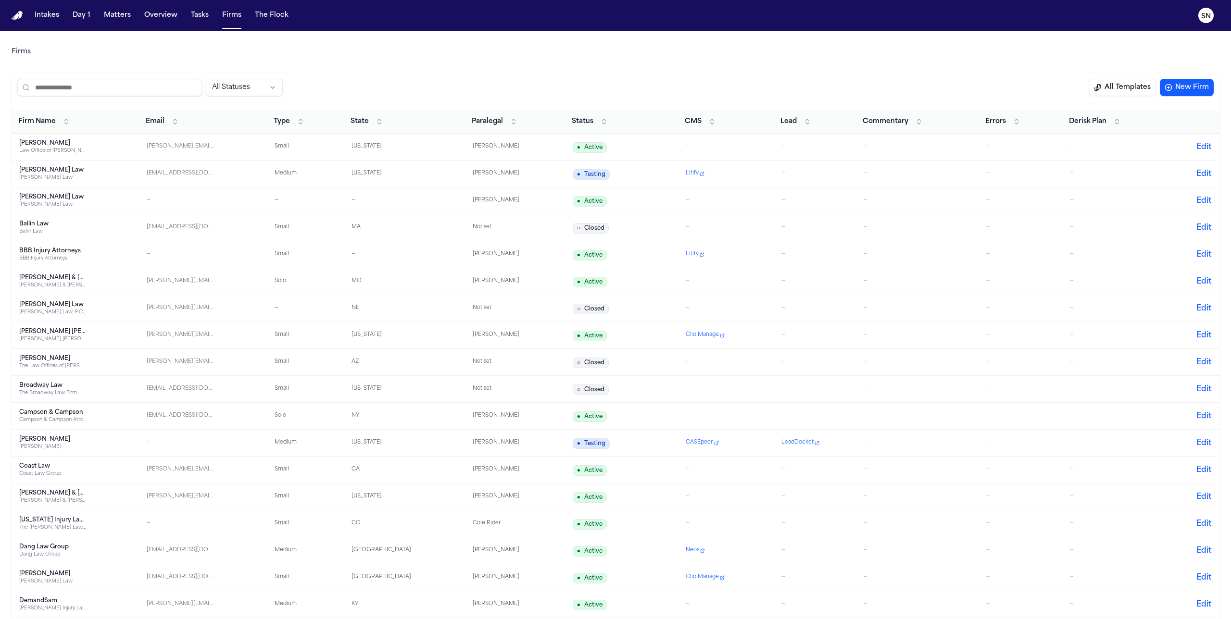
scroll to position [1219, 0]
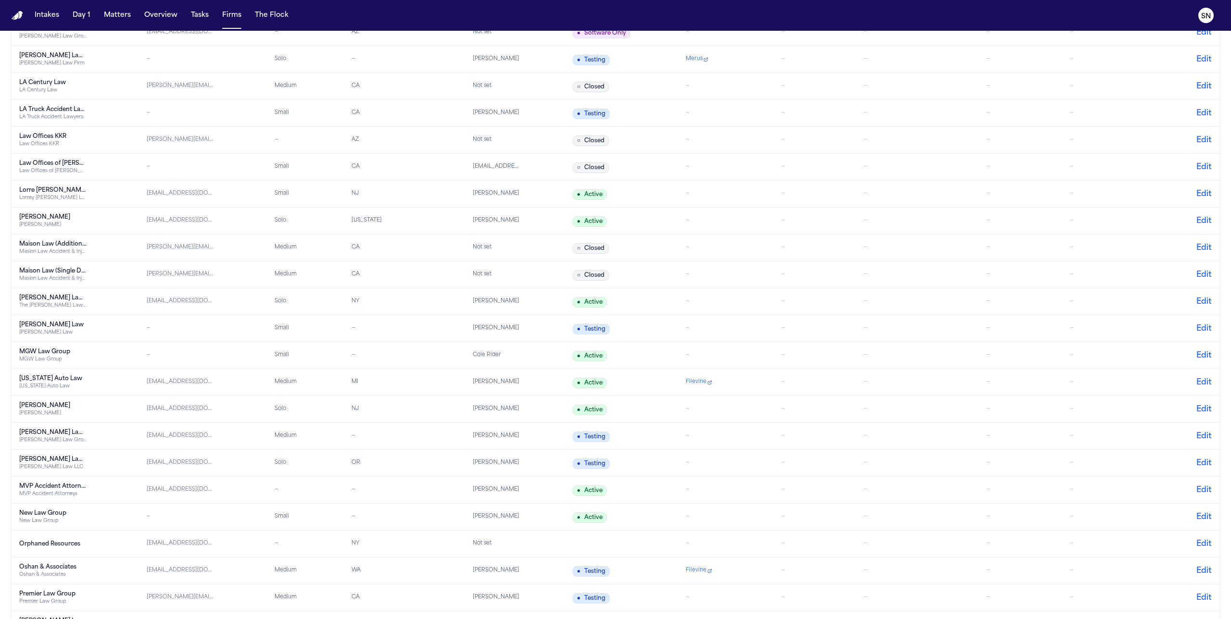
click at [79, 323] on div "[PERSON_NAME] Law" at bounding box center [52, 325] width 67 height 8
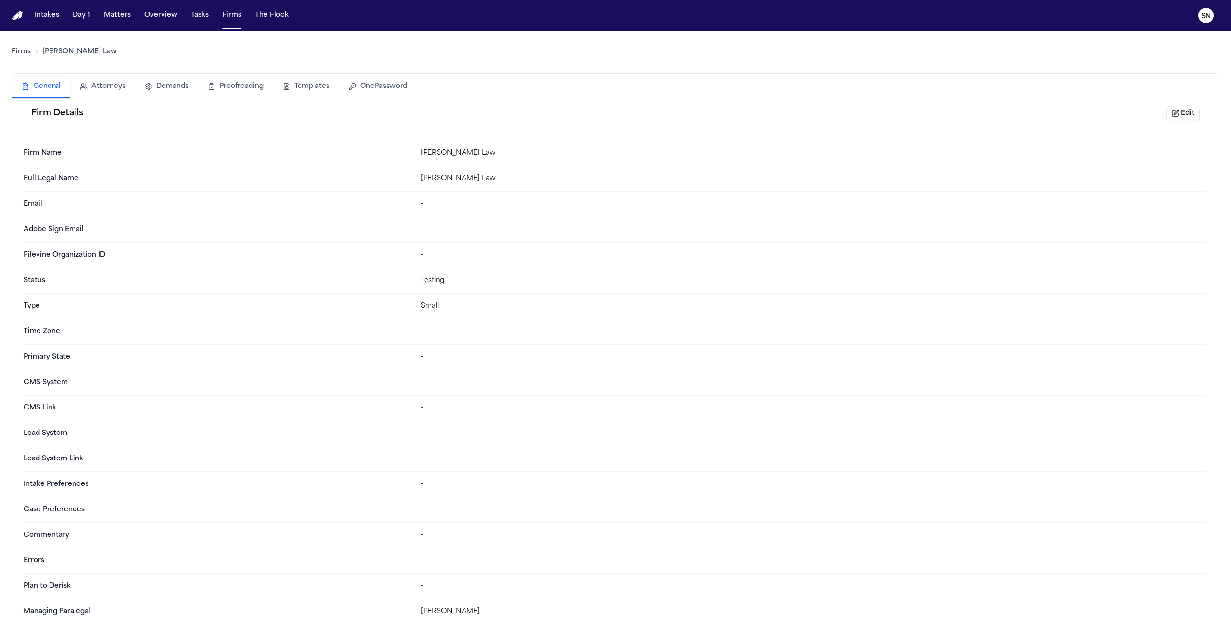
click at [317, 88] on button "Templates" at bounding box center [306, 86] width 66 height 21
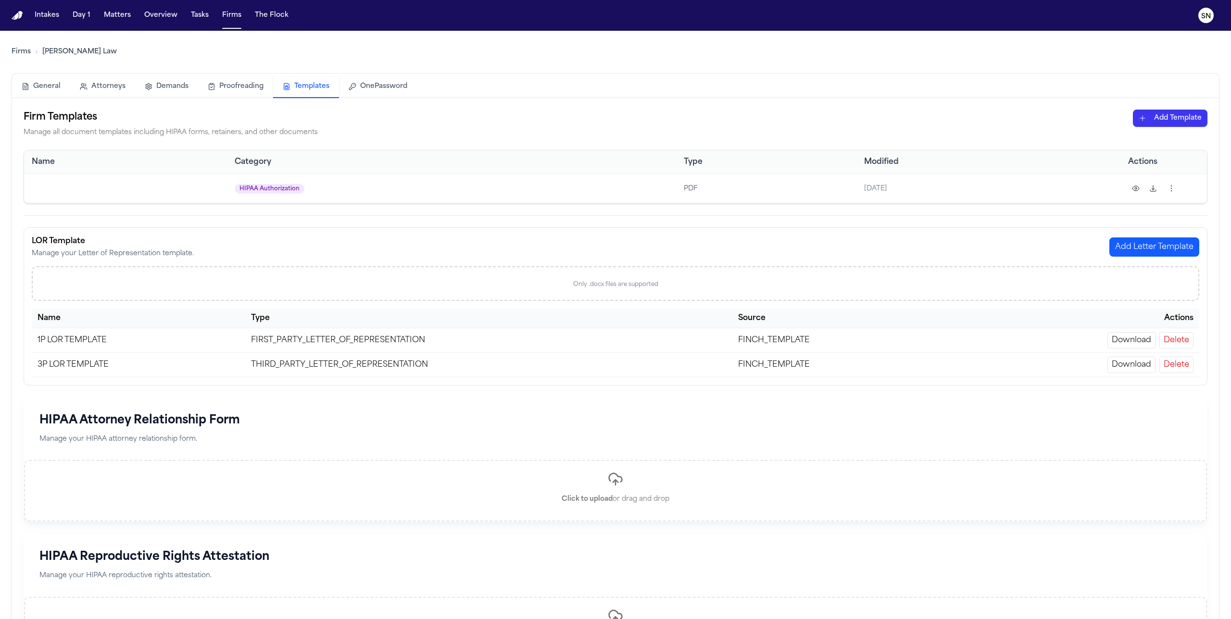
click at [1135, 191] on button at bounding box center [1135, 188] width 15 height 15
click at [1152, 188] on button at bounding box center [1153, 188] width 15 height 15
click at [1172, 189] on html "Intakes Day 1 Matters Overview Tasks Firms The Flock SN Firms [PERSON_NAME] Law…" at bounding box center [615, 309] width 1231 height 619
click at [1122, 278] on div "Delete" at bounding box center [1134, 279] width 88 height 15
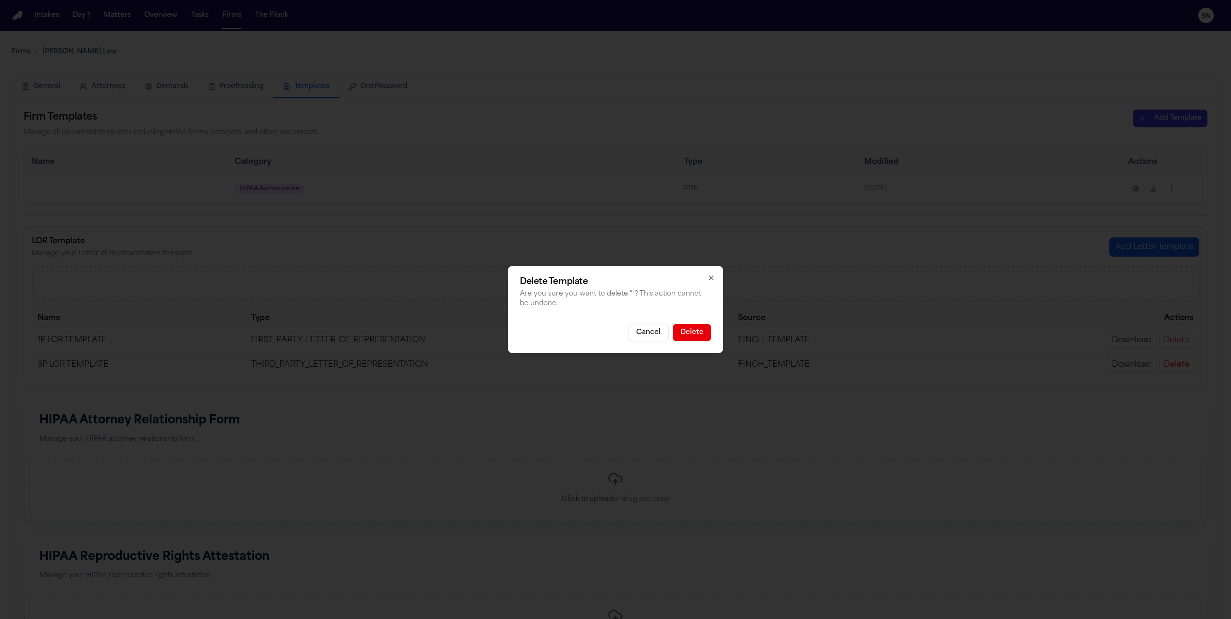
click at [701, 331] on button "Delete" at bounding box center [692, 332] width 38 height 17
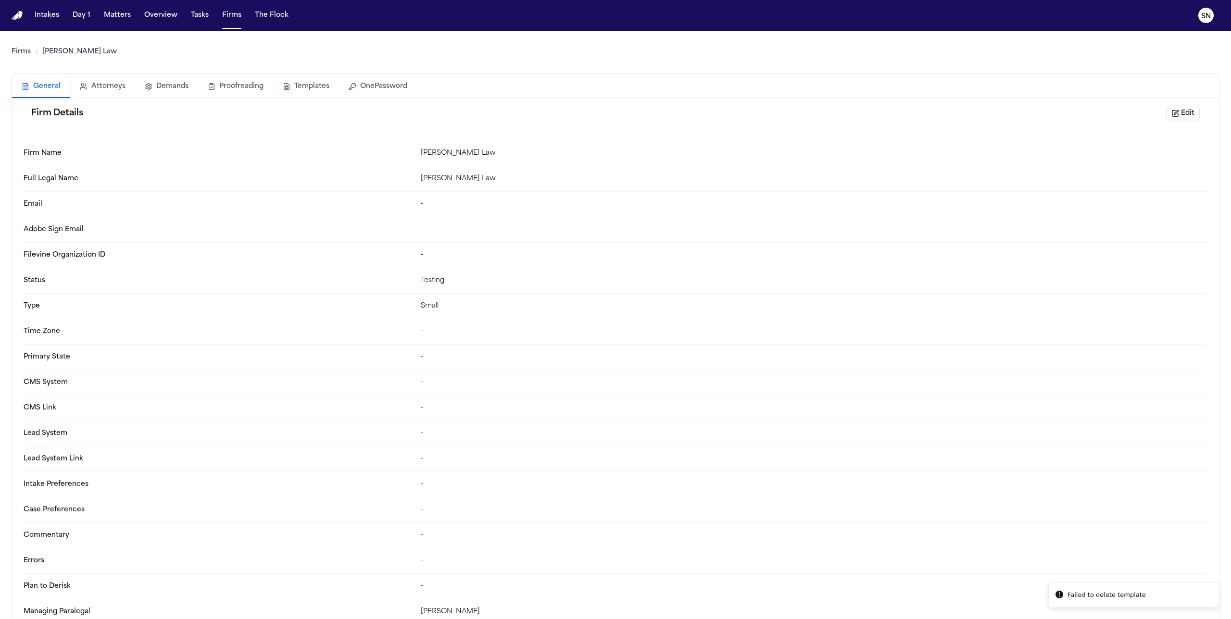
click at [23, 51] on link "Firms" at bounding box center [21, 52] width 19 height 10
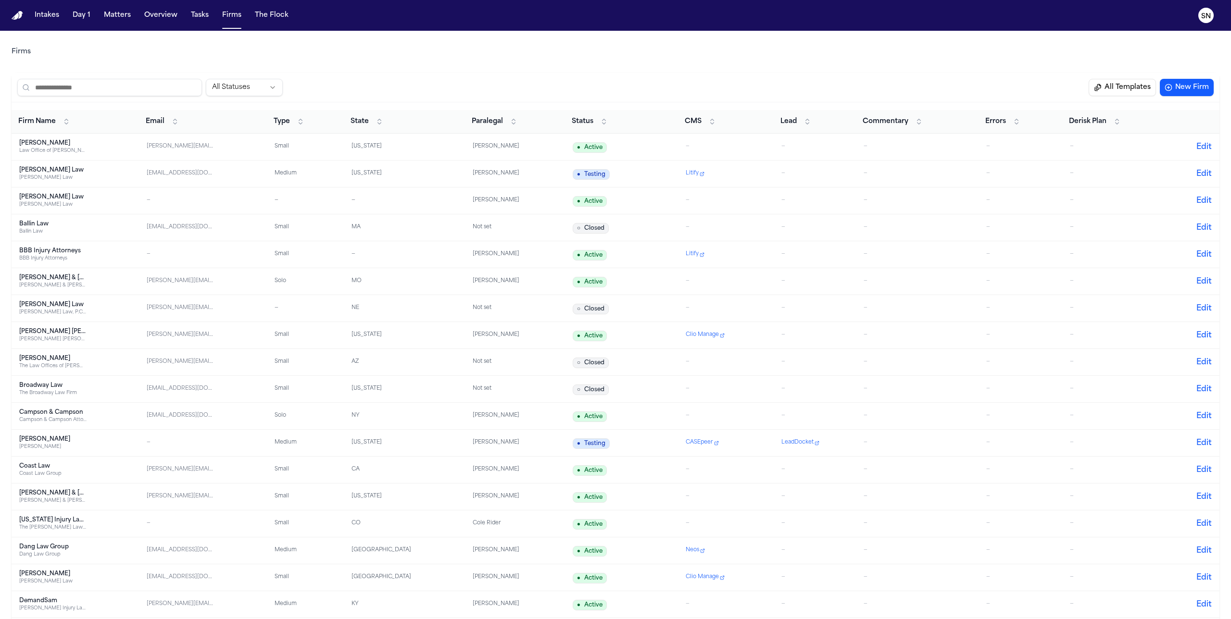
click at [148, 83] on input "search" at bounding box center [109, 87] width 185 height 17
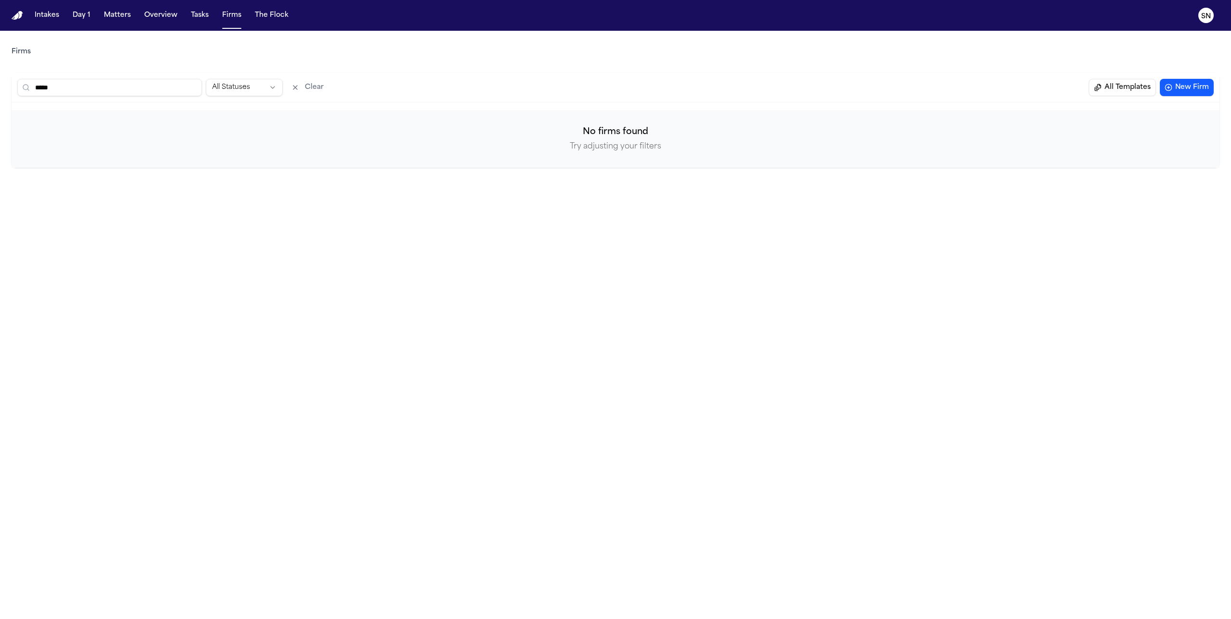
type input "******"
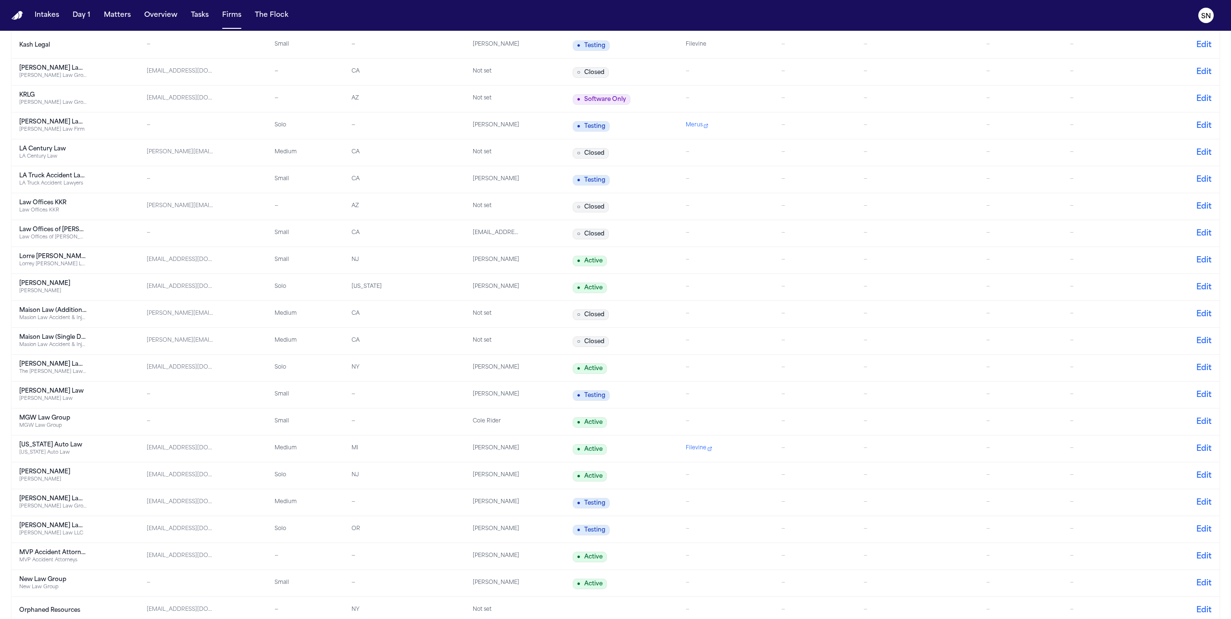
scroll to position [1588, 0]
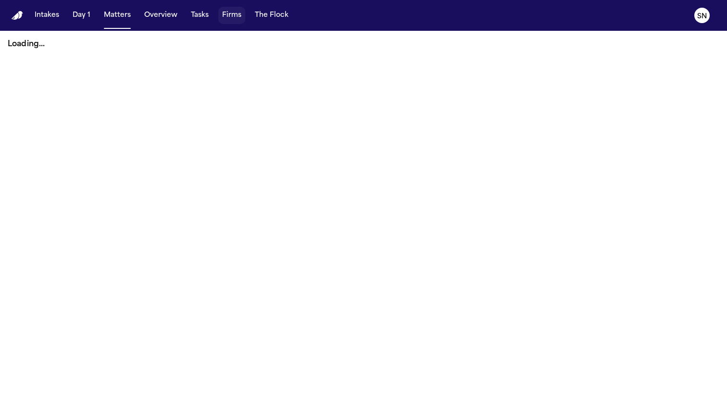
click at [237, 20] on button "Firms" at bounding box center [231, 15] width 27 height 17
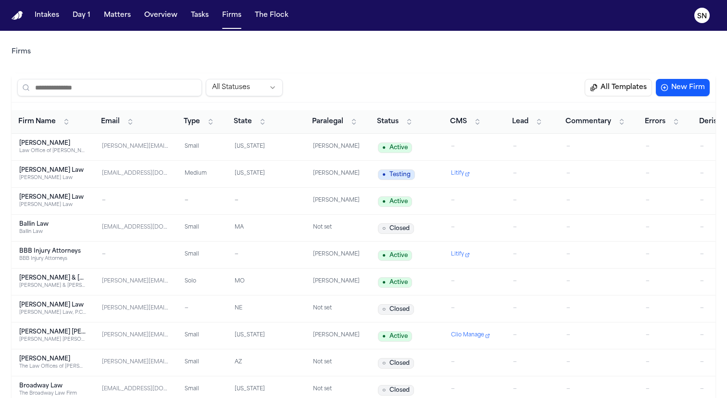
click at [80, 140] on div "[PERSON_NAME]" at bounding box center [52, 143] width 67 height 8
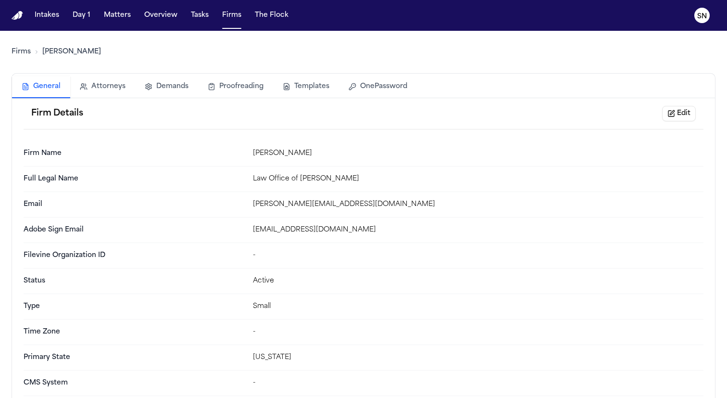
click at [303, 80] on button "Templates" at bounding box center [306, 86] width 66 height 21
click at [49, 85] on button "General" at bounding box center [41, 87] width 58 height 22
click at [28, 51] on link "Firms" at bounding box center [21, 52] width 19 height 10
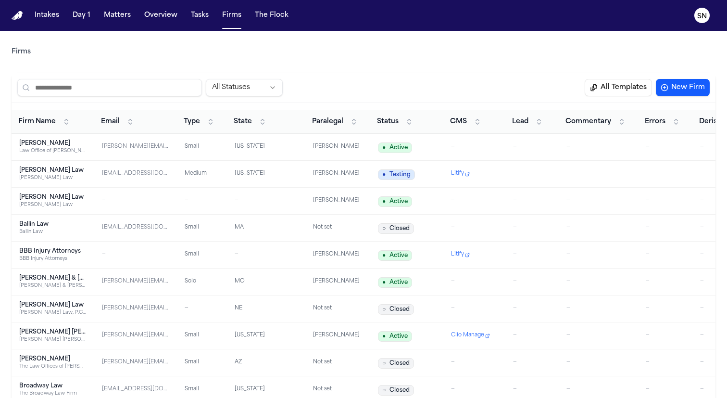
click at [638, 84] on button "All Templates" at bounding box center [618, 87] width 67 height 17
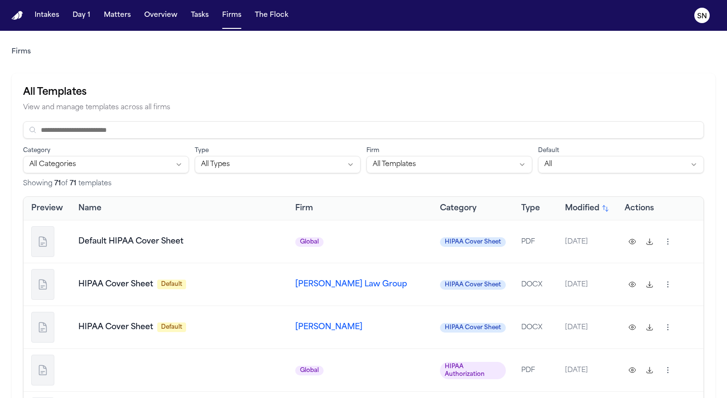
click at [486, 170] on html "Intakes Day 1 Matters Overview Tasks Firms The Flock SN Firms All Templates Vie…" at bounding box center [363, 199] width 727 height 398
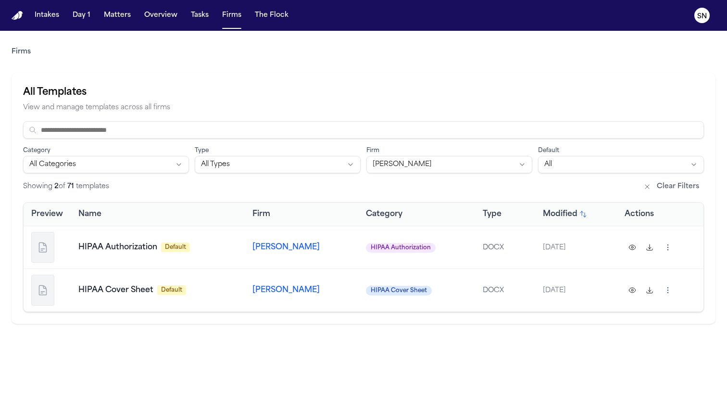
click at [631, 247] on button at bounding box center [632, 246] width 15 height 15
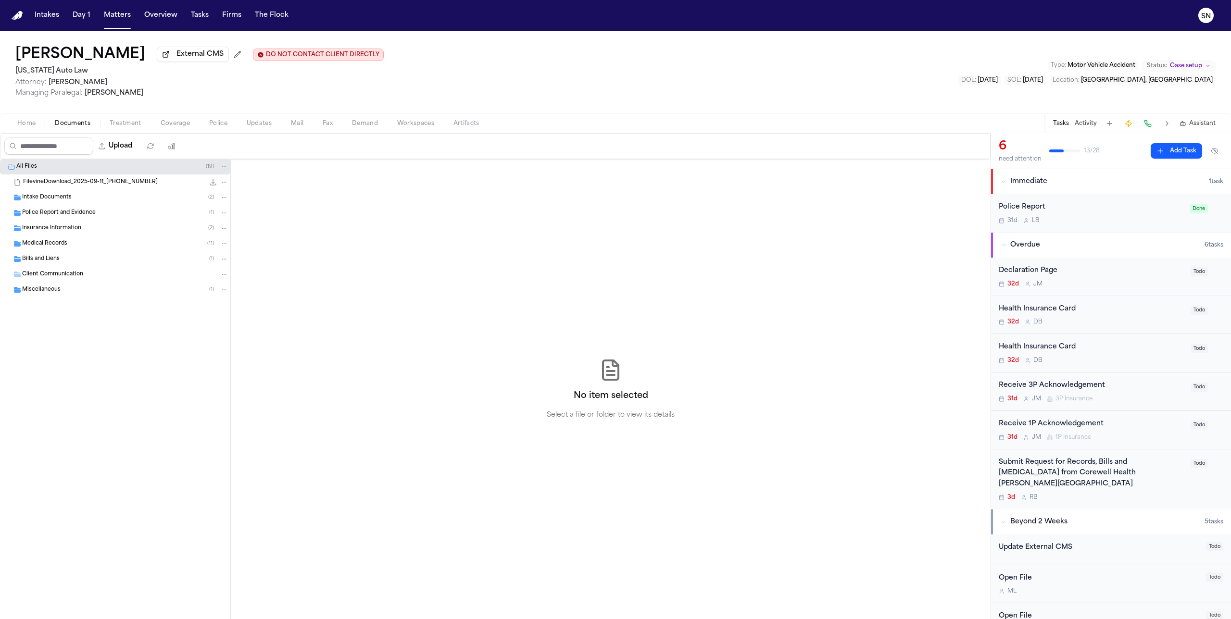
click at [102, 248] on div "Medical Records ( 11 )" at bounding box center [125, 243] width 206 height 9
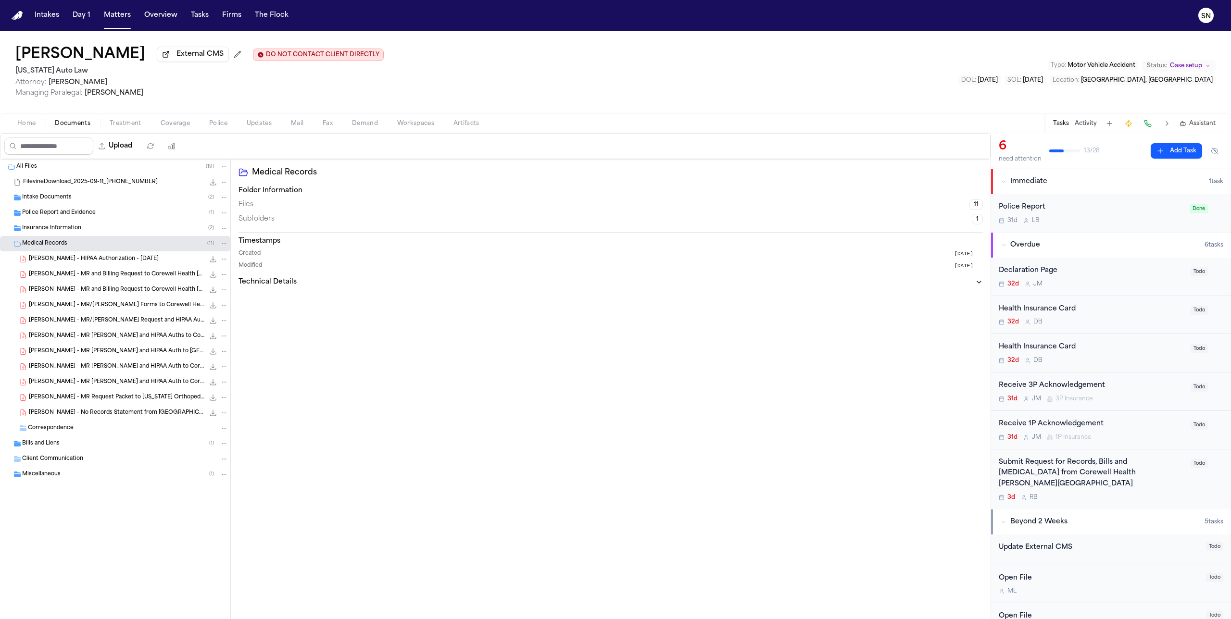
click at [116, 262] on span "D. Adams - HIPAA Authorization - 8.26.25" at bounding box center [94, 259] width 130 height 8
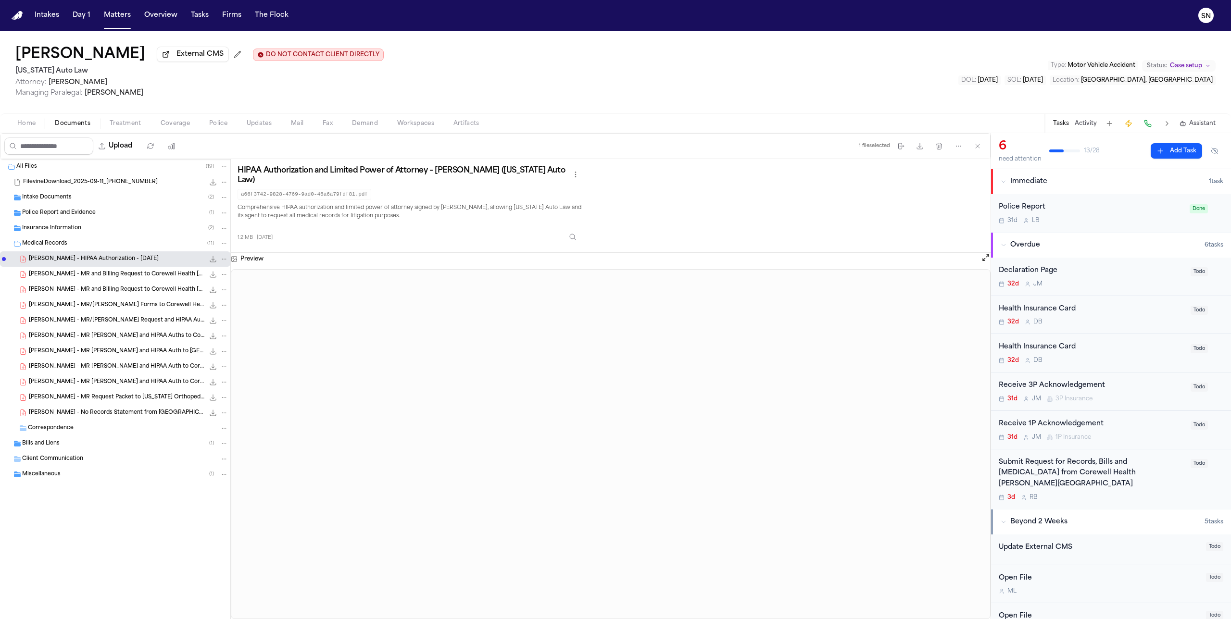
click at [134, 125] on span "Treatment" at bounding box center [126, 124] width 32 height 8
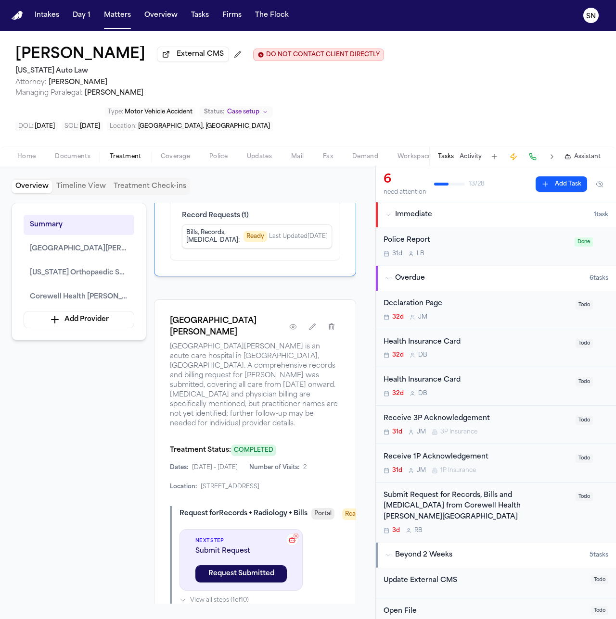
scroll to position [460, 0]
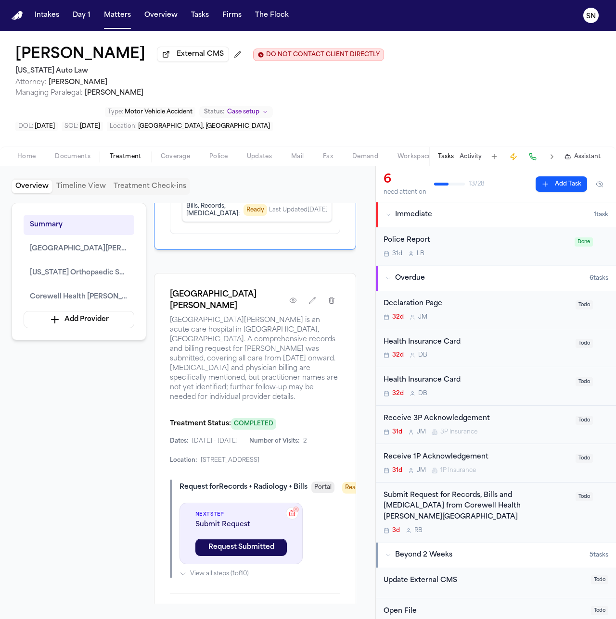
click at [449, 491] on div "Submit Request for Records, Bills and Radiology from Corewell Health William Be…" at bounding box center [476, 507] width 186 height 33
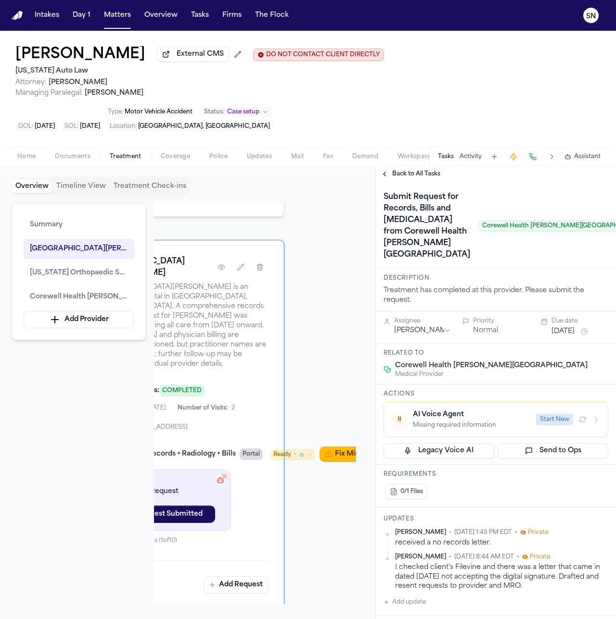
scroll to position [493, 101]
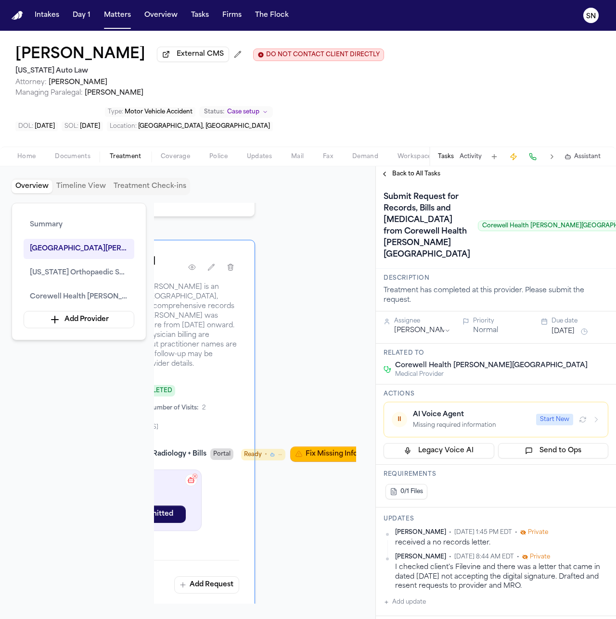
click at [219, 449] on span "Portal" at bounding box center [221, 455] width 23 height 12
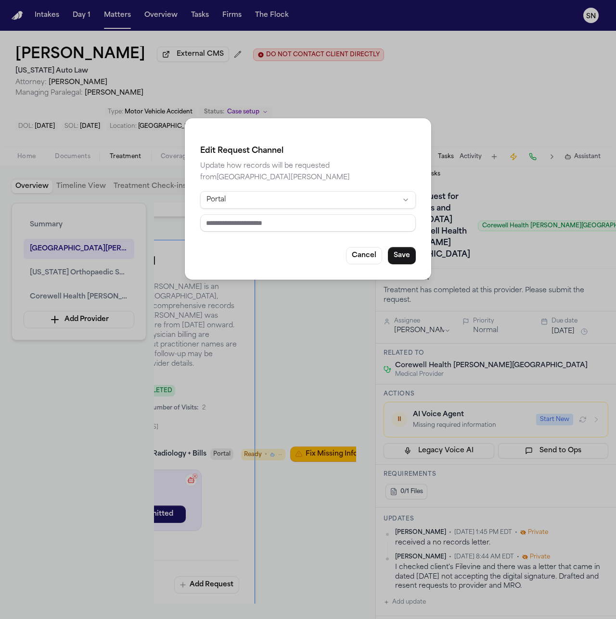
click at [283, 197] on html "Intakes Day 1 Matters Overview Tasks Firms The Flock SN Dorene Adams External C…" at bounding box center [308, 309] width 616 height 619
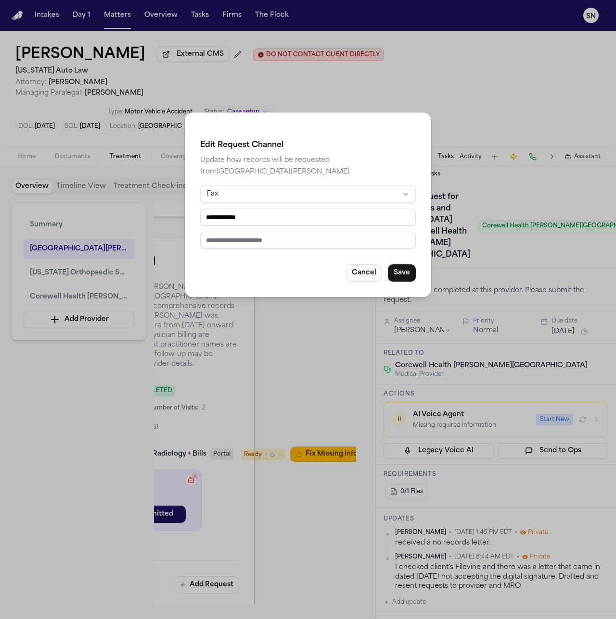
click at [359, 270] on button "Cancel" at bounding box center [364, 273] width 36 height 17
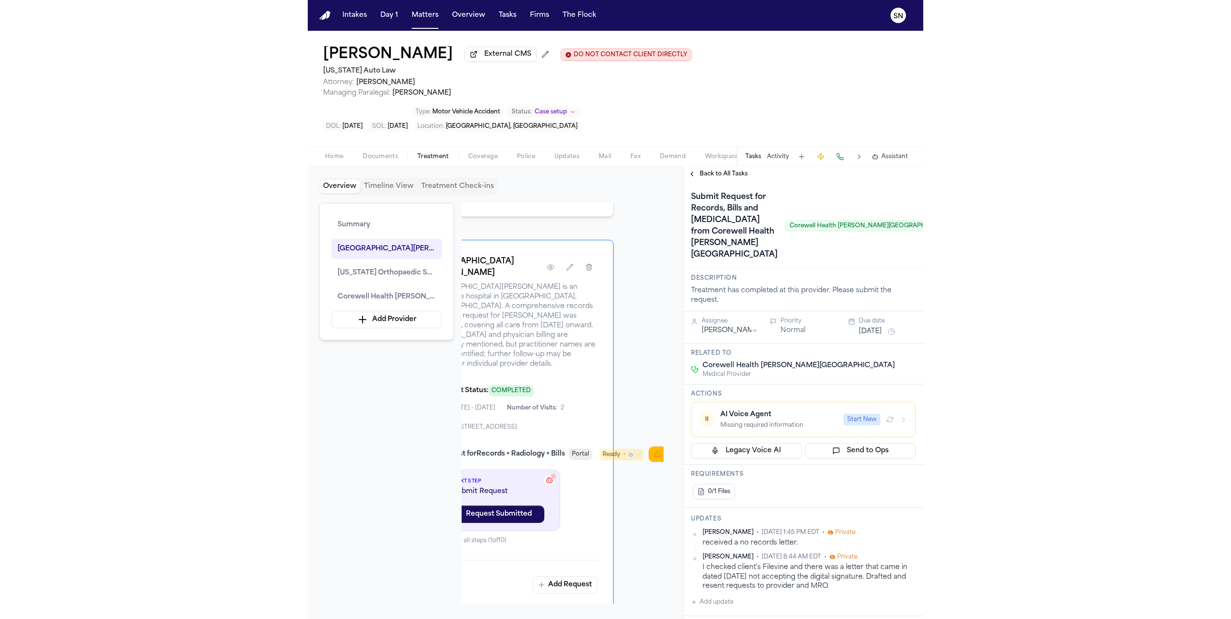
scroll to position [493, 0]
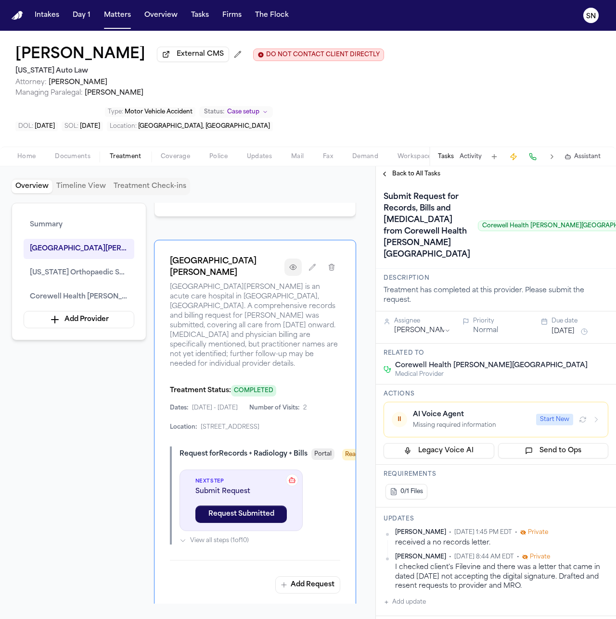
click at [293, 264] on icon "button" at bounding box center [293, 268] width 8 height 8
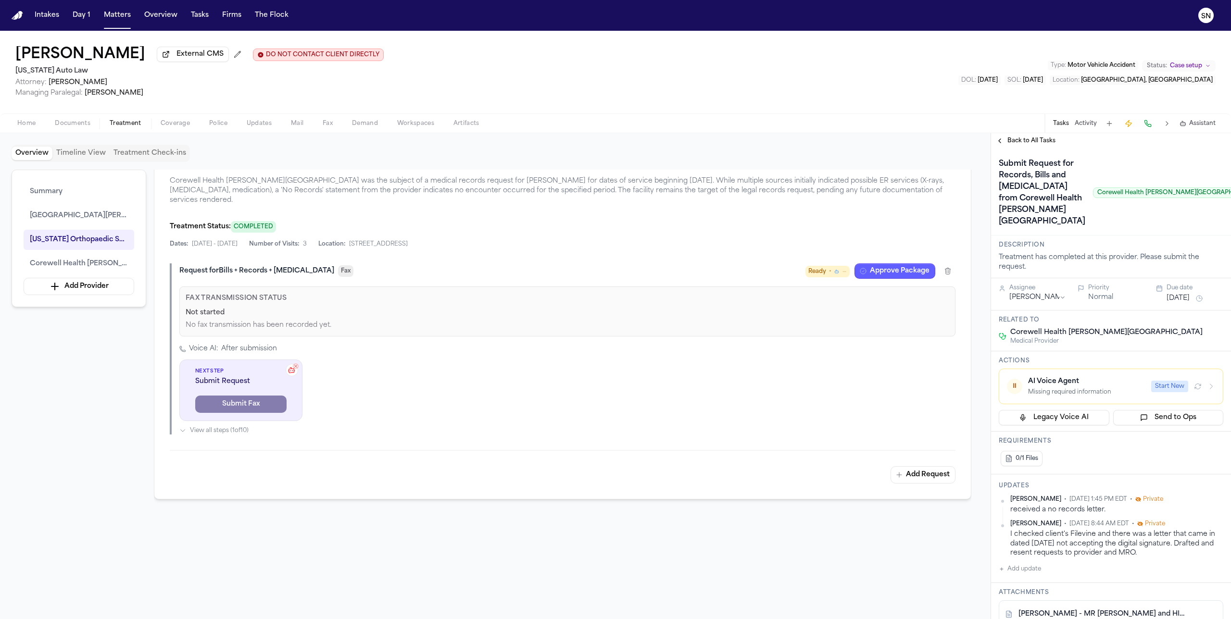
scroll to position [1095, 0]
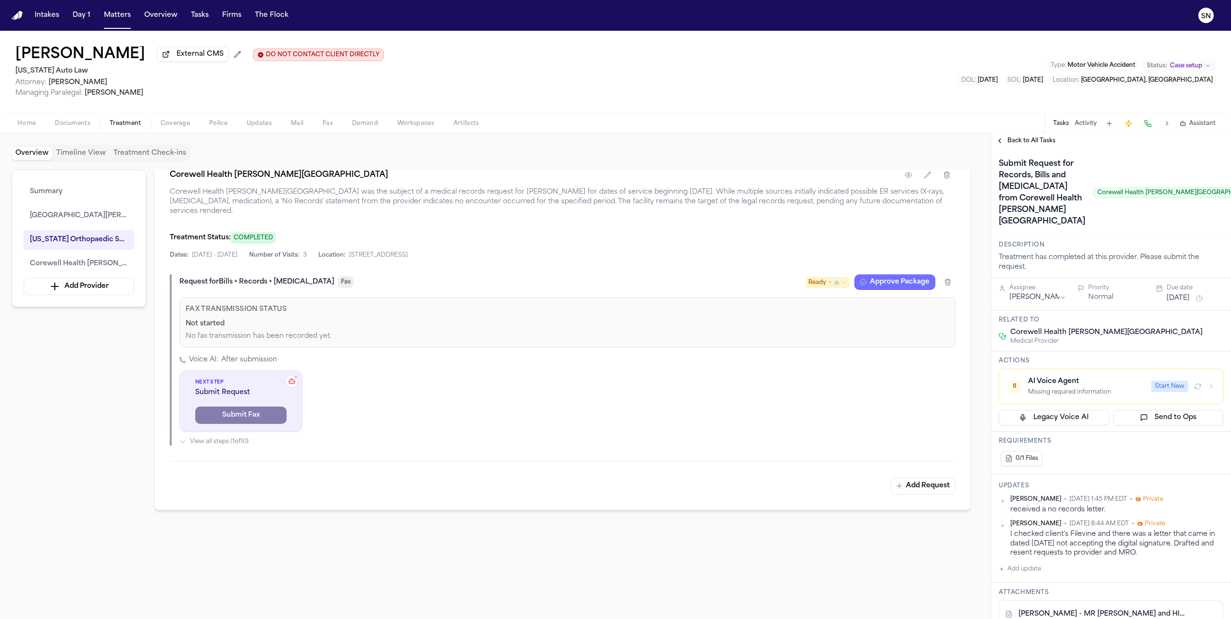
click at [866, 279] on icon "button" at bounding box center [863, 282] width 6 height 6
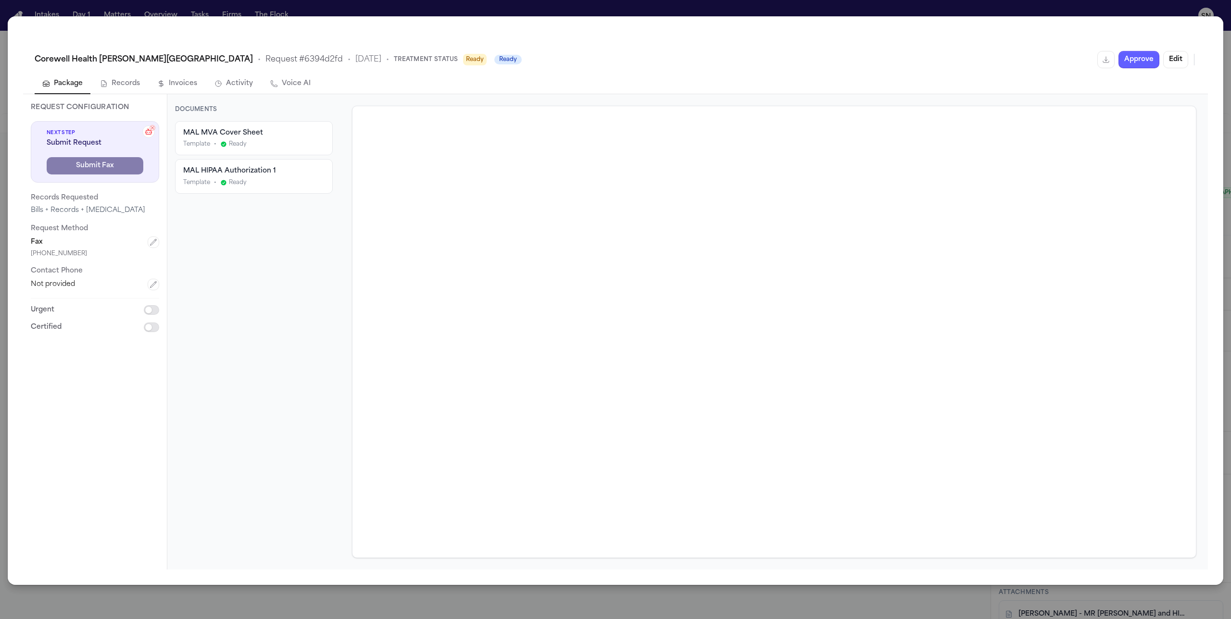
click at [284, 182] on div "Template • Ready" at bounding box center [253, 183] width 141 height 8
click at [292, 179] on div "Template • Ready" at bounding box center [253, 183] width 141 height 8
click at [1177, 60] on button "Edit" at bounding box center [1175, 59] width 25 height 17
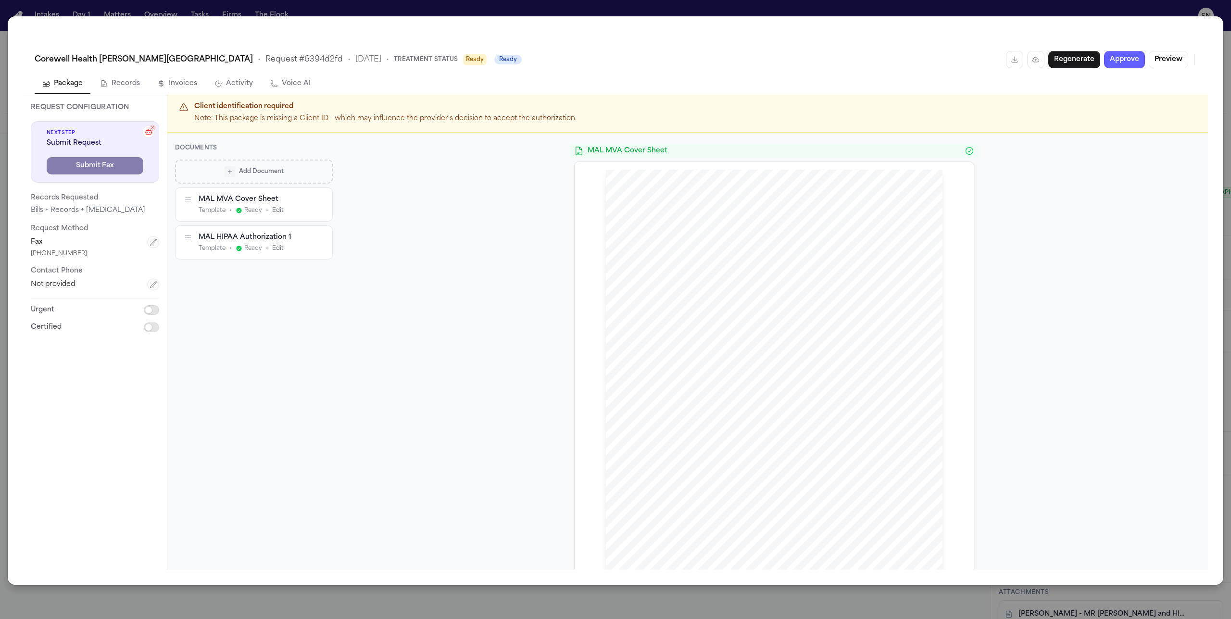
click at [286, 168] on div "Add Document" at bounding box center [254, 171] width 144 height 11
click at [269, 236] on p "Signed Authorization (PDF)" at bounding box center [260, 237] width 102 height 10
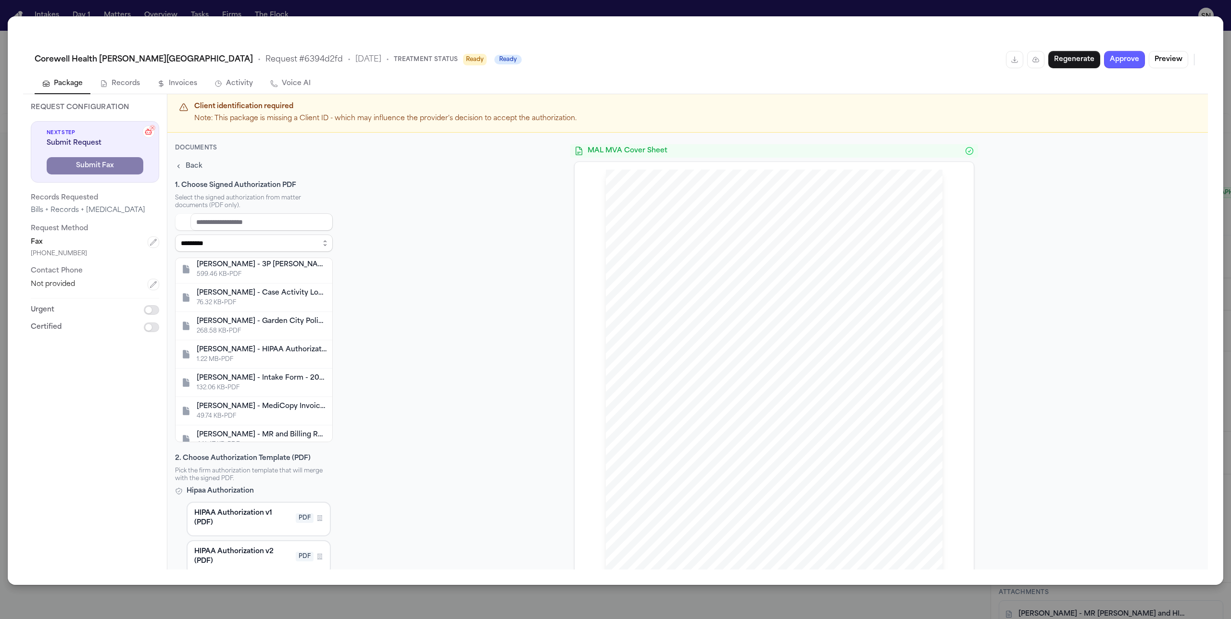
scroll to position [34, 0]
click at [284, 346] on div "D. Adams - HIPAA Authorization - 8.26.25" at bounding box center [262, 348] width 130 height 10
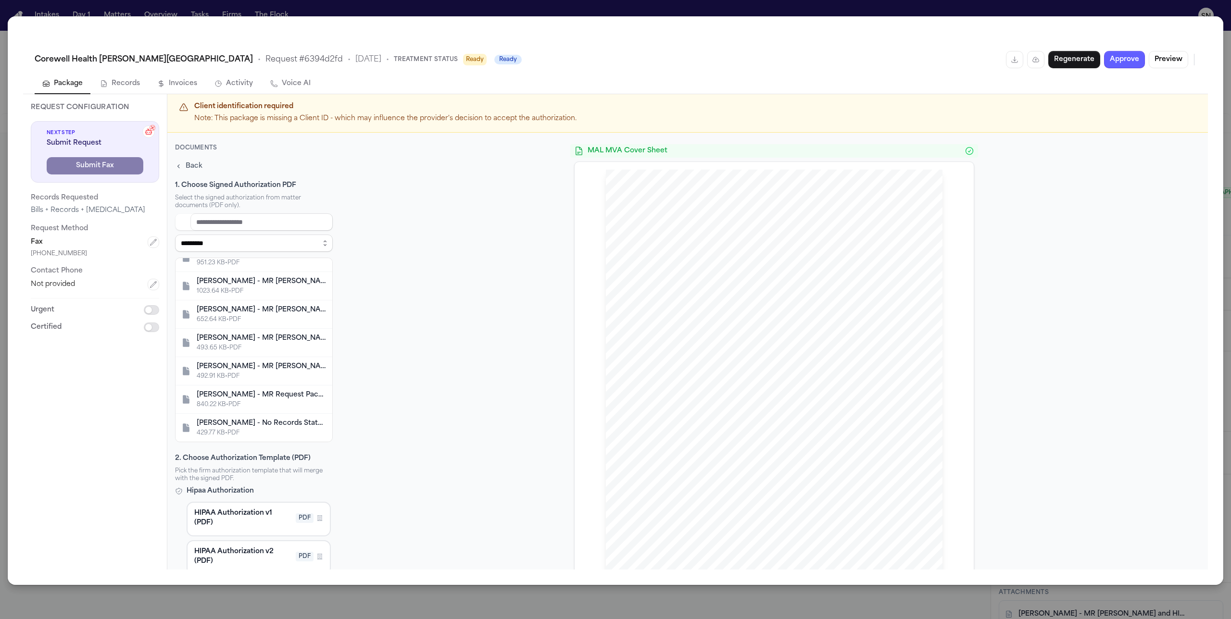
scroll to position [69, 0]
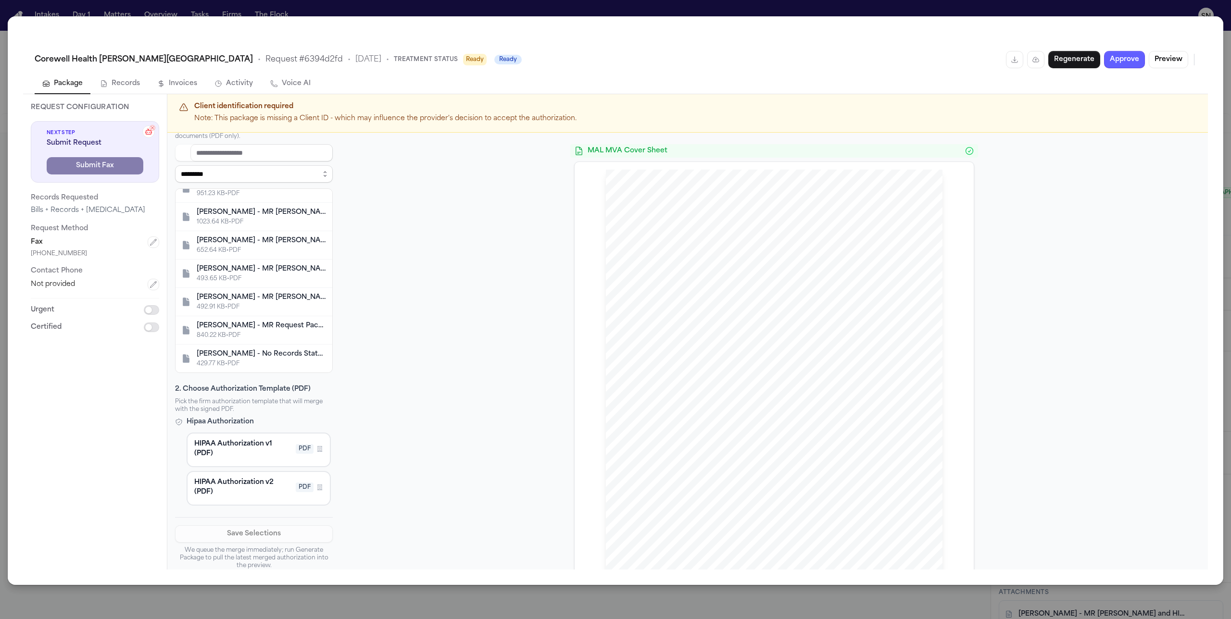
click at [251, 482] on span "HIPAA Authorization v2 (PDF)" at bounding box center [243, 487] width 98 height 19
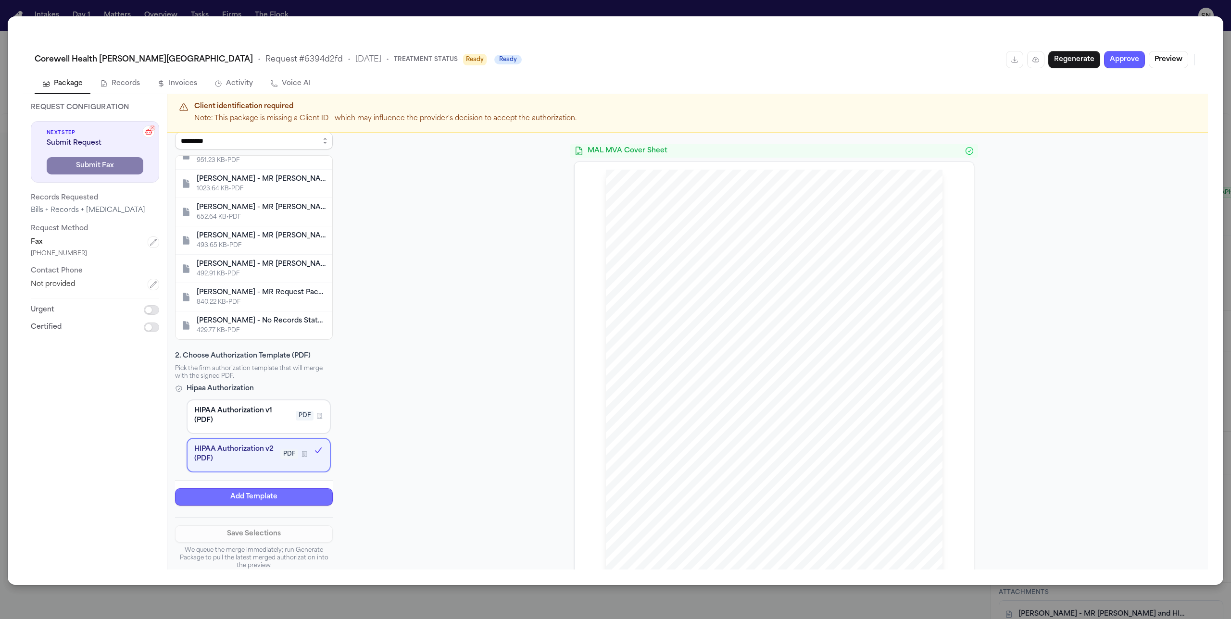
click at [260, 498] on button "Add Template" at bounding box center [254, 497] width 158 height 17
click at [273, 531] on button "Save Selections" at bounding box center [254, 534] width 158 height 17
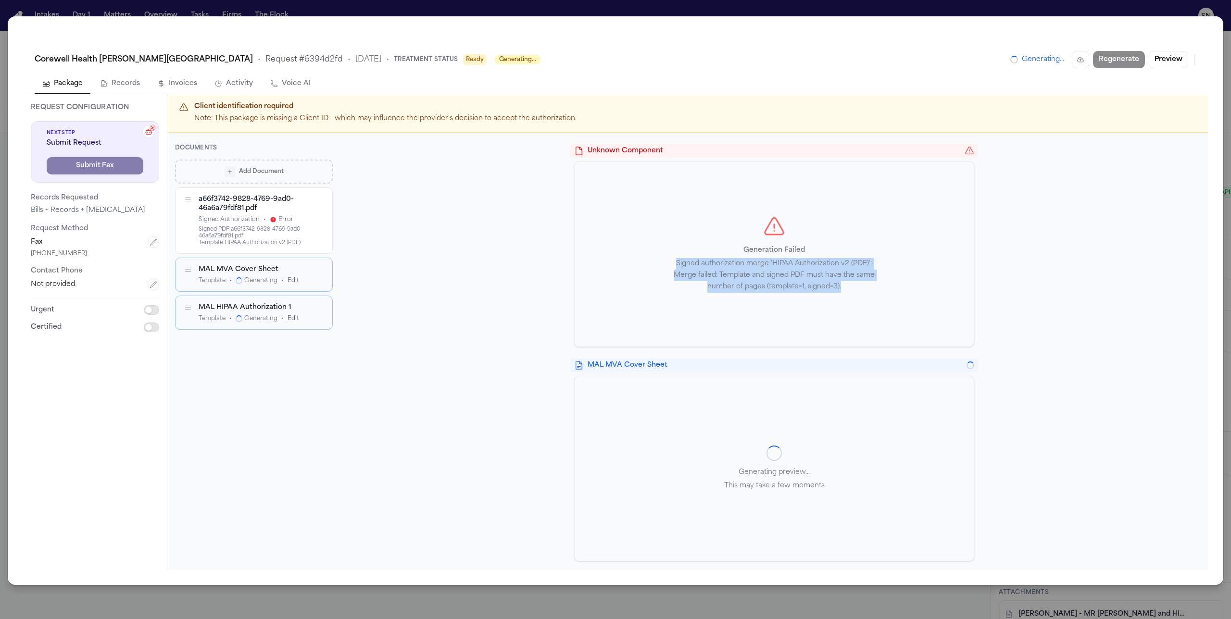
drag, startPoint x: 838, startPoint y: 288, endPoint x: 655, endPoint y: 256, distance: 186.0
click at [655, 256] on div "Generation Failed Signed authorization merge 'HIPAA Authorization v2 (PDF)': Me…" at bounding box center [774, 254] width 399 height 185
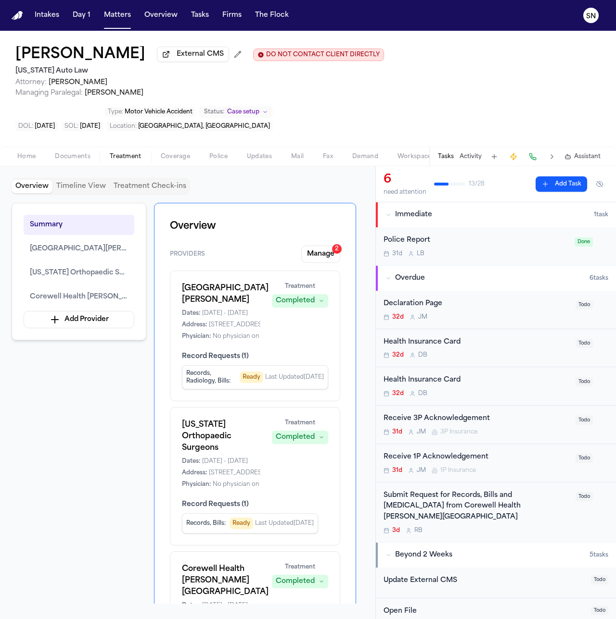
click at [82, 147] on div "Home Documents Treatment Coverage Police Updates Mail Fax Demand Workspaces Art…" at bounding box center [308, 156] width 616 height 19
click at [81, 153] on span "Documents" at bounding box center [73, 157] width 36 height 8
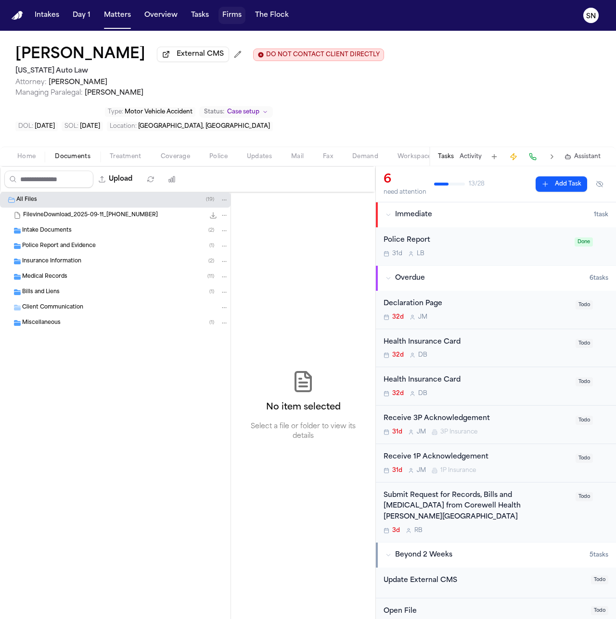
click at [233, 19] on button "Firms" at bounding box center [231, 15] width 27 height 17
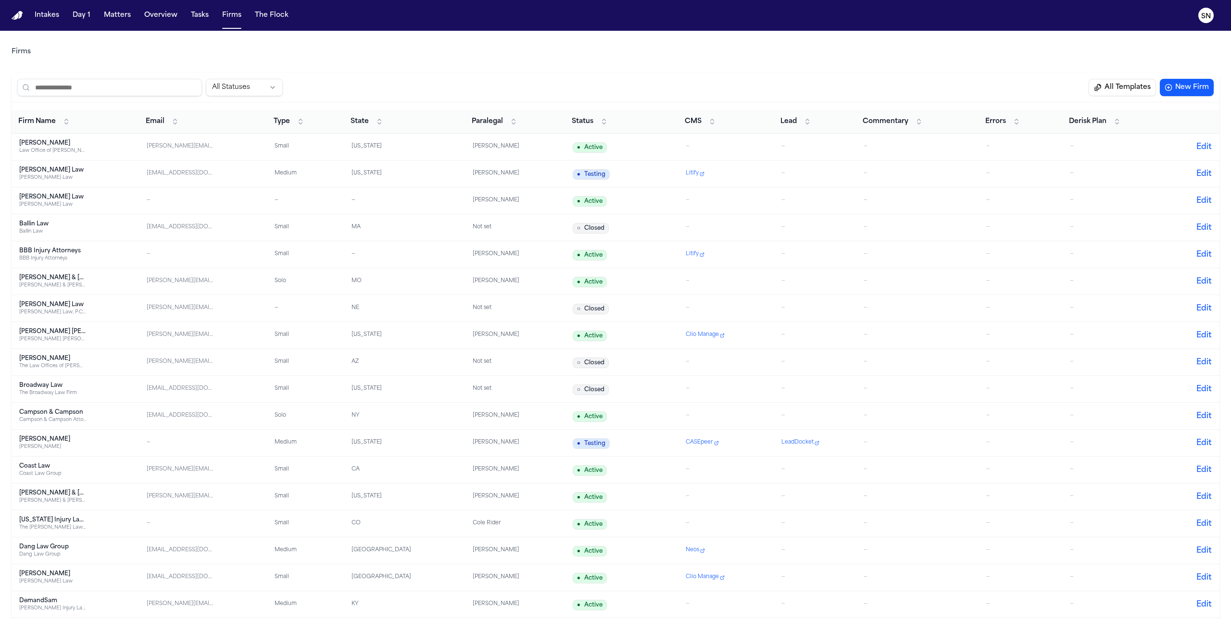
scroll to position [1219, 0]
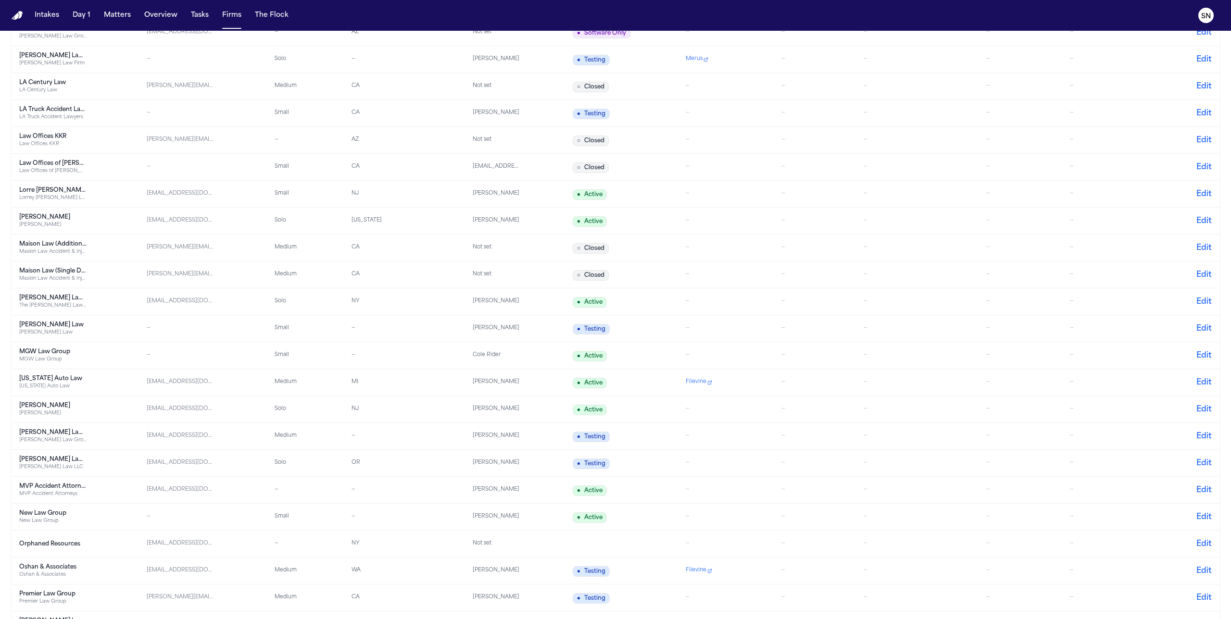
click at [56, 325] on div "McCormick Law" at bounding box center [52, 325] width 67 height 8
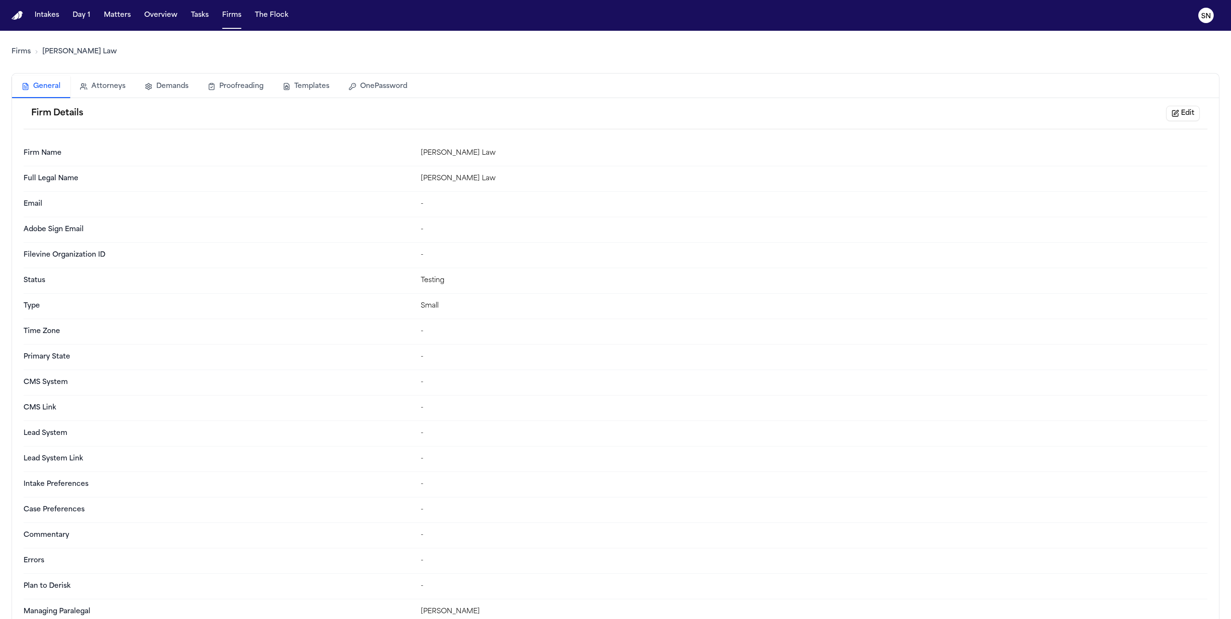
click at [303, 84] on button "Templates" at bounding box center [306, 86] width 66 height 21
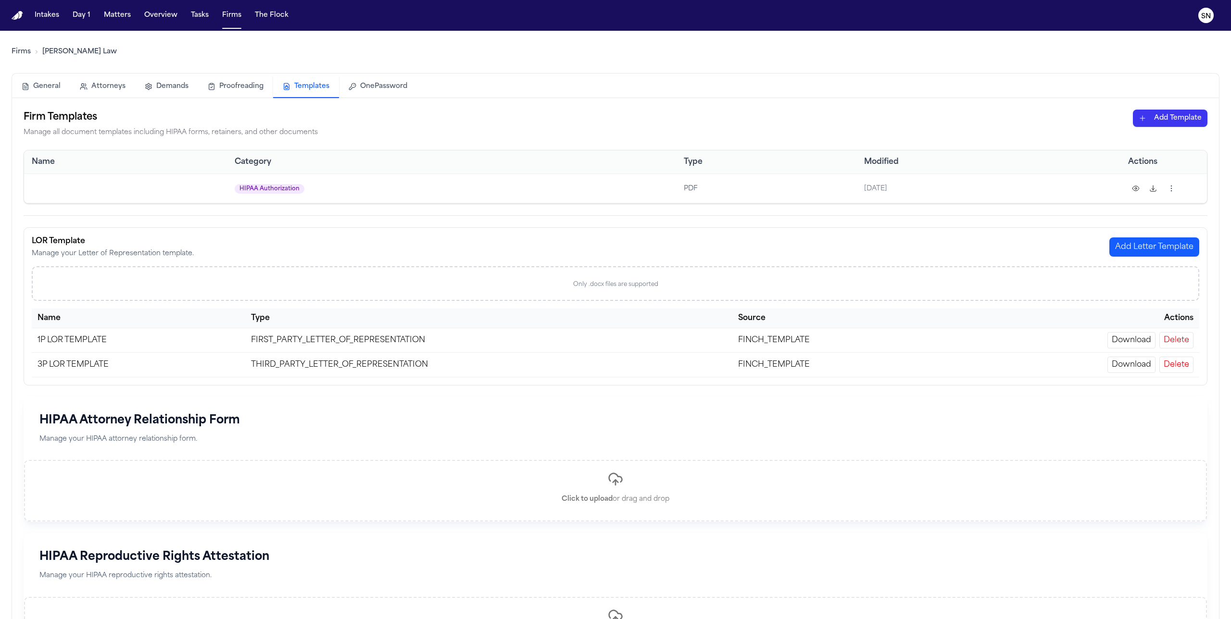
click at [1174, 187] on html "Intakes Day 1 Matters Overview Tasks Firms The Flock SN Firms McCormick Law Gen…" at bounding box center [615, 309] width 1231 height 619
click at [1128, 280] on div "Delete" at bounding box center [1134, 279] width 88 height 15
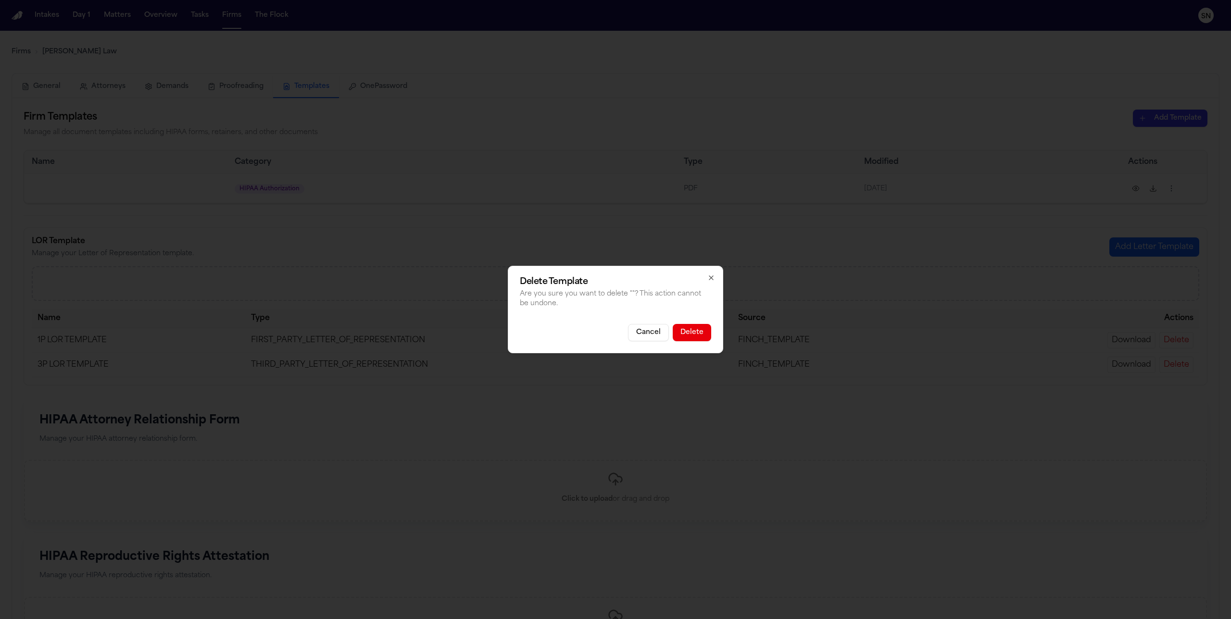
click at [701, 330] on button "Delete" at bounding box center [692, 332] width 38 height 17
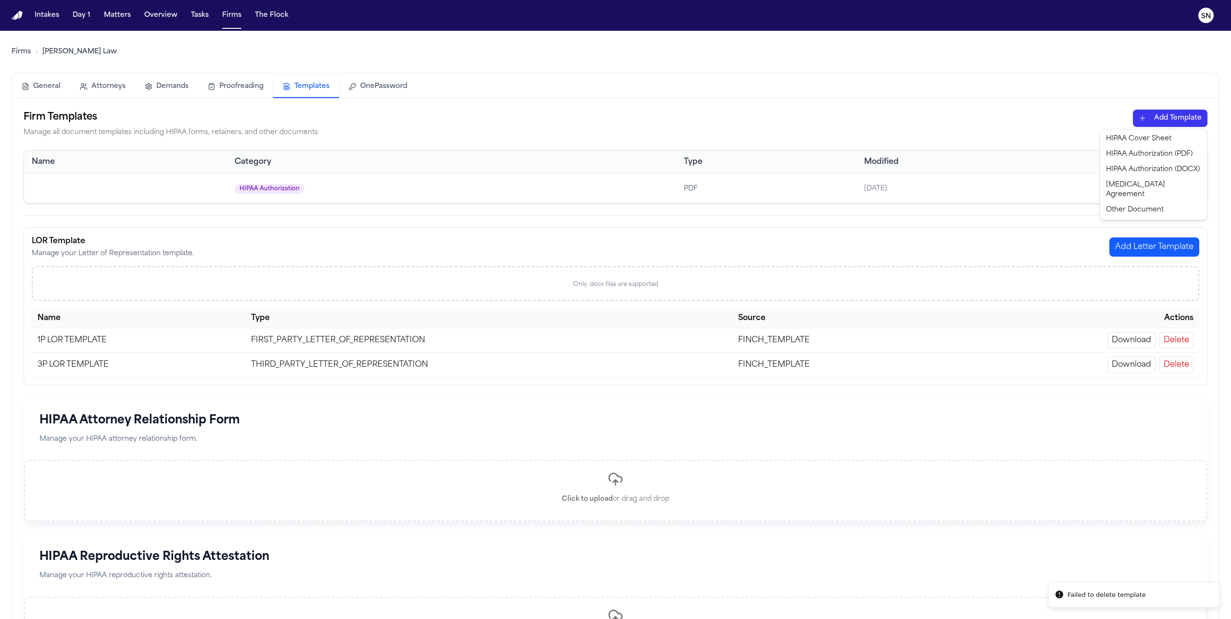
click at [1165, 120] on html "Failed to delete template Intakes Day 1 Matters Overview Tasks Firms The Flock …" at bounding box center [615, 309] width 1231 height 619
click at [1159, 154] on div "HIPAA Authorization (PDF)" at bounding box center [1153, 154] width 103 height 15
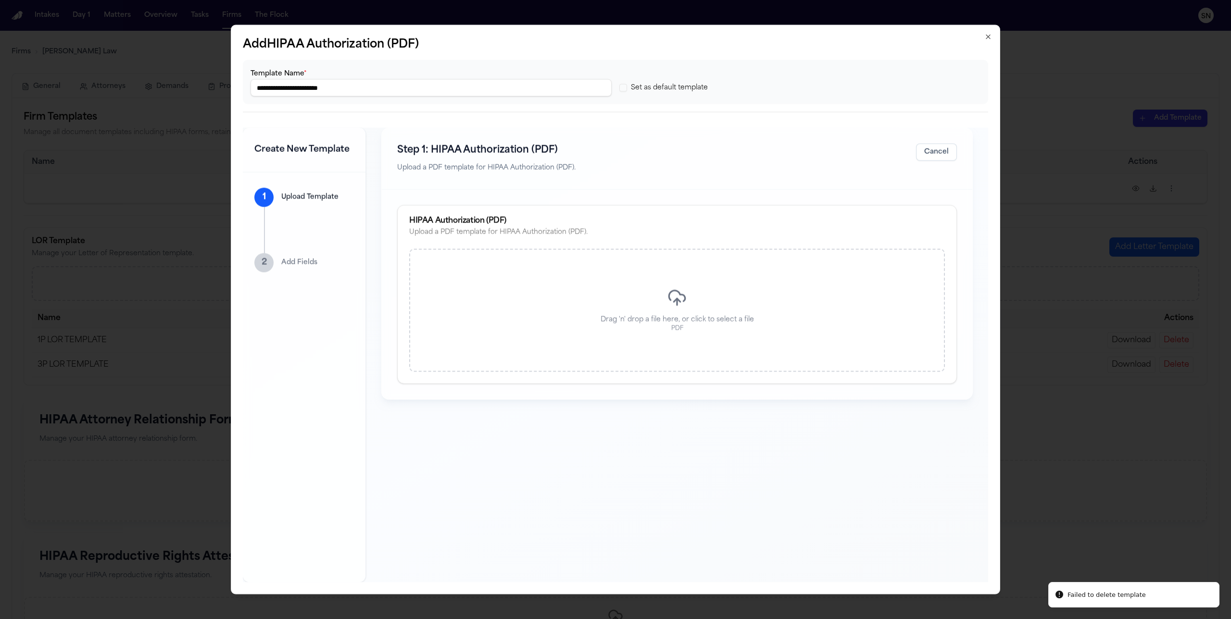
click at [611, 339] on div "Drag 'n' drop a file here, or click to select a file PDF" at bounding box center [677, 310] width 536 height 123
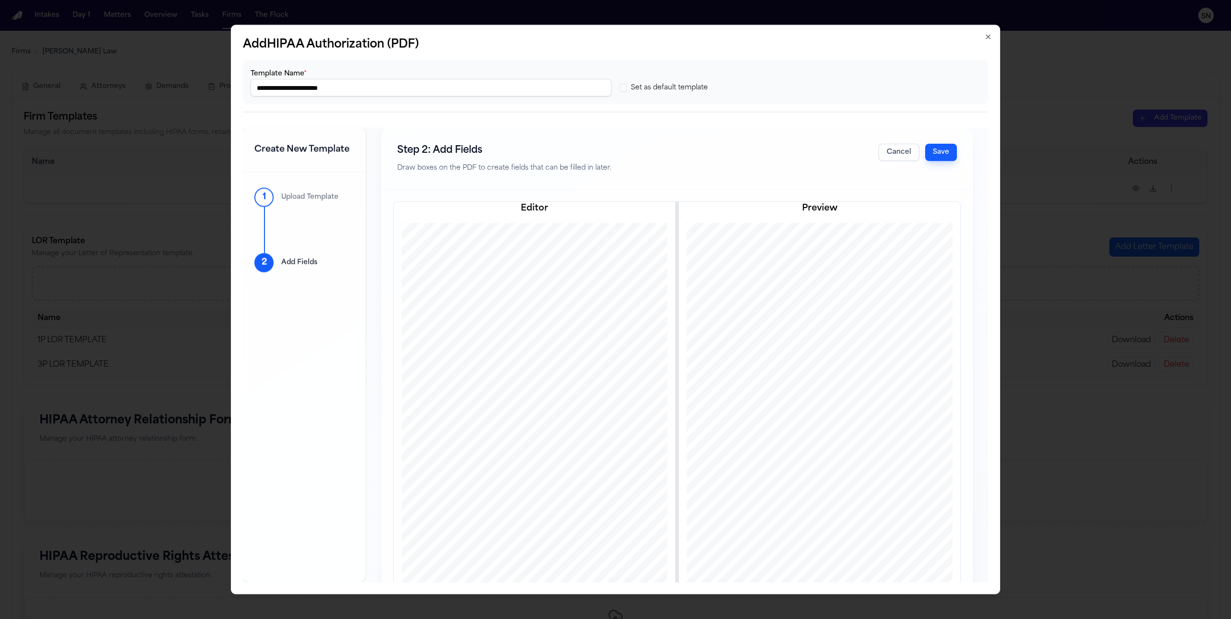
click at [930, 149] on button "Save" at bounding box center [941, 152] width 32 height 17
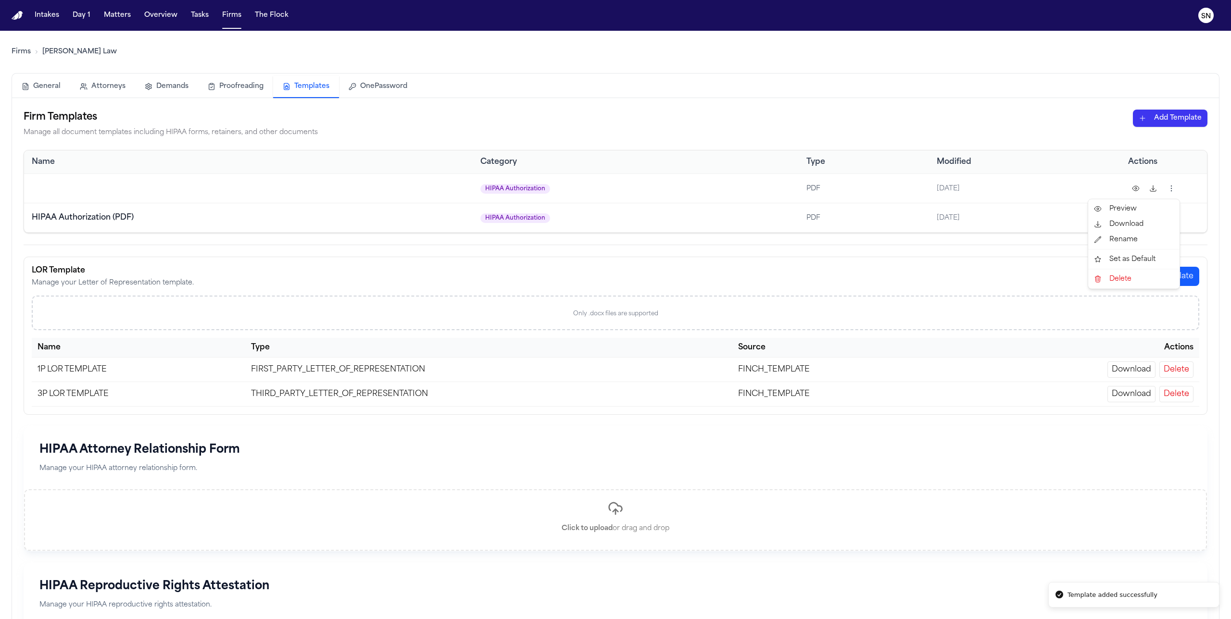
click at [1174, 184] on html "Template added successfully Intakes Day 1 Matters Overview Tasks Firms The Floc…" at bounding box center [615, 309] width 1231 height 619
click at [1142, 284] on div "Delete" at bounding box center [1134, 279] width 88 height 15
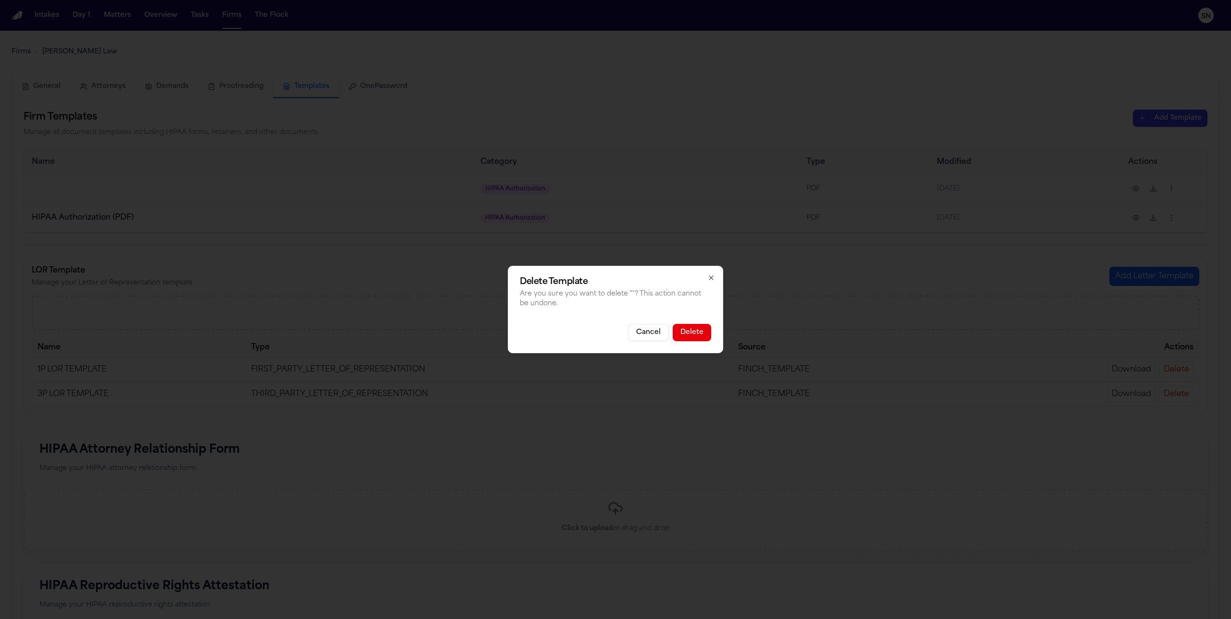
click at [684, 333] on button "Delete" at bounding box center [692, 332] width 38 height 17
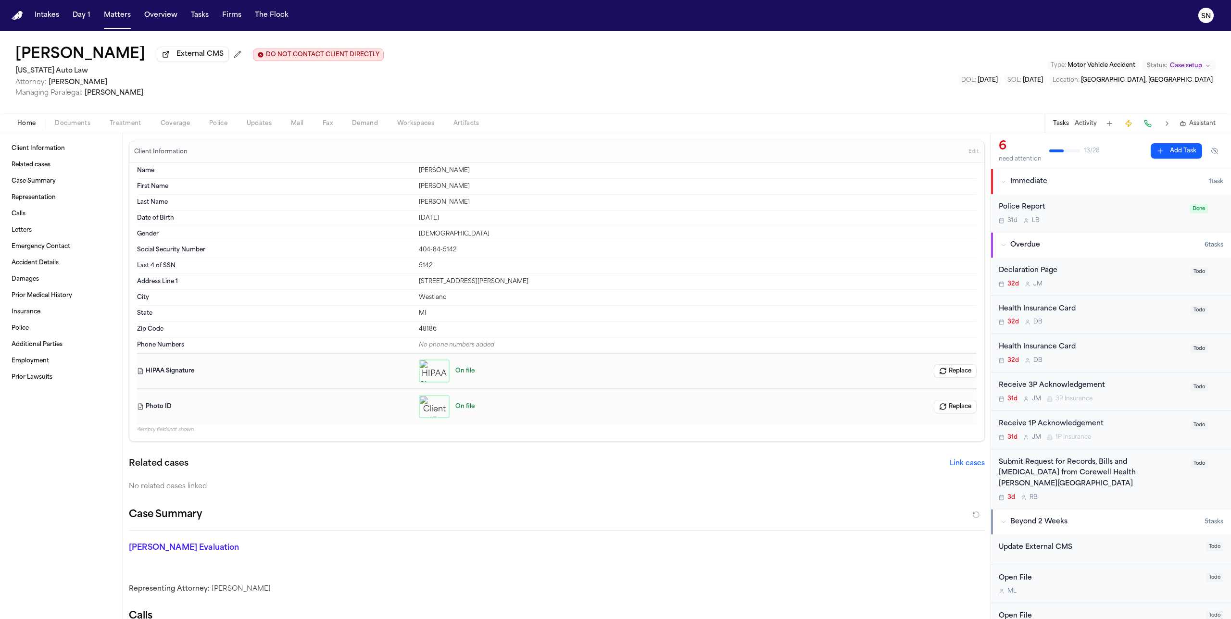
click at [115, 119] on div "Home Documents Treatment Coverage Police Updates Mail Fax Demand Workspaces Art…" at bounding box center [615, 122] width 1231 height 19
click at [85, 122] on span "Documents" at bounding box center [73, 124] width 36 height 8
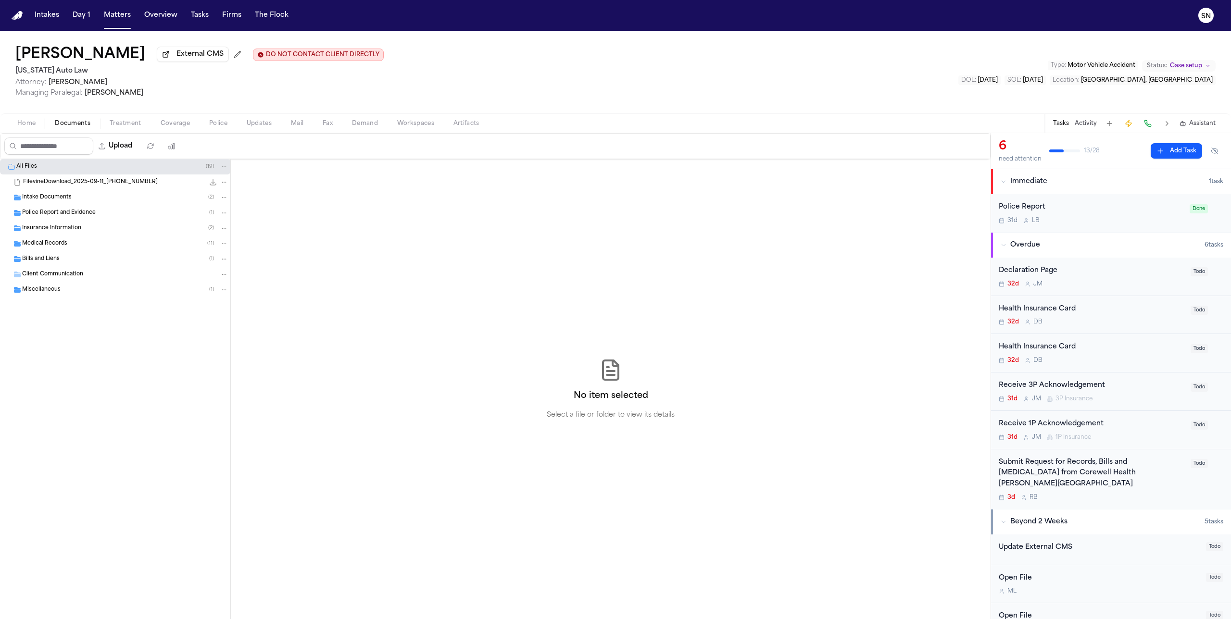
click at [116, 246] on div "Medical Records ( 11 )" at bounding box center [125, 243] width 206 height 9
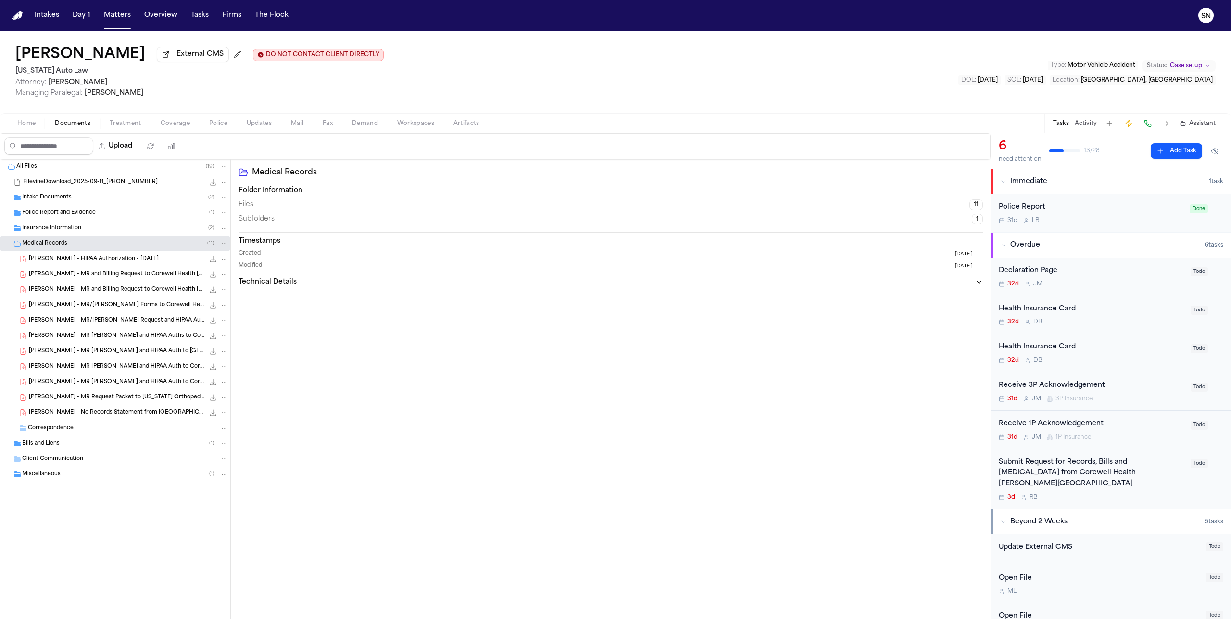
click at [119, 267] on div "[PERSON_NAME] - HIPAA Authorization - [DATE] 1.2 MB • PDF" at bounding box center [115, 259] width 230 height 15
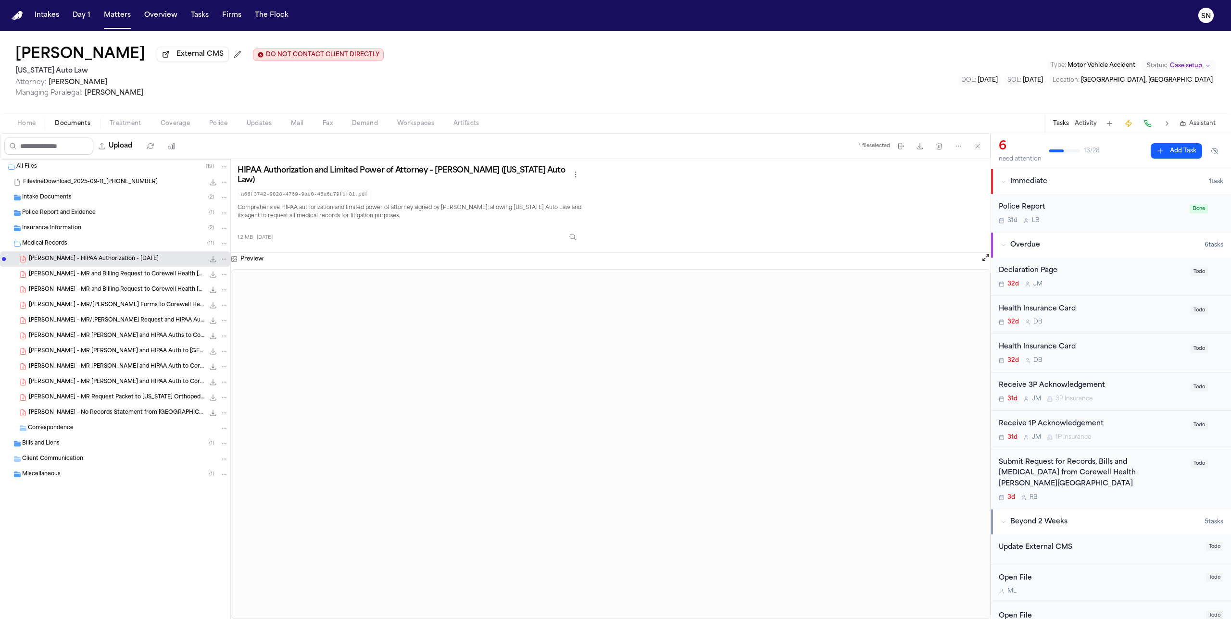
click at [213, 263] on icon "File: D. Adams - HIPAA Authorization - 8.26.25" at bounding box center [213, 259] width 6 height 6
click at [139, 125] on span "Treatment" at bounding box center [126, 124] width 32 height 8
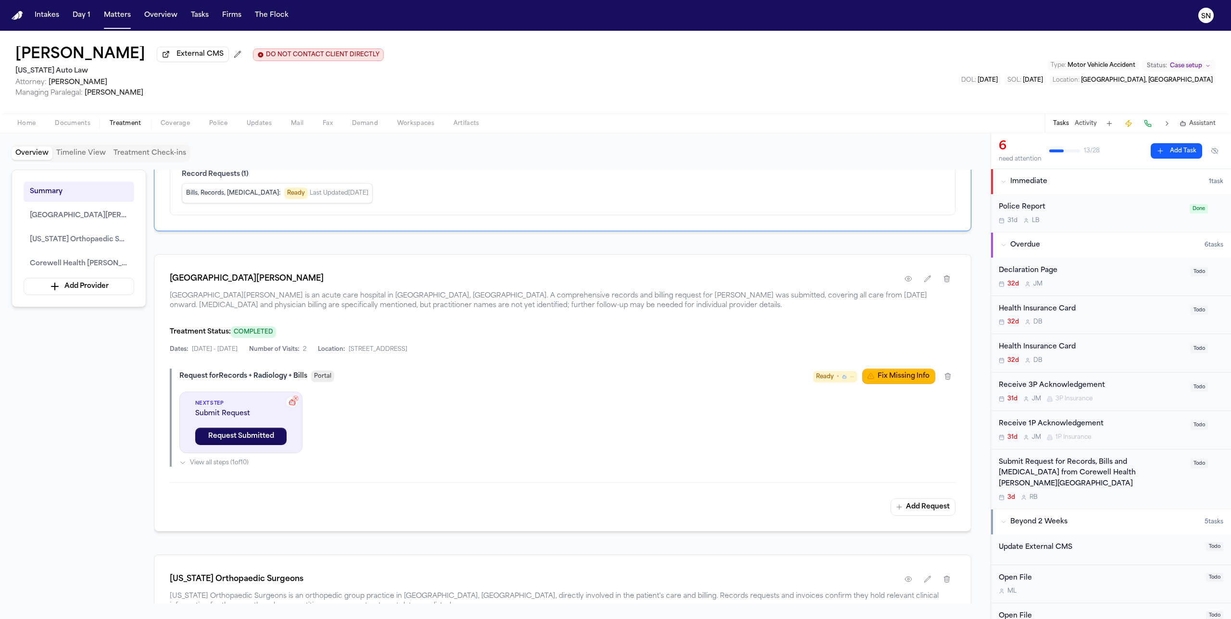
scroll to position [327, 0]
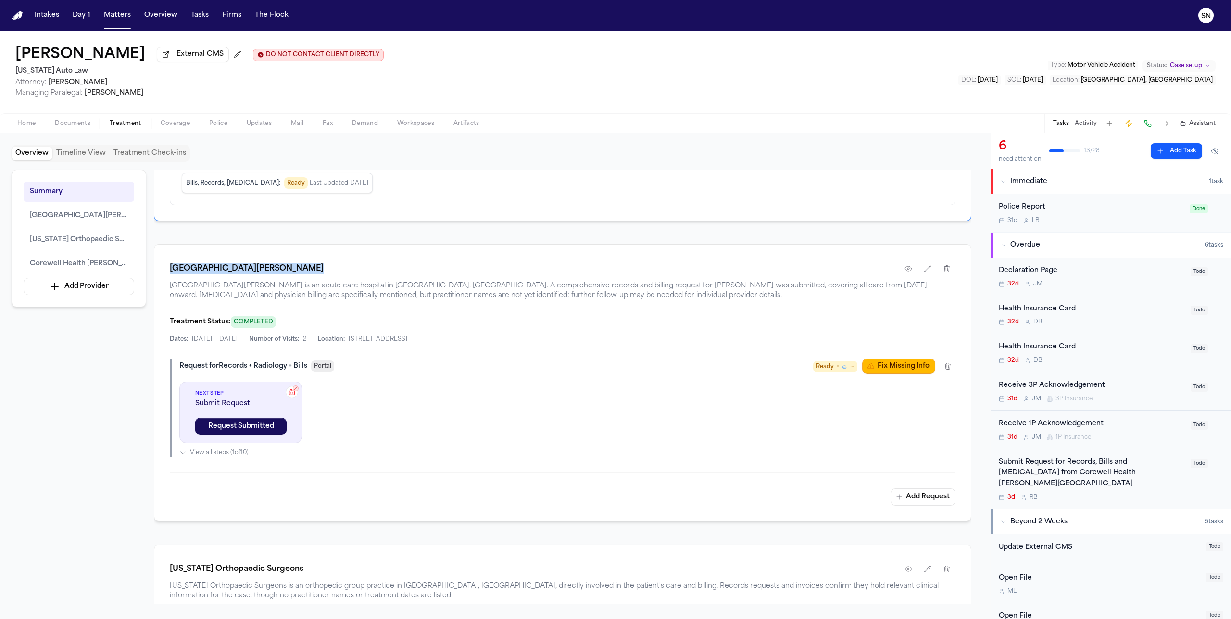
drag, startPoint x: 307, startPoint y: 274, endPoint x: 152, endPoint y: 272, distance: 154.9
click at [152, 272] on div "Summary [GEOGRAPHIC_DATA][PERSON_NAME] [US_STATE] Orthopaedic Surgeons Corewell…" at bounding box center [496, 387] width 968 height 434
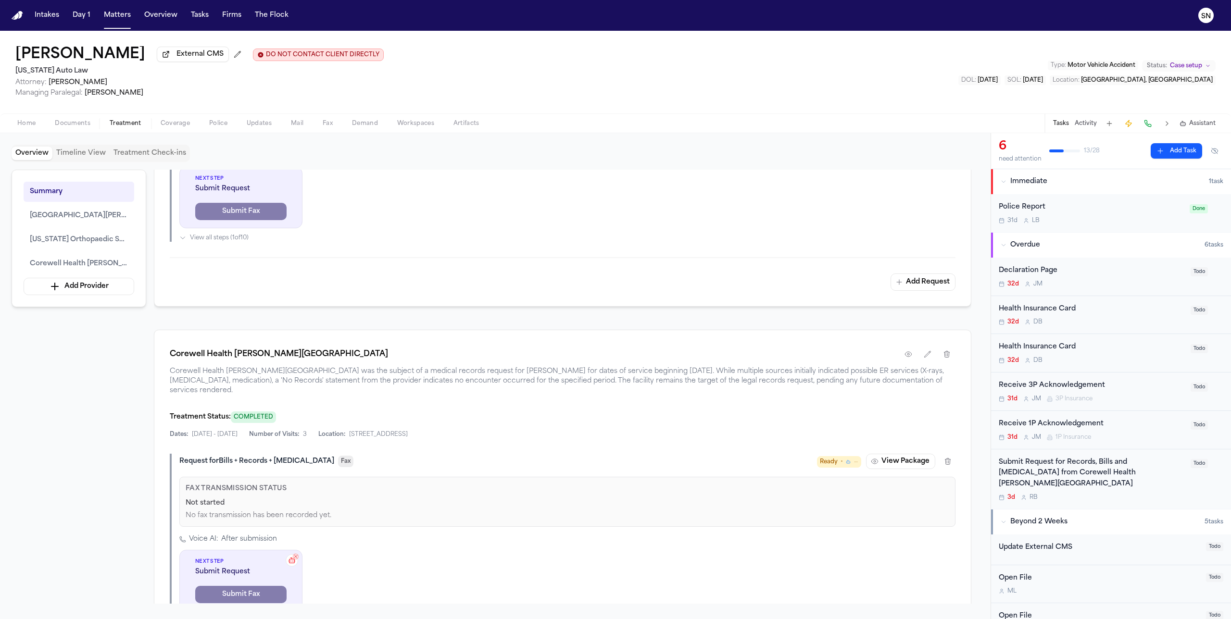
scroll to position [926, 0]
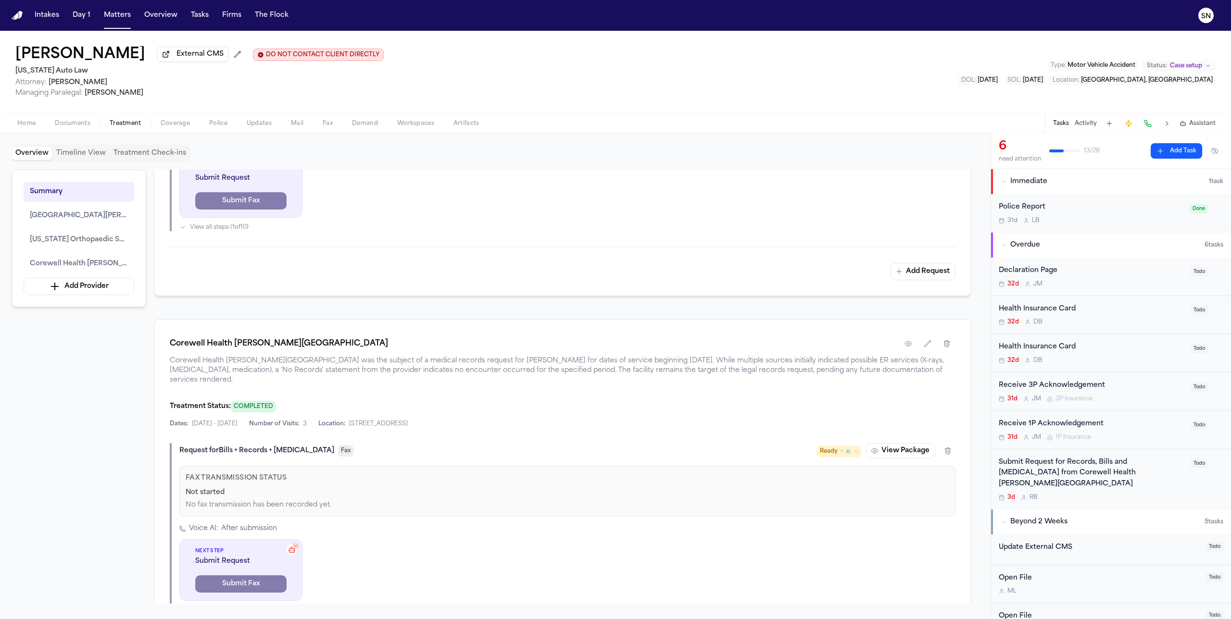
drag, startPoint x: 422, startPoint y: 353, endPoint x: 169, endPoint y: 342, distance: 253.2
click at [170, 342] on div "Corewell Health [PERSON_NAME][GEOGRAPHIC_DATA]" at bounding box center [563, 343] width 786 height 17
copy h1 "Corewell Health [PERSON_NAME][GEOGRAPHIC_DATA]"
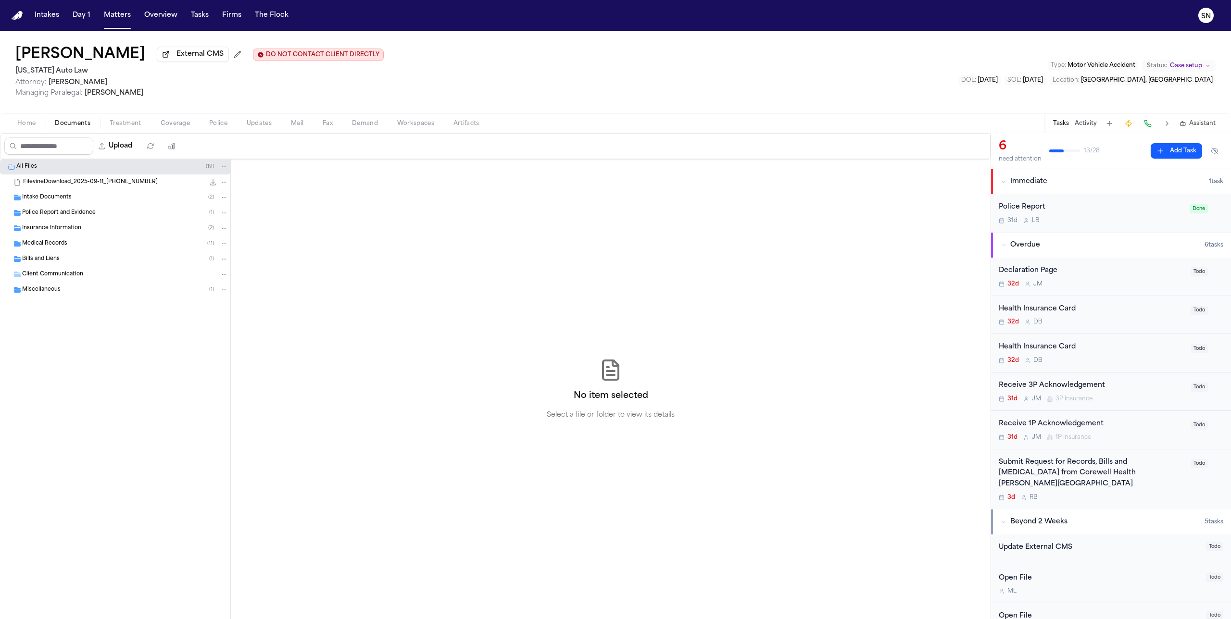
click at [147, 245] on div "Medical Records ( 11 )" at bounding box center [125, 243] width 206 height 9
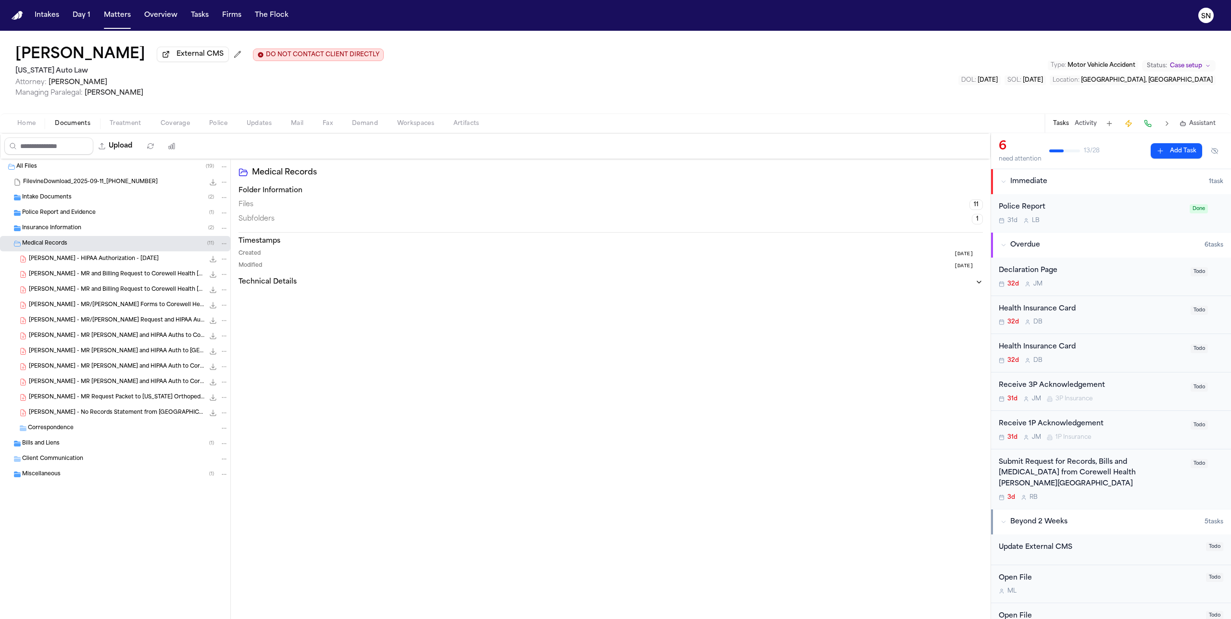
click at [211, 262] on icon "File: D. Adams - HIPAA Authorization - 8.26.25" at bounding box center [213, 259] width 8 height 8
